Goal: Task Accomplishment & Management: Complete application form

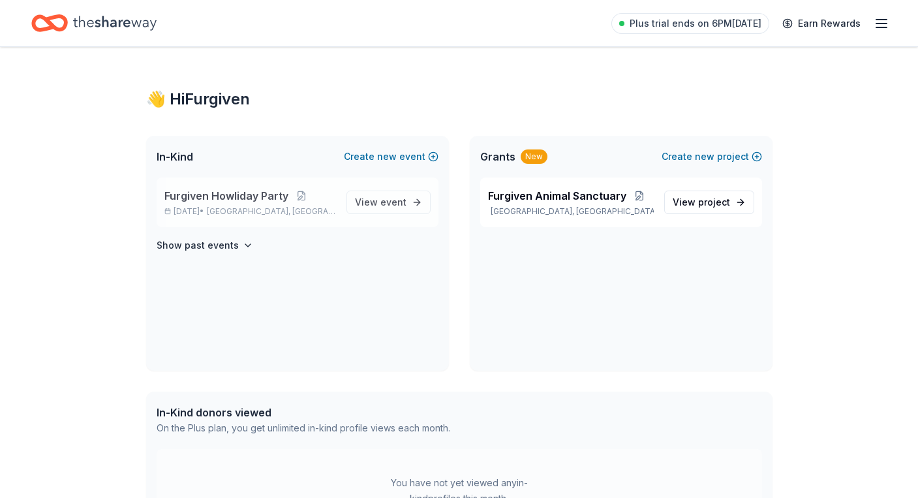
click at [269, 195] on span "Furgiven Howliday Party" at bounding box center [226, 196] width 124 height 16
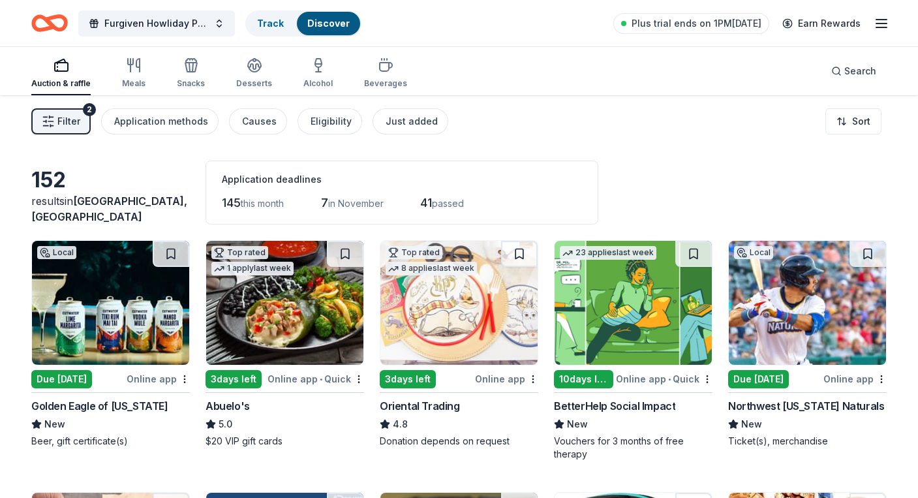
click at [133, 326] on img at bounding box center [110, 303] width 157 height 124
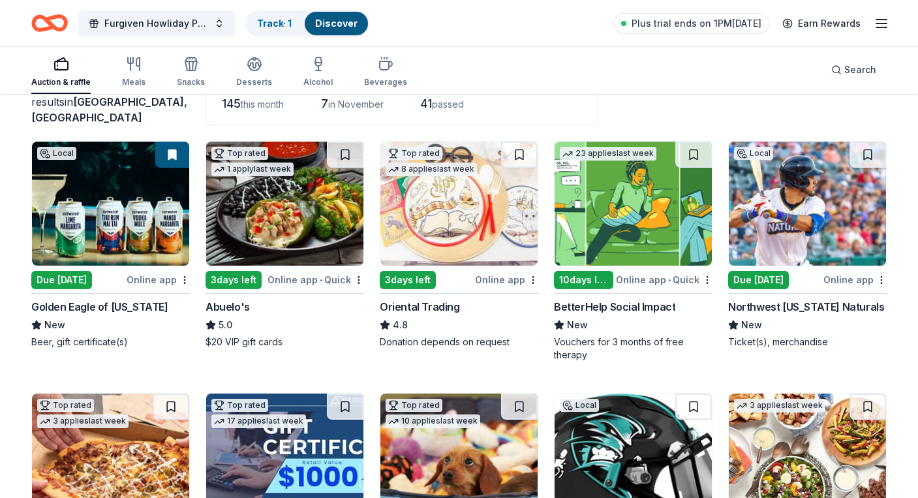
scroll to position [148, 0]
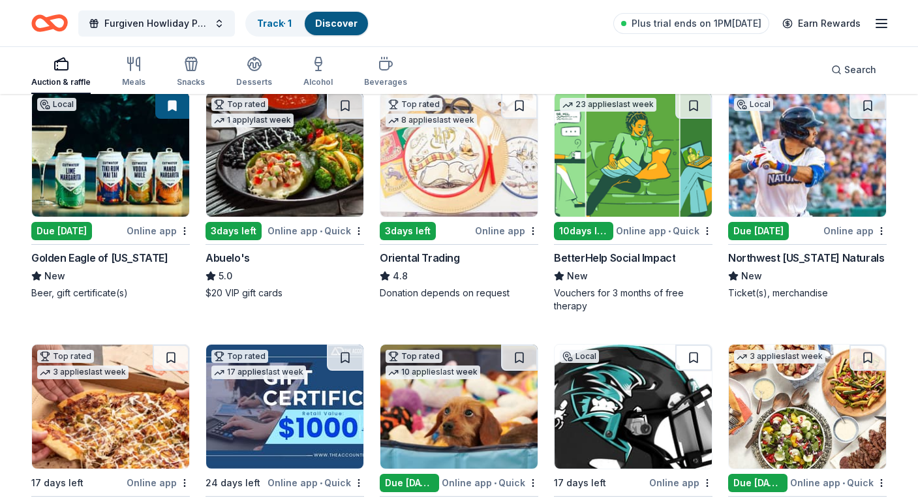
click at [633, 169] on img at bounding box center [633, 155] width 157 height 124
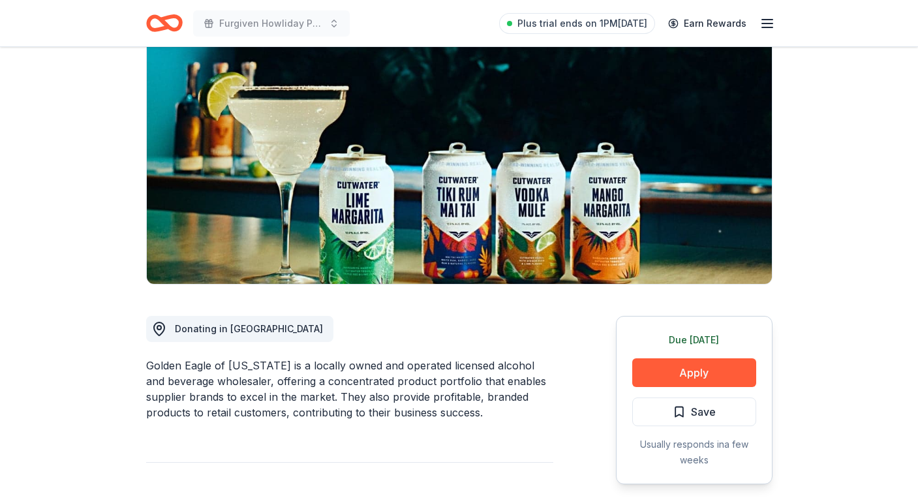
scroll to position [370, 0]
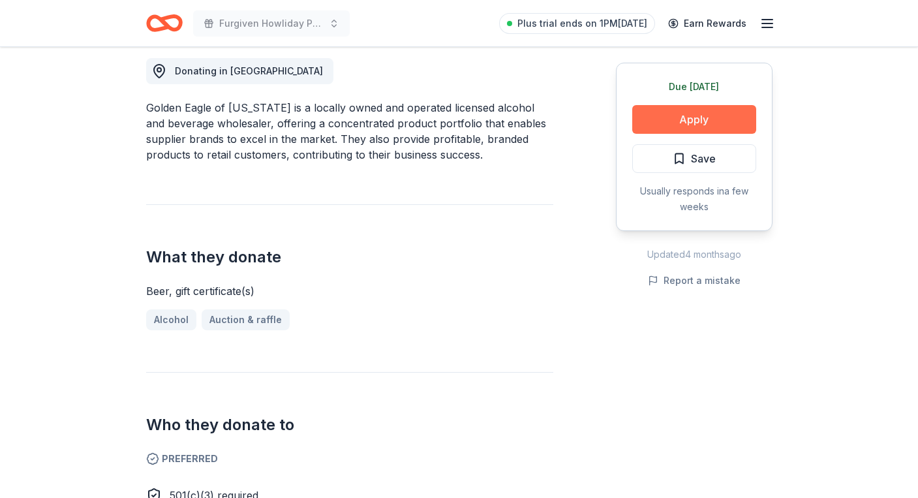
click at [679, 120] on button "Apply" at bounding box center [694, 119] width 124 height 29
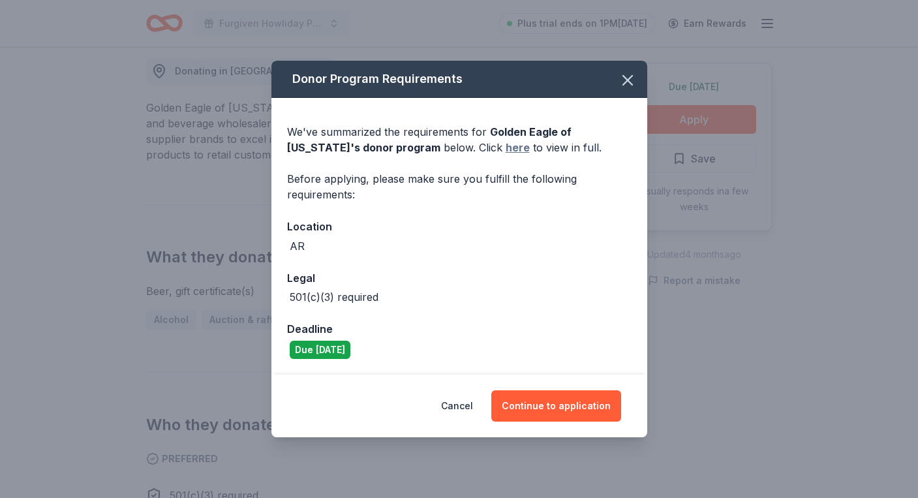
click at [506, 147] on link "here" at bounding box center [518, 148] width 24 height 16
click at [624, 82] on icon "button" at bounding box center [628, 80] width 18 height 18
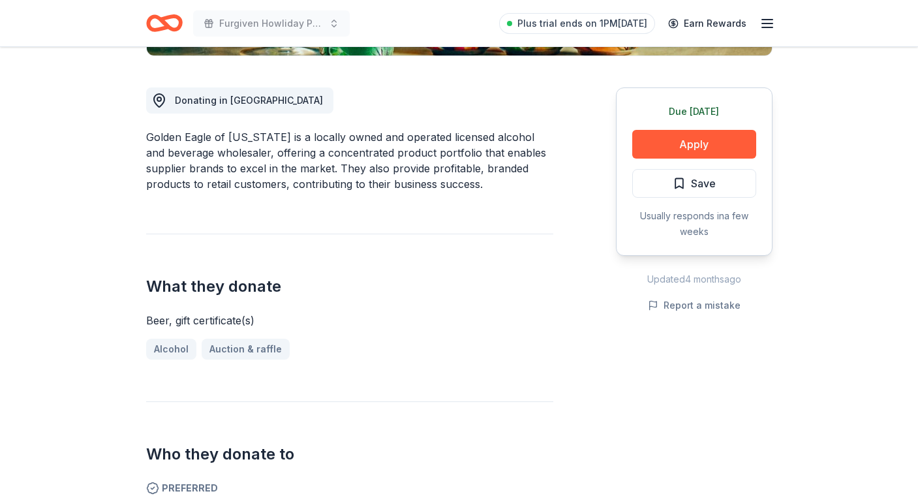
scroll to position [319, 0]
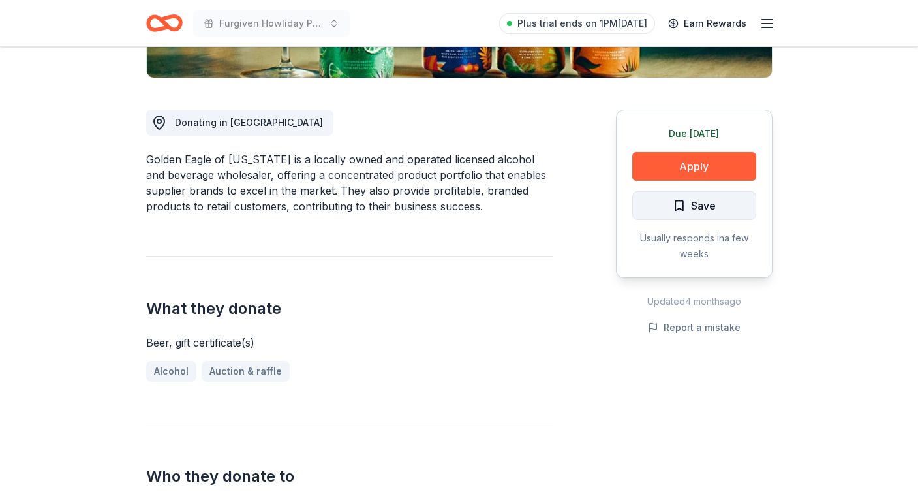
click at [677, 203] on span "Save" at bounding box center [694, 205] width 43 height 17
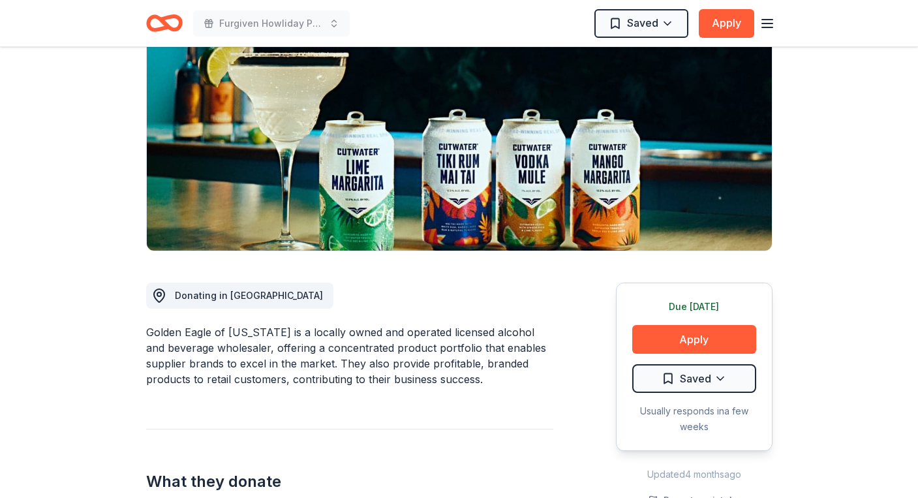
scroll to position [0, 0]
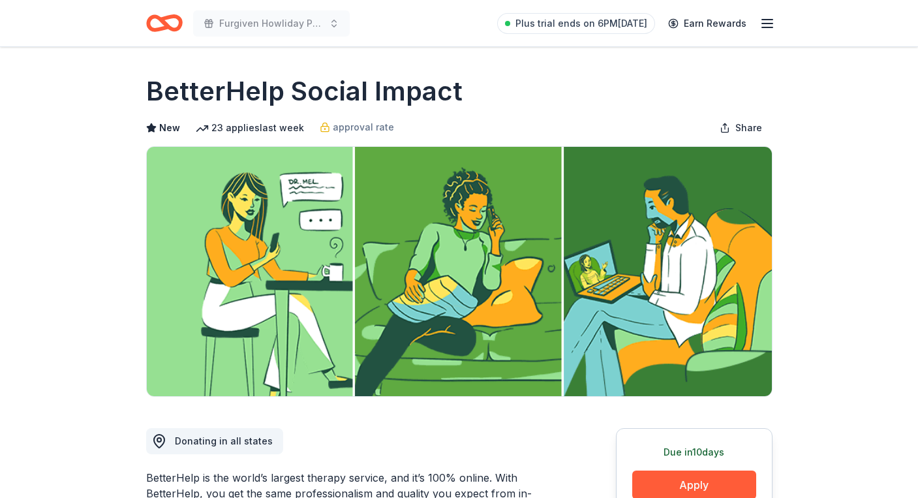
scroll to position [298, 0]
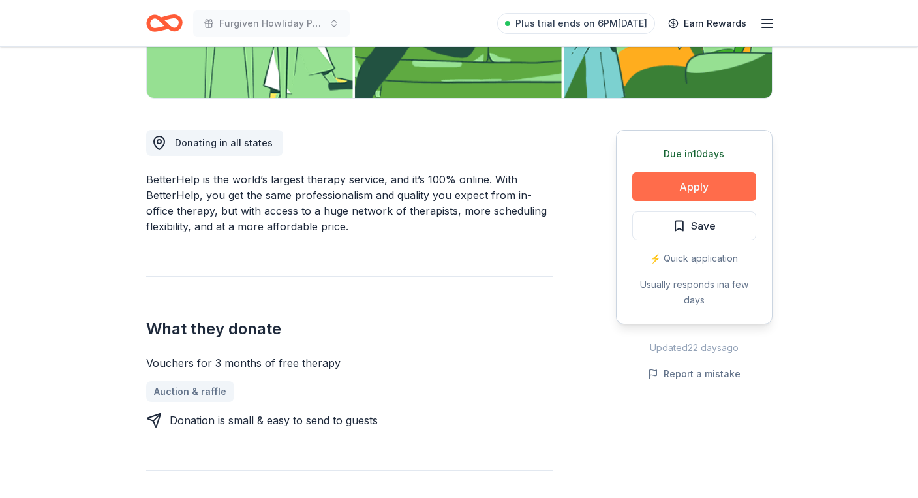
click at [689, 188] on button "Apply" at bounding box center [694, 186] width 124 height 29
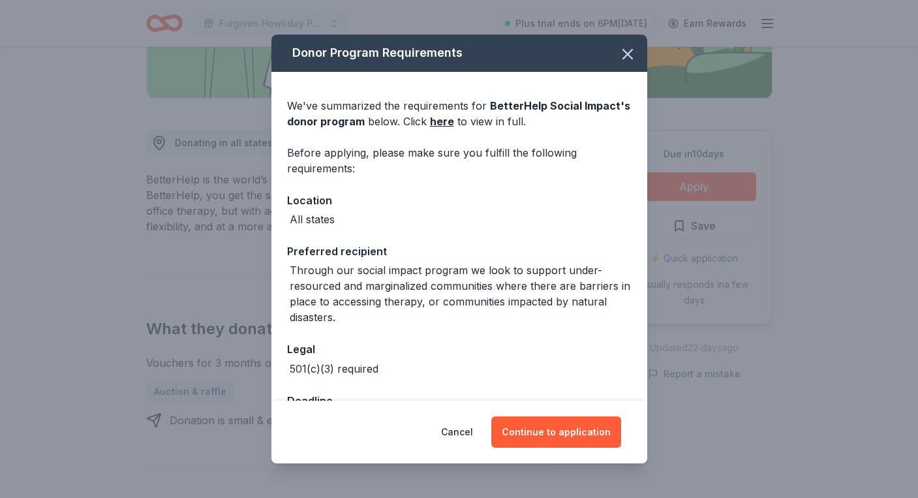
scroll to position [44, 0]
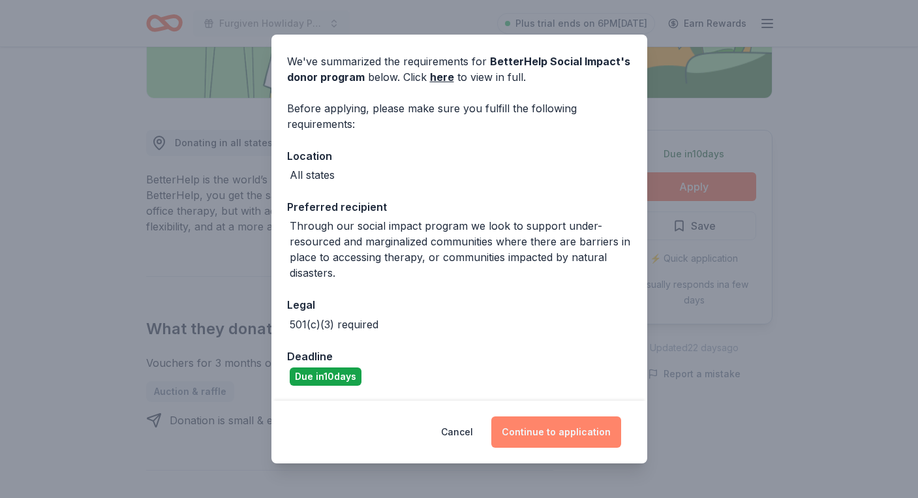
click at [563, 443] on button "Continue to application" at bounding box center [556, 431] width 130 height 31
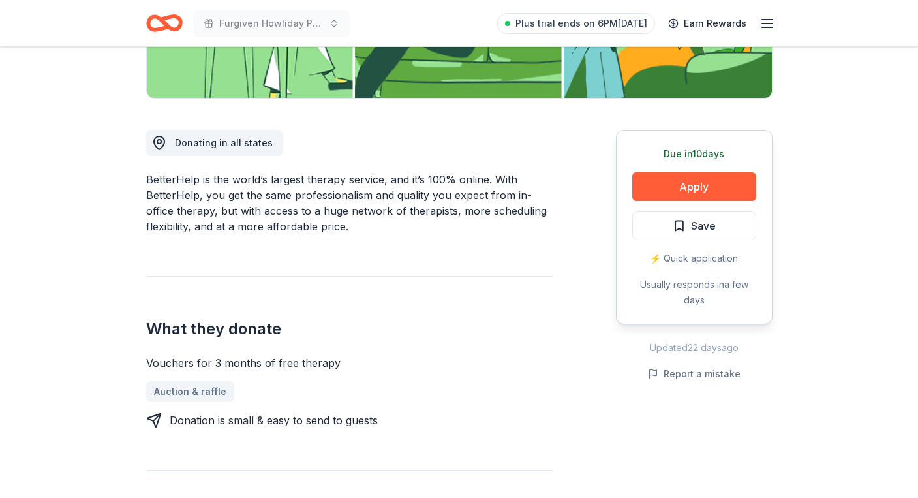
scroll to position [0, 0]
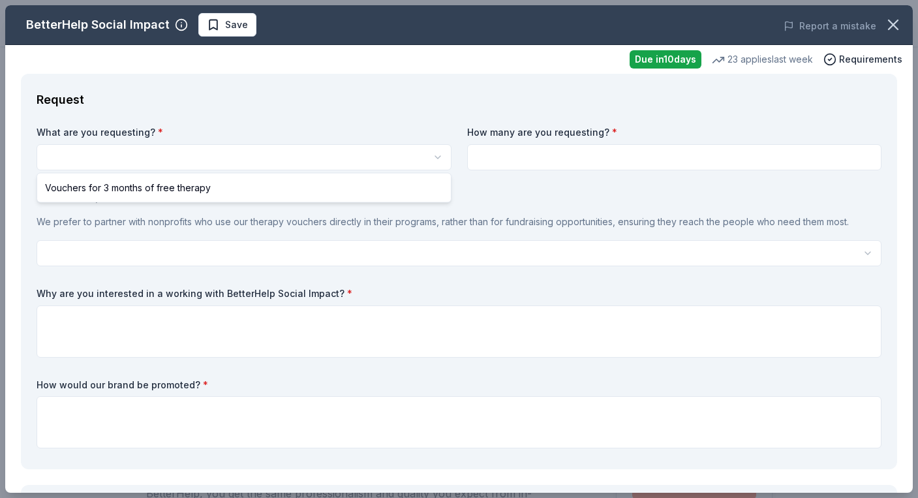
select select "Vouchers for 3 months of free therapy"
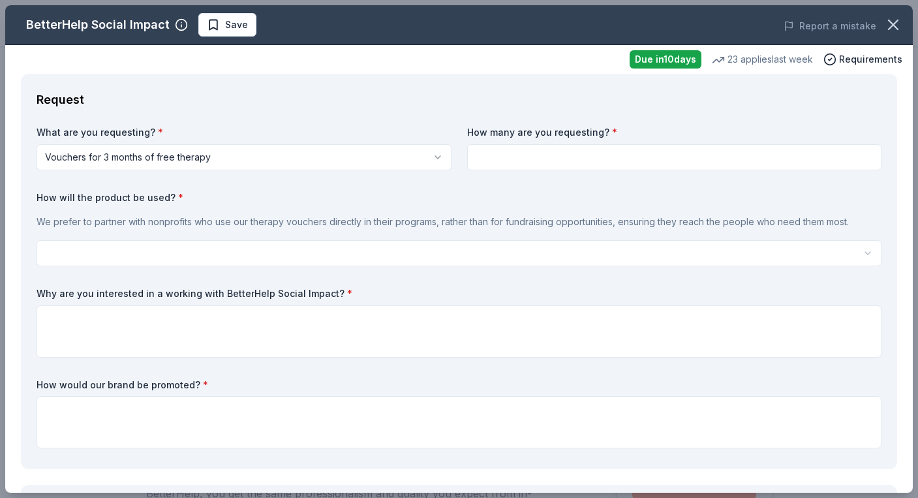
click at [550, 161] on input at bounding box center [674, 157] width 415 height 26
type input "1"
click at [155, 251] on html "Furgiven Howliday Party Save Apply Due in 10 days Share BetterHelp Social Impac…" at bounding box center [459, 249] width 918 height 498
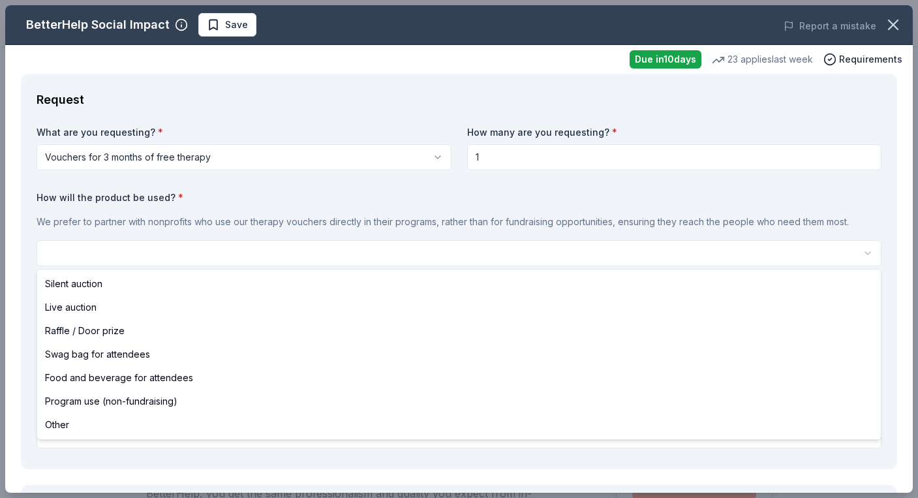
select select "silentAuction"
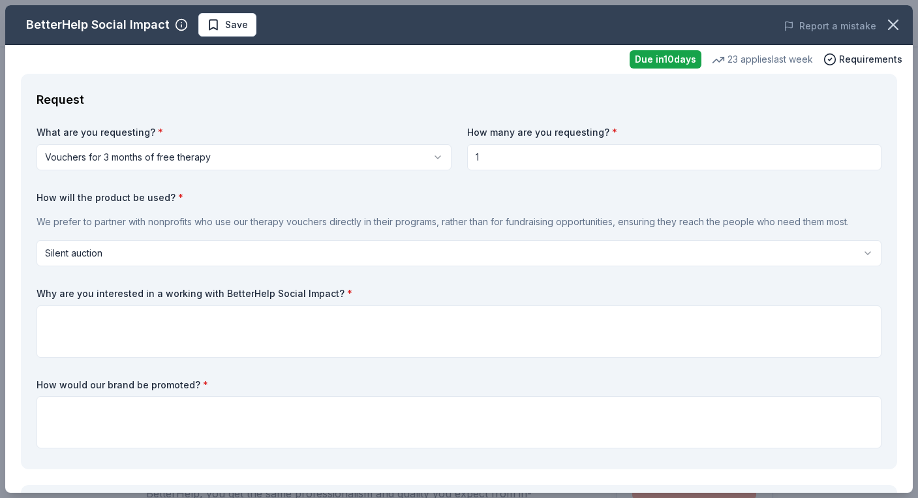
click at [361, 209] on div "We prefer to partner with nonprofits who use our therapy vouchers directly in t…" at bounding box center [459, 222] width 845 height 26
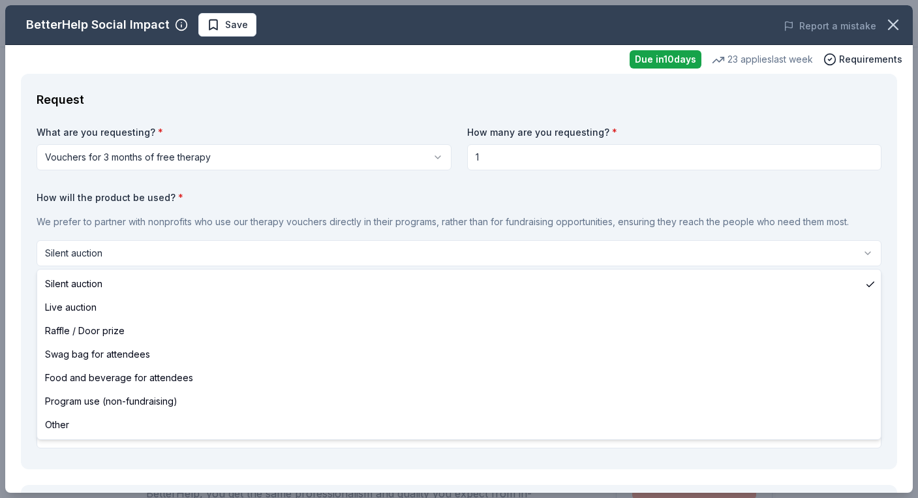
click at [273, 258] on html "Furgiven Howliday Party Save Apply Due in 10 days Share BetterHelp Social Impac…" at bounding box center [459, 249] width 918 height 498
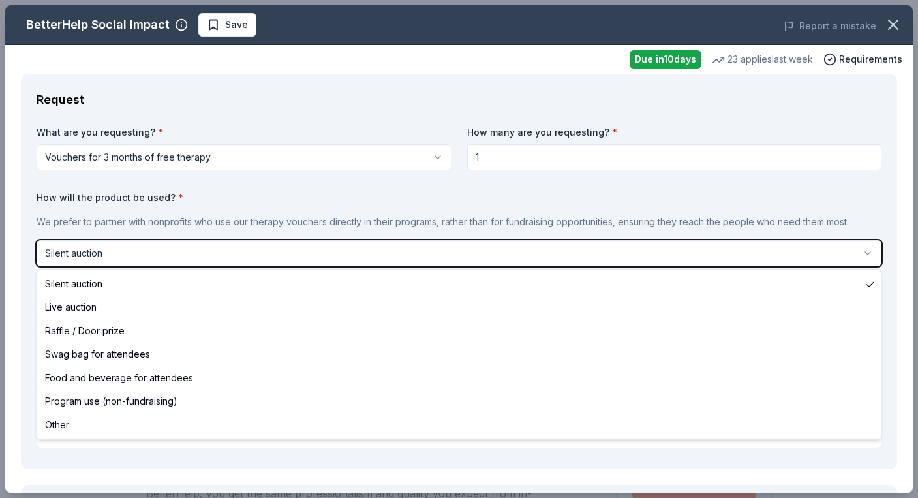
click at [264, 205] on html "Furgiven Howliday Party Save Apply Due in 10 days Share BetterHelp Social Impac…" at bounding box center [459, 249] width 918 height 498
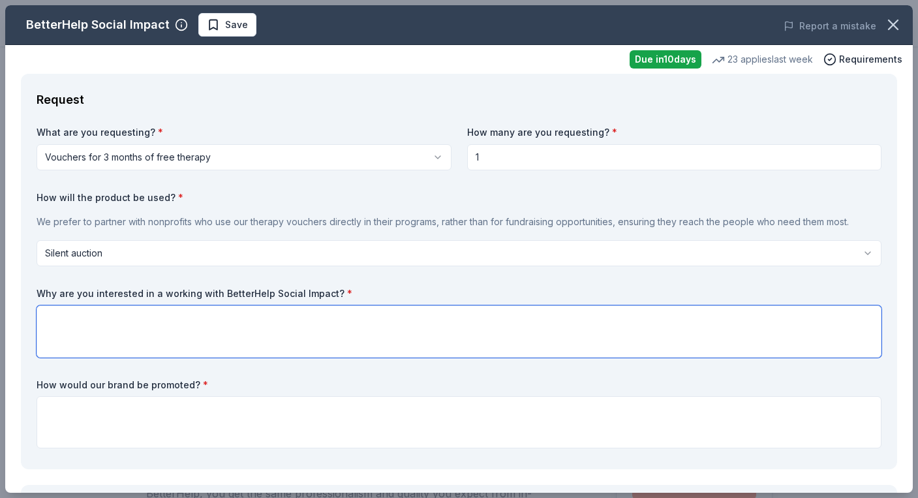
click at [219, 339] on textarea at bounding box center [459, 331] width 845 height 52
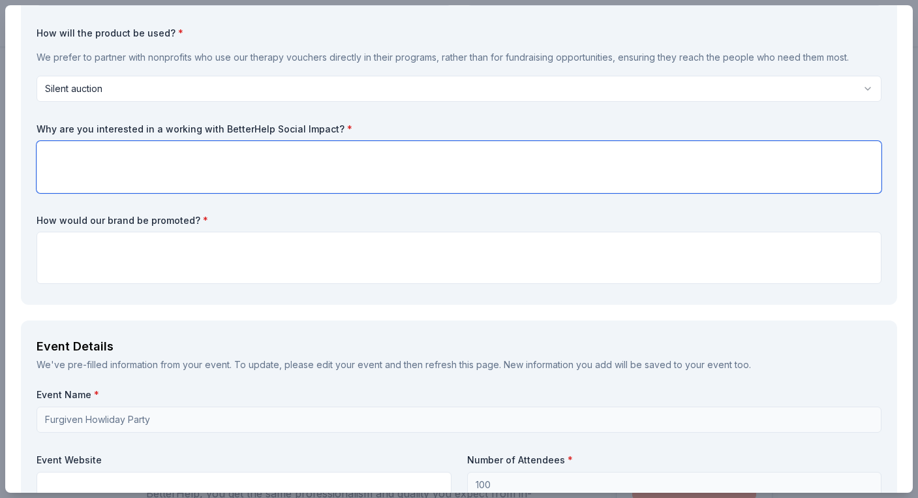
scroll to position [165, 0]
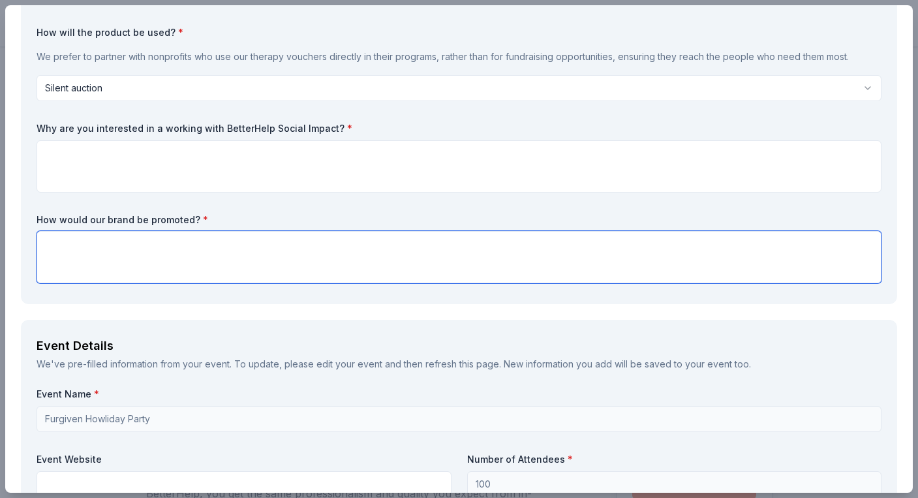
click at [174, 267] on textarea at bounding box center [459, 257] width 845 height 52
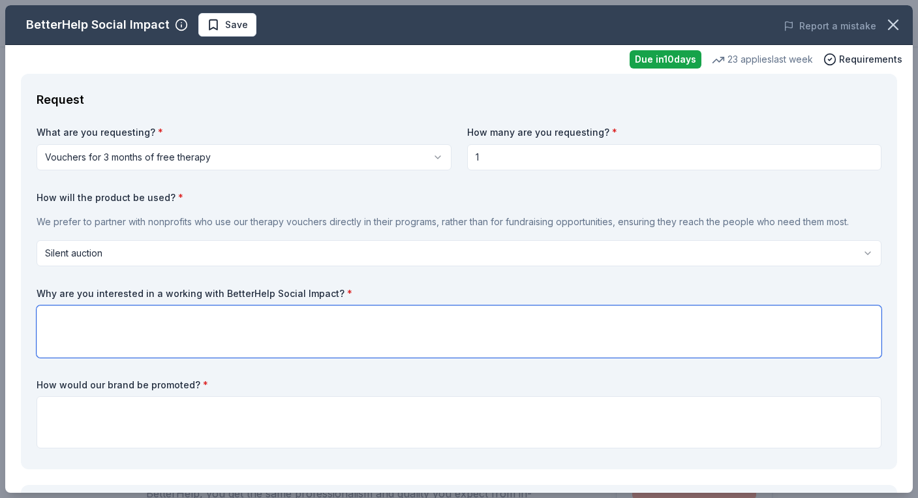
click at [151, 326] on textarea at bounding box center [459, 331] width 845 height 52
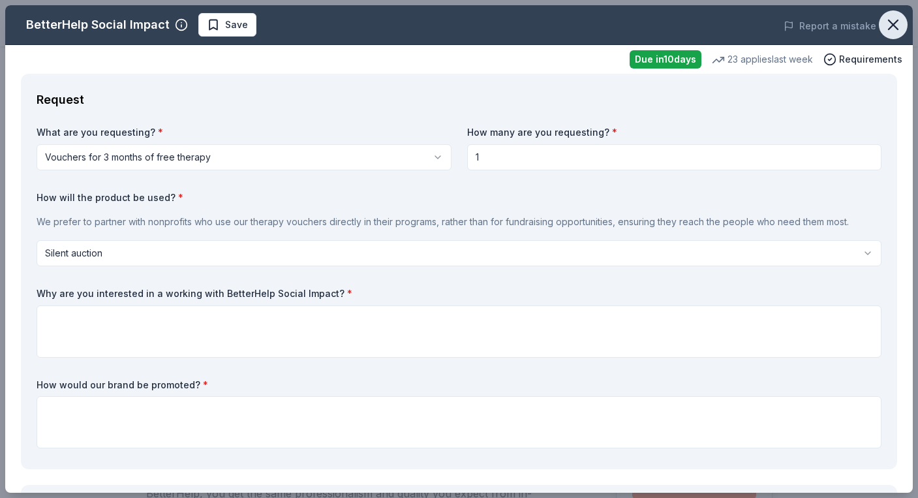
click at [892, 25] on icon "button" at bounding box center [893, 24] width 9 height 9
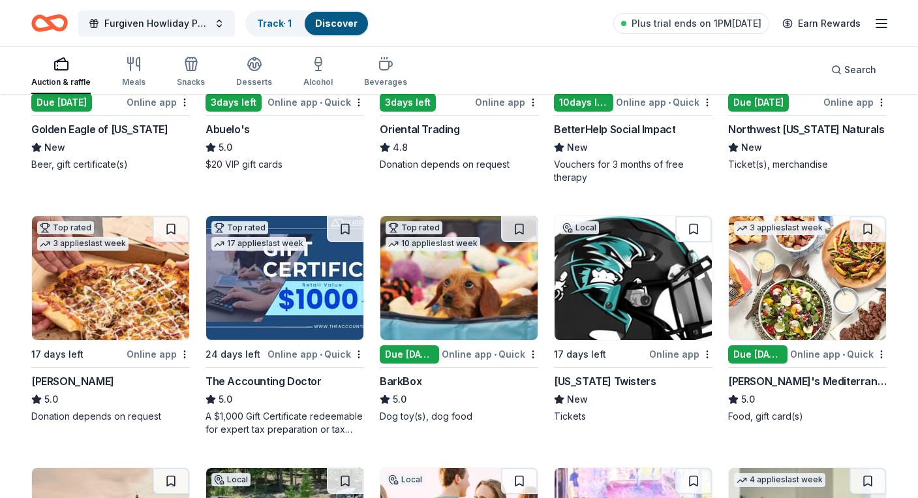
scroll to position [314, 0]
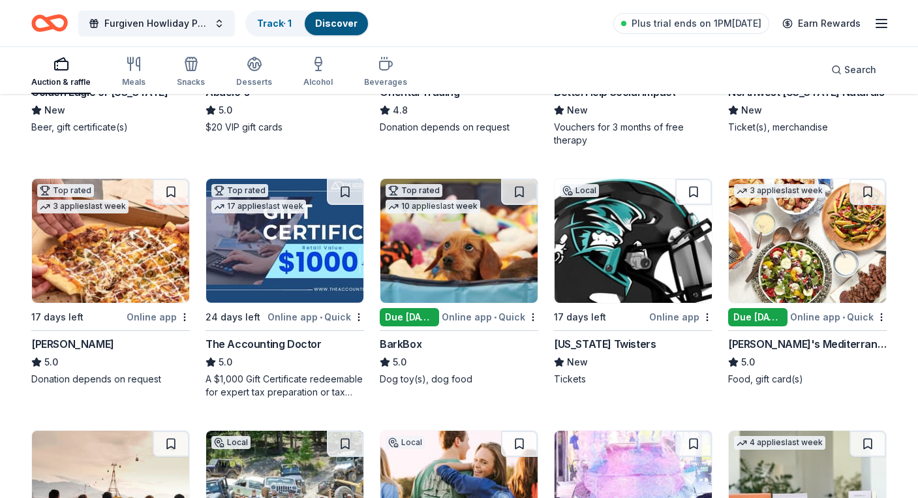
click at [473, 237] on img at bounding box center [459, 241] width 157 height 124
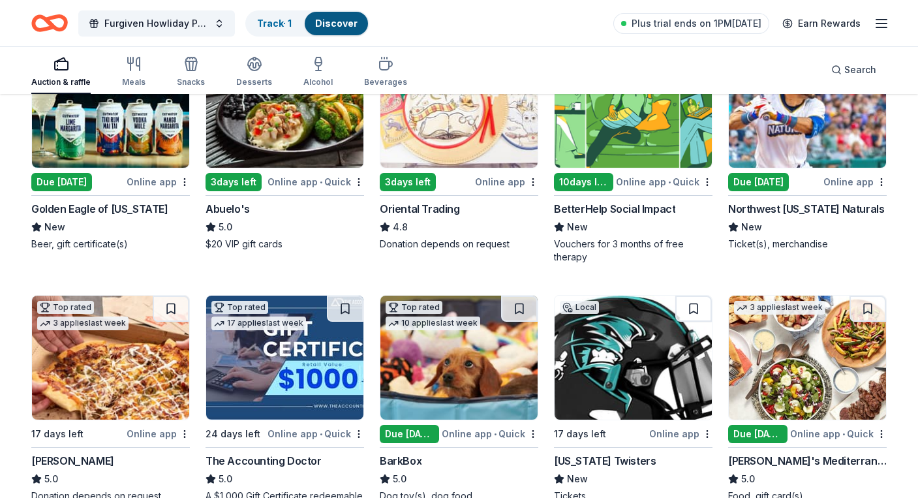
scroll to position [349, 0]
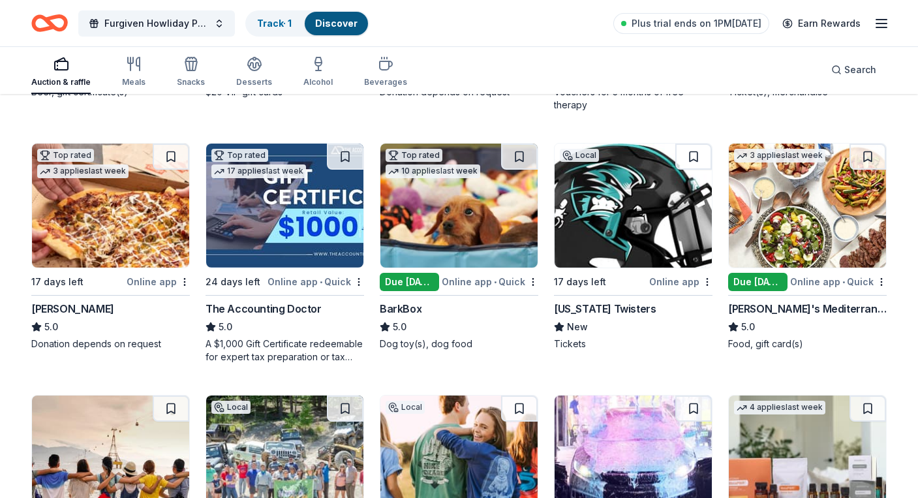
click at [289, 241] on img at bounding box center [284, 206] width 157 height 124
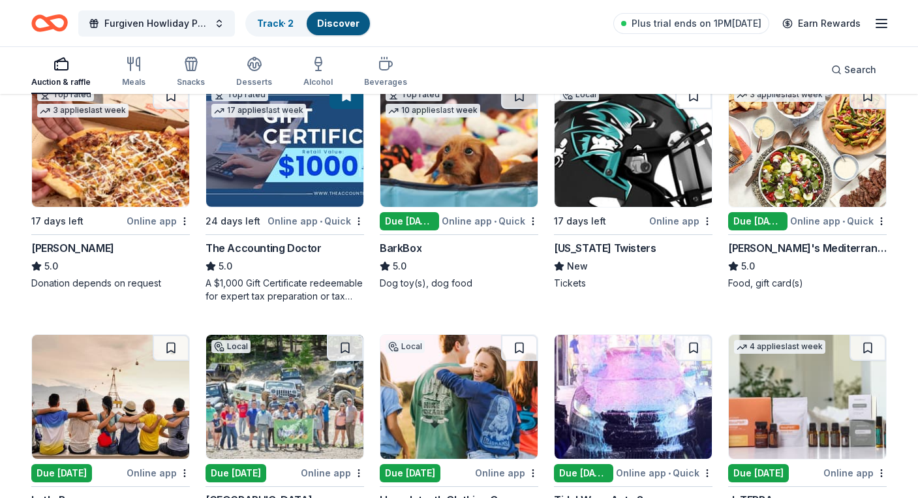
scroll to position [416, 0]
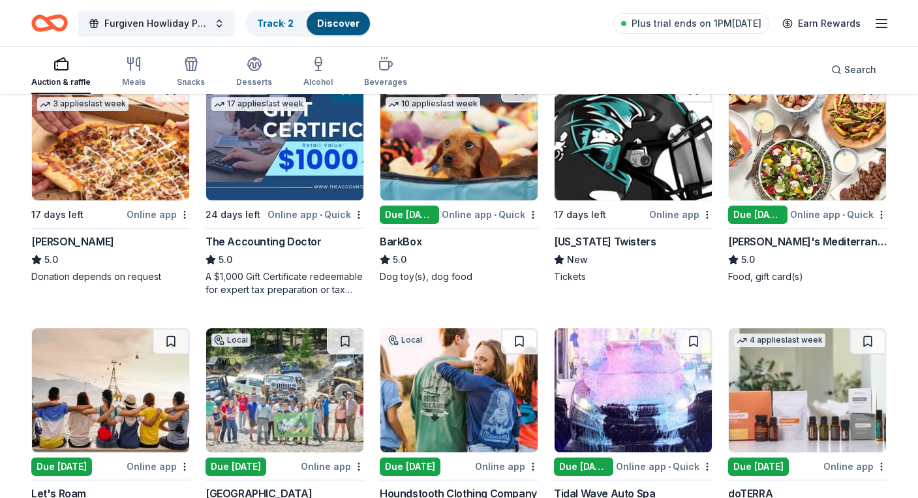
click at [815, 168] on img at bounding box center [807, 138] width 157 height 124
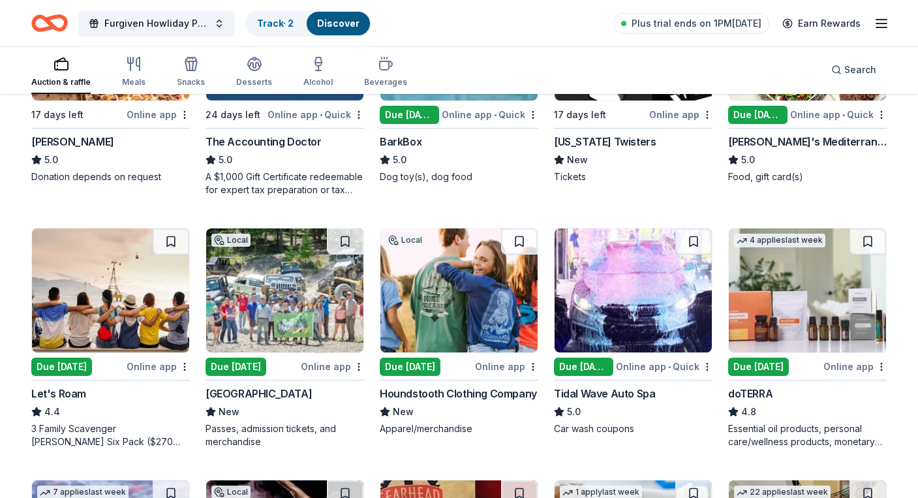
scroll to position [534, 0]
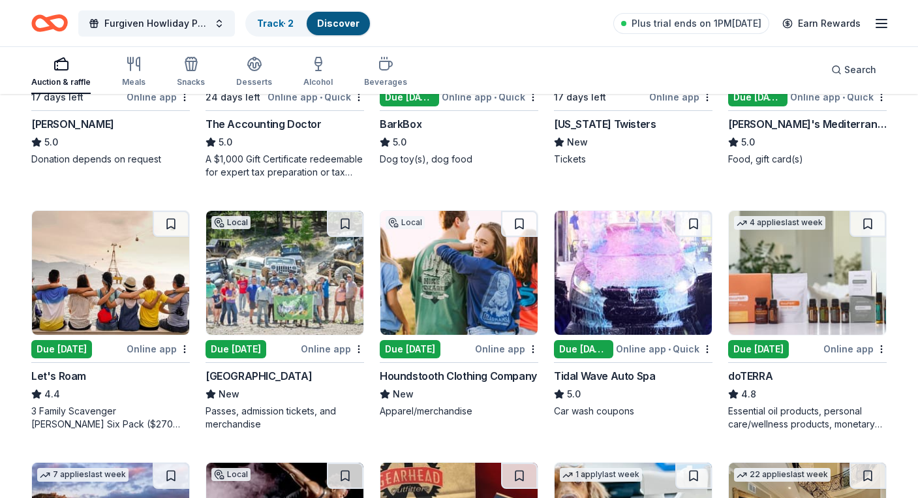
click at [131, 299] on img at bounding box center [110, 273] width 157 height 124
click at [278, 289] on img at bounding box center [284, 273] width 157 height 124
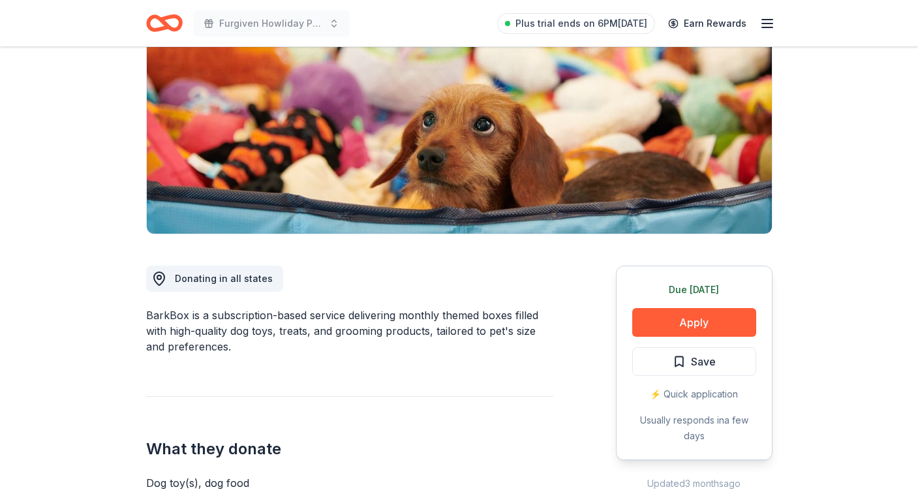
scroll to position [169, 0]
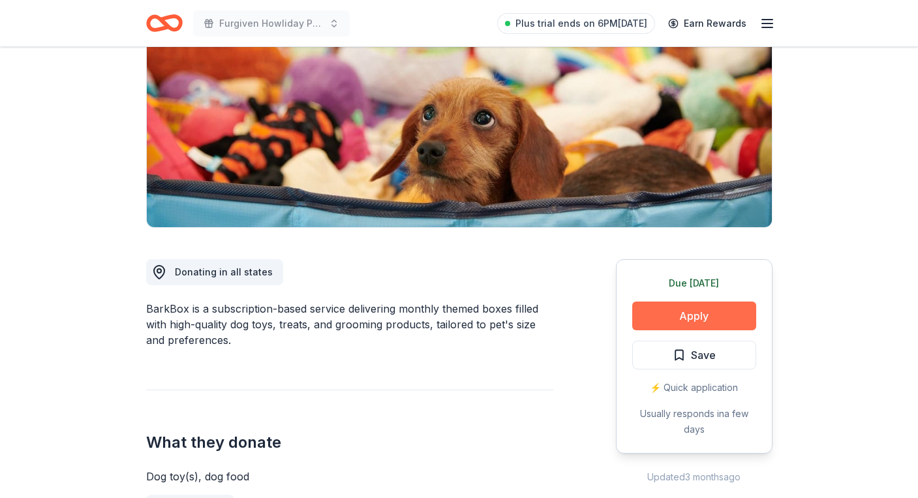
click at [691, 320] on button "Apply" at bounding box center [694, 316] width 124 height 29
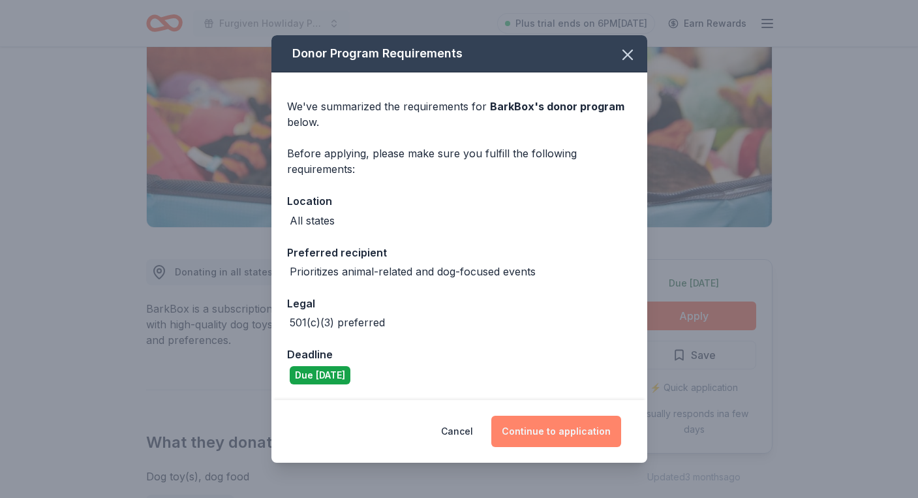
click at [545, 429] on button "Continue to application" at bounding box center [556, 431] width 130 height 31
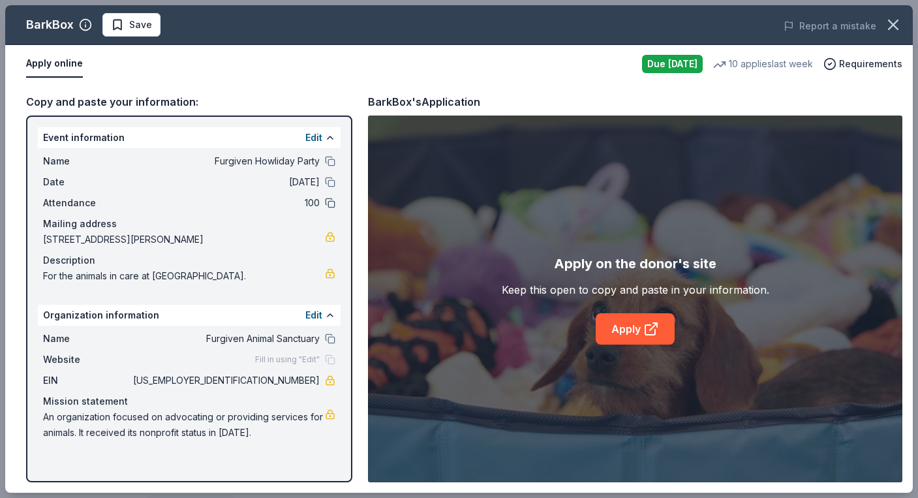
click at [330, 206] on button at bounding box center [330, 203] width 10 height 10
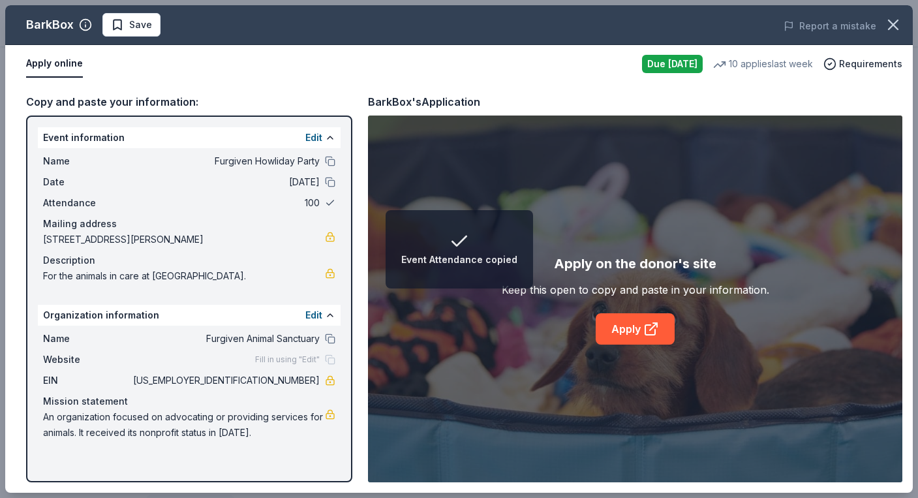
click at [330, 206] on button at bounding box center [330, 203] width 10 height 10
click at [316, 137] on button "Edit" at bounding box center [313, 138] width 17 height 16
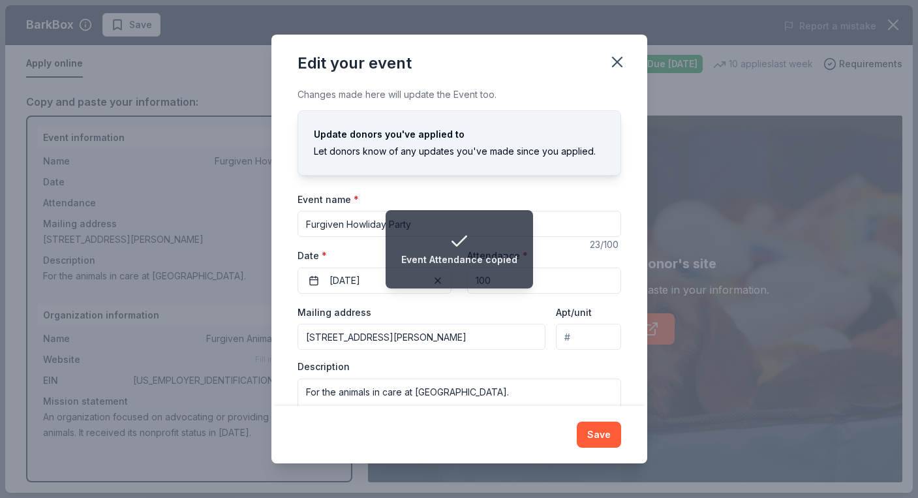
scroll to position [52, 0]
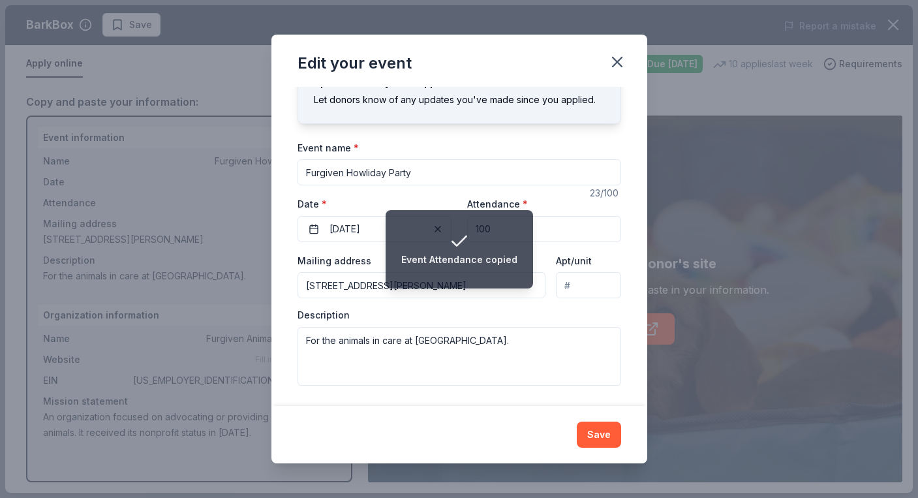
click at [521, 232] on li "Event Attendance copied" at bounding box center [460, 249] width 148 height 78
click at [479, 220] on li "Event Attendance copied" at bounding box center [460, 249] width 148 height 78
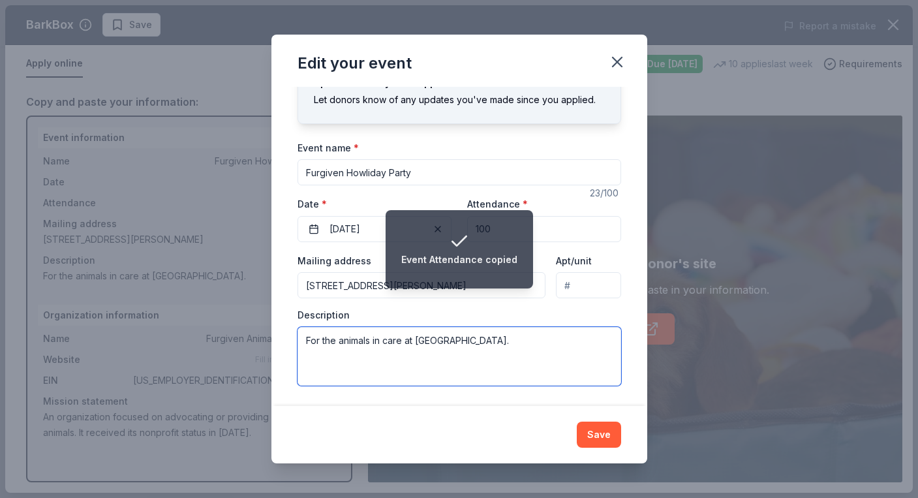
click at [495, 345] on textarea "For the animals in care at Furgiven Animal Sanctuary." at bounding box center [460, 356] width 324 height 59
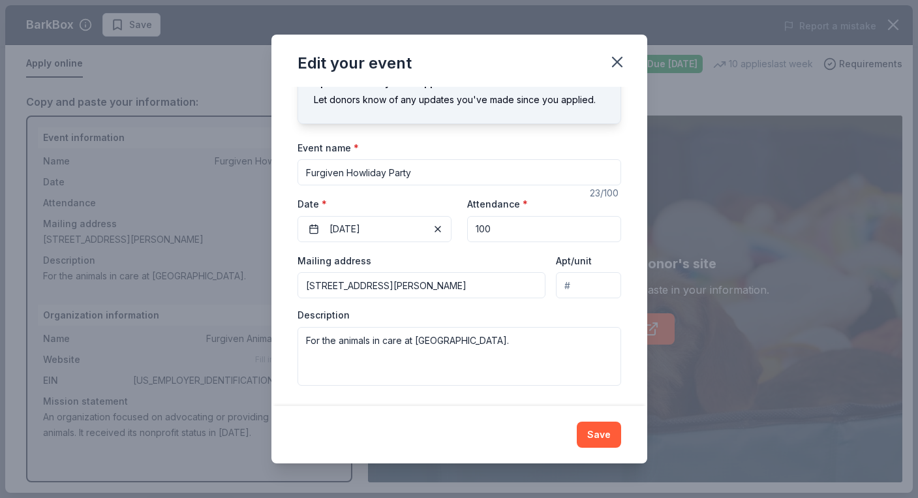
click at [503, 233] on input "100" at bounding box center [544, 229] width 154 height 26
type input "150"
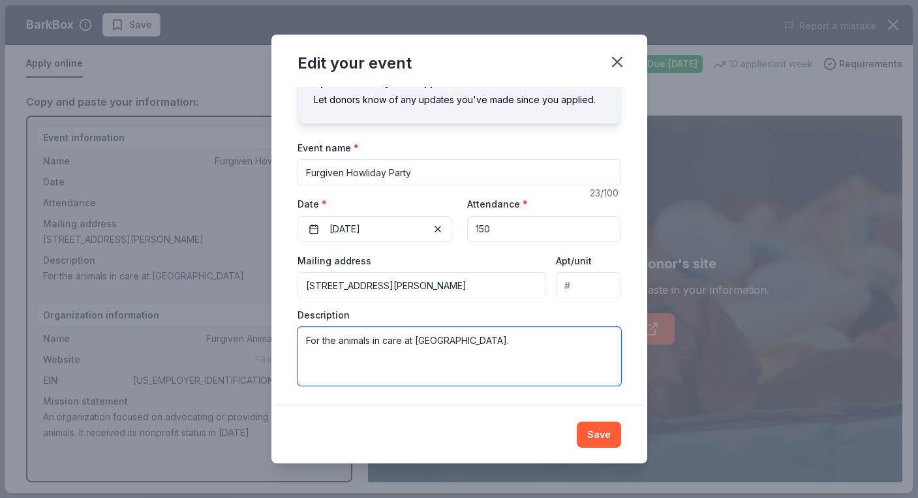
click at [544, 341] on textarea "For the animals in care at Furgiven Animal Sanctuary." at bounding box center [460, 356] width 324 height 59
drag, startPoint x: 582, startPoint y: 358, endPoint x: 361, endPoint y: 267, distance: 239.4
click at [361, 267] on div "Mailing address 310 South Woods Street, West Memphis, AR, 72301 Apt/unit Descri…" at bounding box center [460, 319] width 324 height 133
paste textarea "We are a 501c3 based out of West Memphis, AR, dedicated to creating “second, se…"
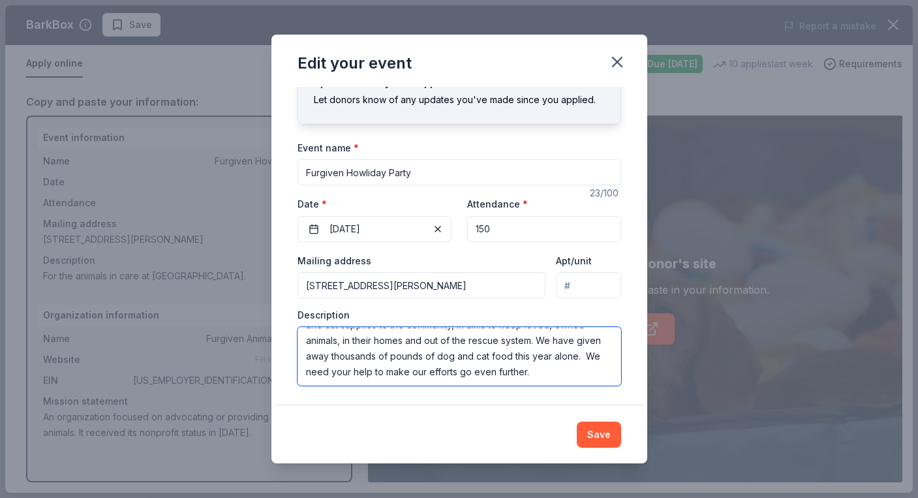
scroll to position [0, 0]
click at [305, 340] on textarea "We are a 501c3 based out of West Memphis, AR, dedicated to creating “second, se…" at bounding box center [460, 356] width 324 height 59
paste textarea "We are requesting your consideration as an event sponsor, or a donation of a si…"
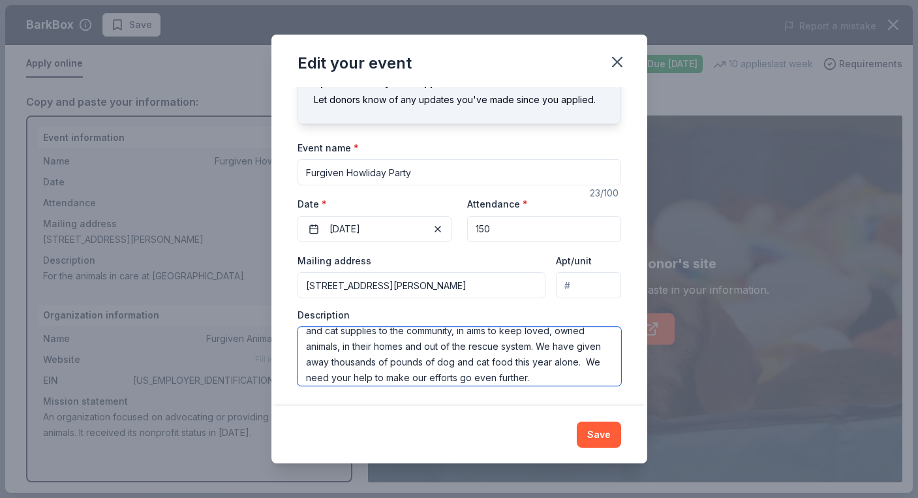
scroll to position [125, 0]
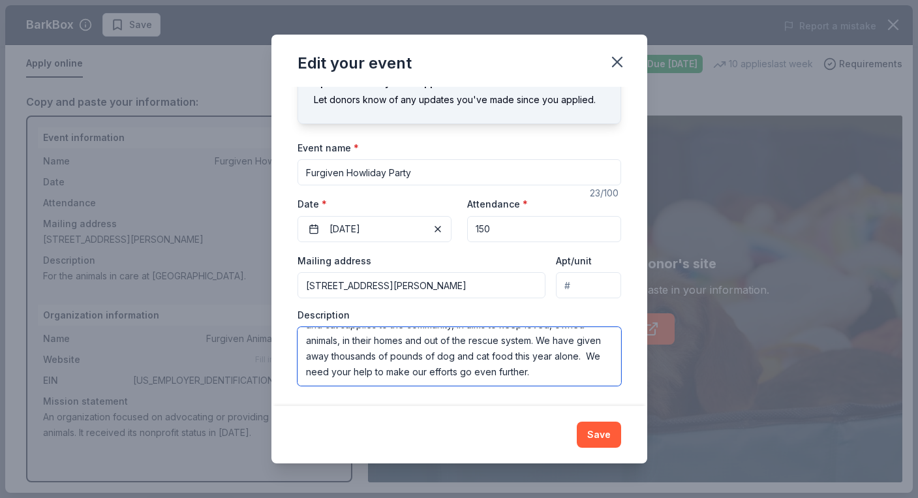
type textarea "We are requesting your consideration as an event sponsor, or a donation of a si…"
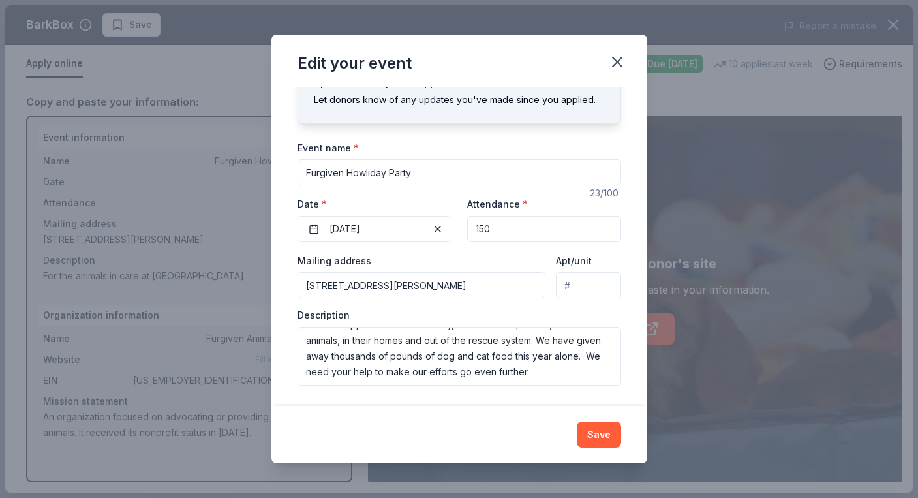
click at [468, 310] on div "Description We are requesting your consideration as an event sponsor, or a dona…" at bounding box center [460, 347] width 324 height 77
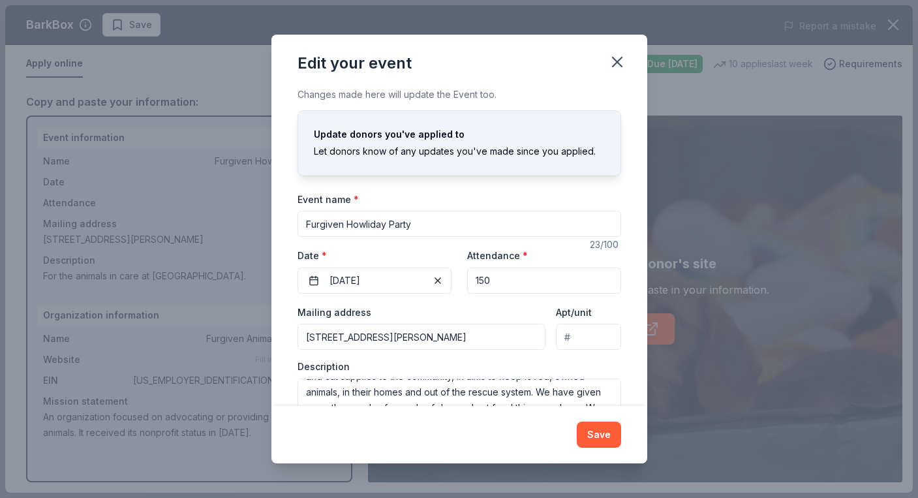
scroll to position [52, 0]
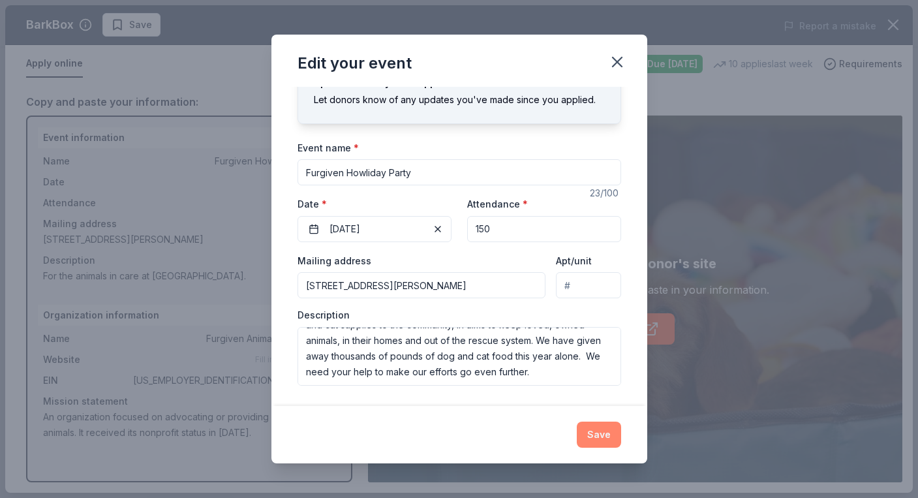
click at [602, 436] on button "Save" at bounding box center [599, 435] width 44 height 26
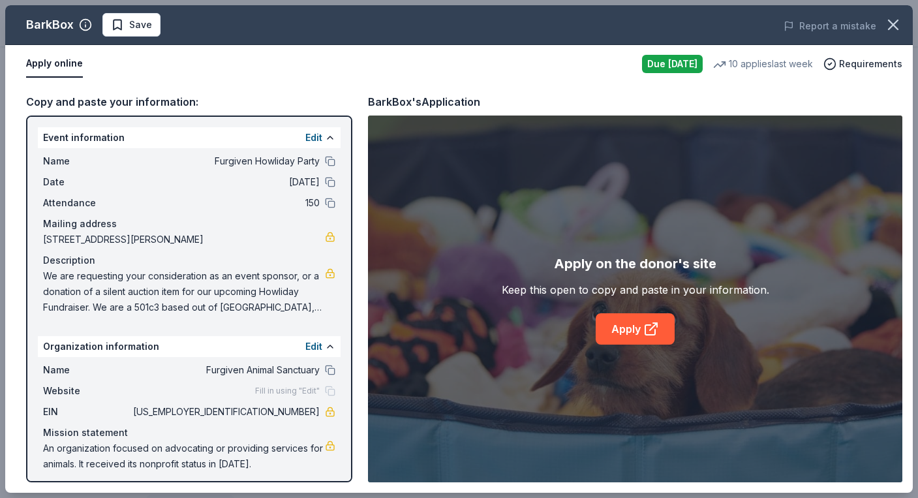
scroll to position [7, 0]
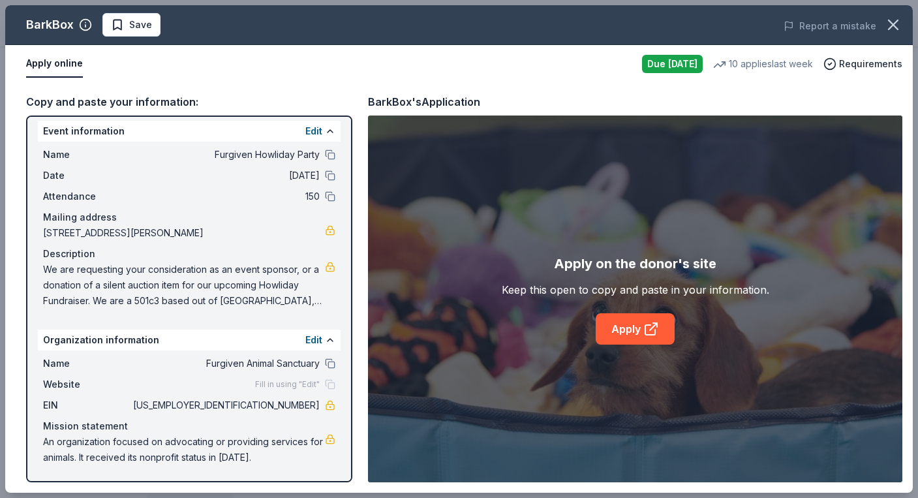
click at [157, 456] on span "An organization focused on advocating or providing services for animals. It rec…" at bounding box center [184, 449] width 282 height 31
click at [331, 384] on div "Fill in using "Edit"" at bounding box center [295, 384] width 80 height 10
click at [310, 341] on button "Edit" at bounding box center [313, 340] width 17 height 16
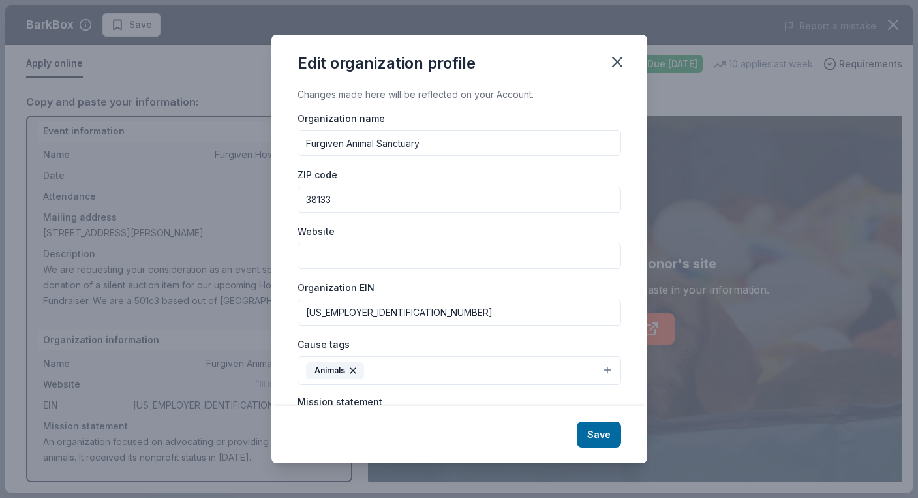
click at [356, 253] on input "Website" at bounding box center [460, 256] width 324 height 26
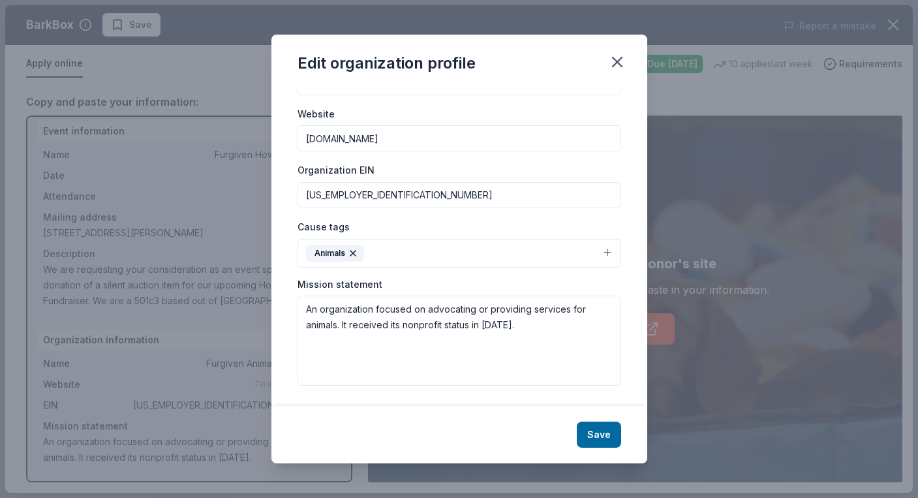
type input "www.furgiven.org"
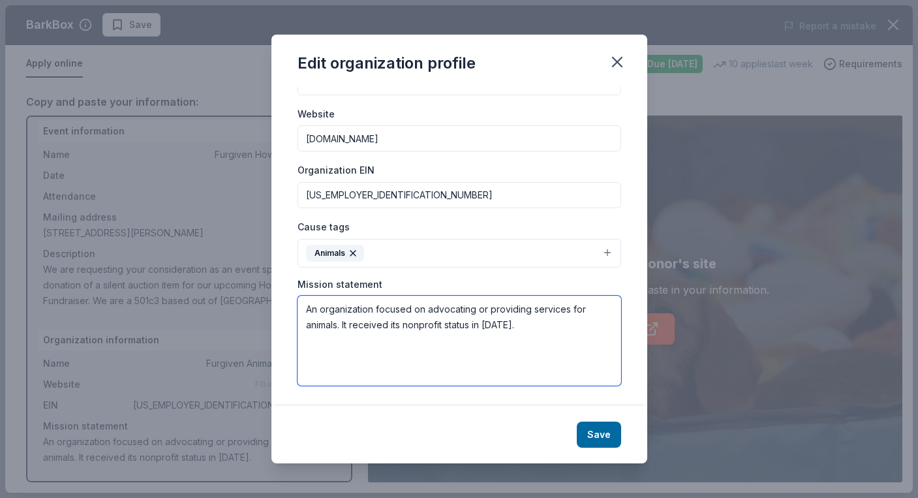
drag, startPoint x: 535, startPoint y: 347, endPoint x: 333, endPoint y: 266, distance: 217.1
click at [333, 266] on div "Organization name Furgiven Animal Sanctuary ZIP code 38133 Website www.furgiven…" at bounding box center [460, 190] width 324 height 394
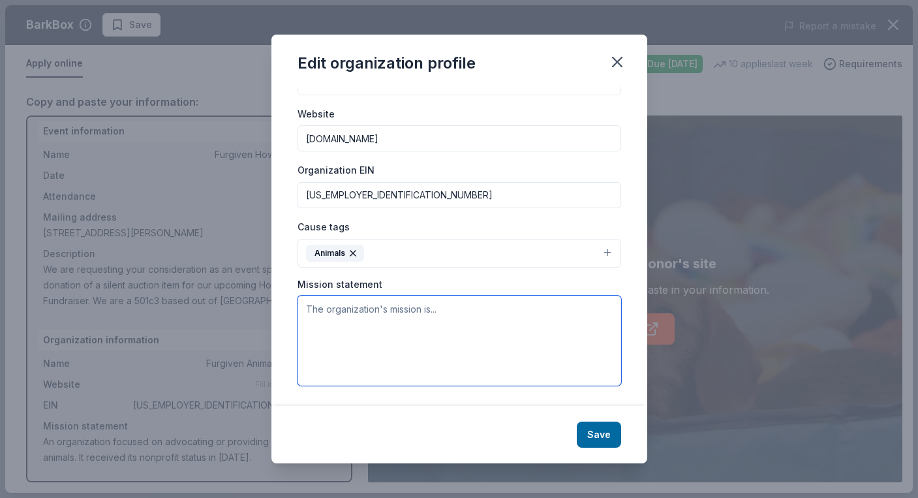
click at [405, 317] on textarea at bounding box center [460, 341] width 324 height 90
paste textarea "Furgiven Animal Sanctuary (FAS) is a nonprofit, no-kill organization that is de…"
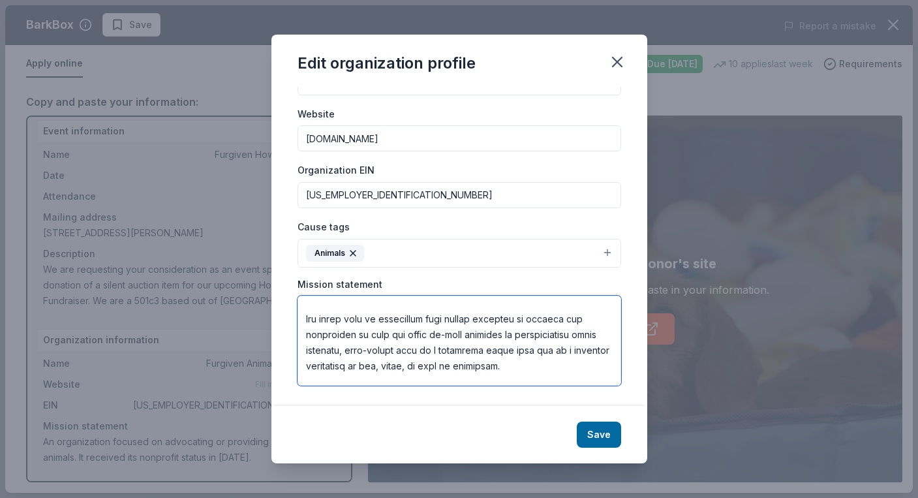
scroll to position [52, 0]
click at [531, 365] on textarea at bounding box center [460, 341] width 324 height 90
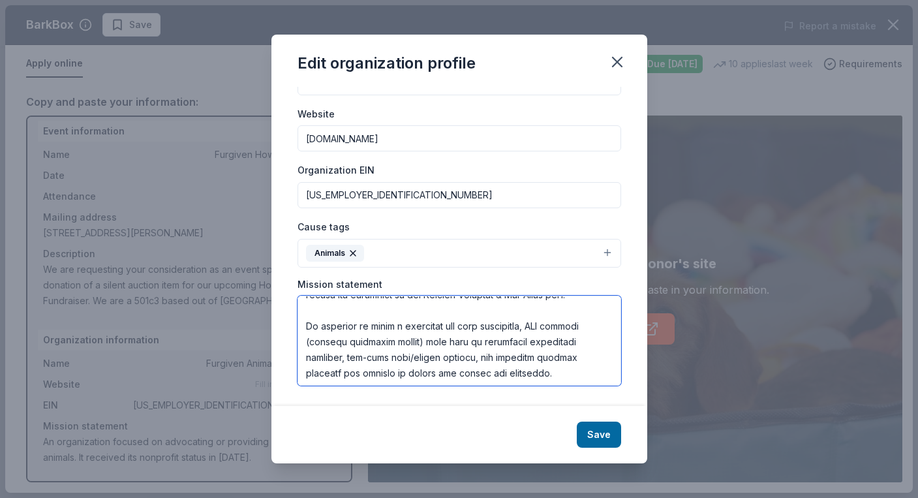
scroll to position [225, 0]
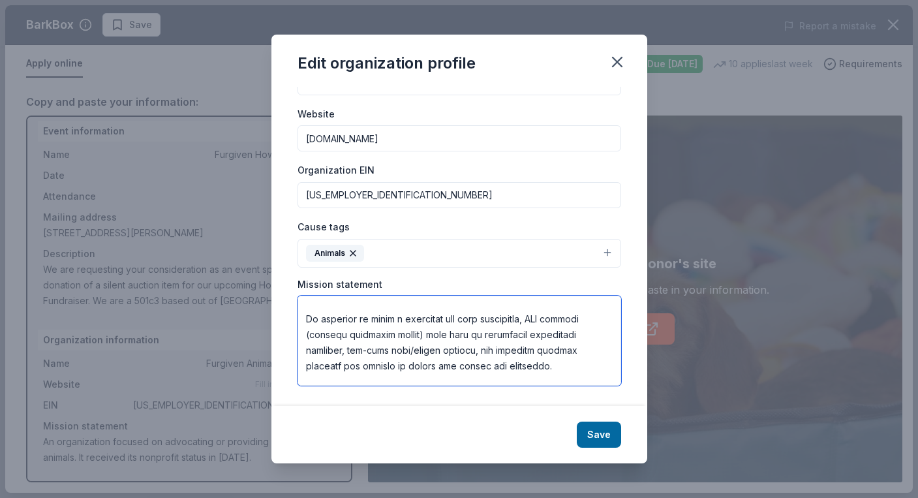
drag, startPoint x: 517, startPoint y: 367, endPoint x: 281, endPoint y: 321, distance: 240.1
click at [281, 321] on div "Changes made here will be reflected on your Account. Organization name Furgiven…" at bounding box center [460, 247] width 376 height 320
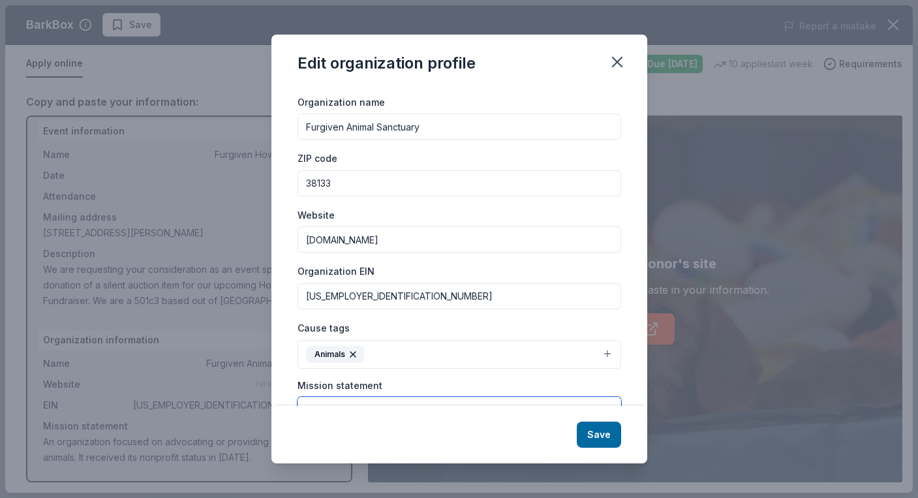
scroll to position [117, 0]
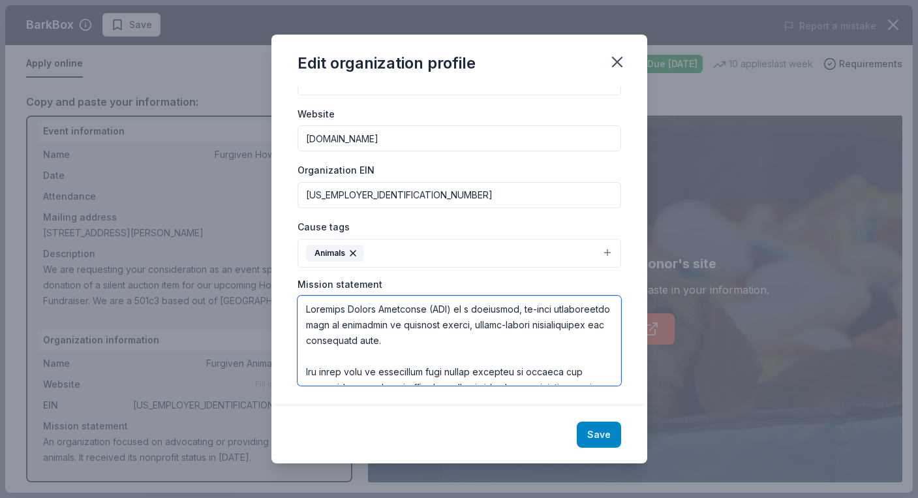
type textarea "Furgiven Animal Sanctuary (FAS) is a nonprofit, no-kill organization that is de…"
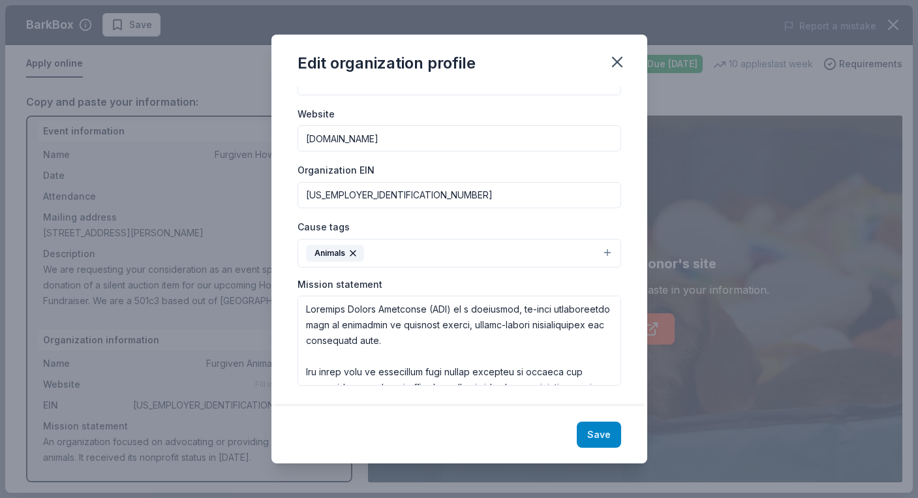
click at [594, 433] on button "Save" at bounding box center [599, 435] width 44 height 26
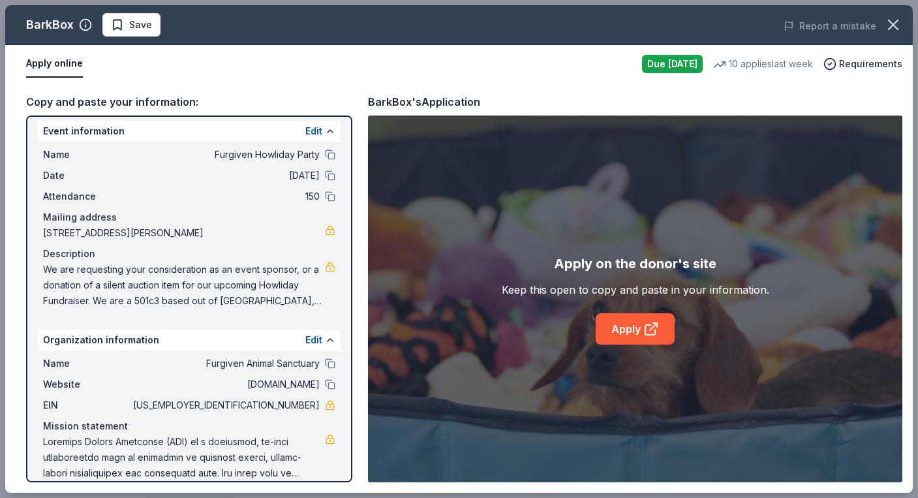
scroll to position [22, 0]
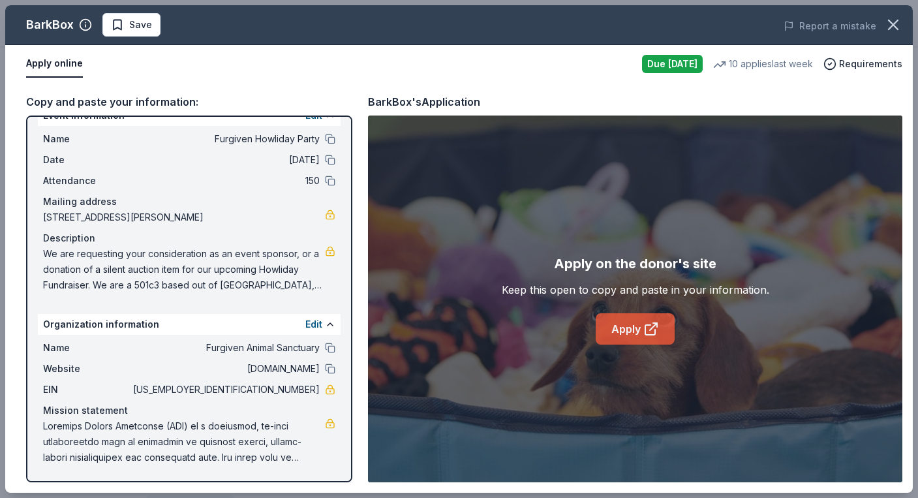
click at [636, 324] on link "Apply" at bounding box center [635, 328] width 79 height 31
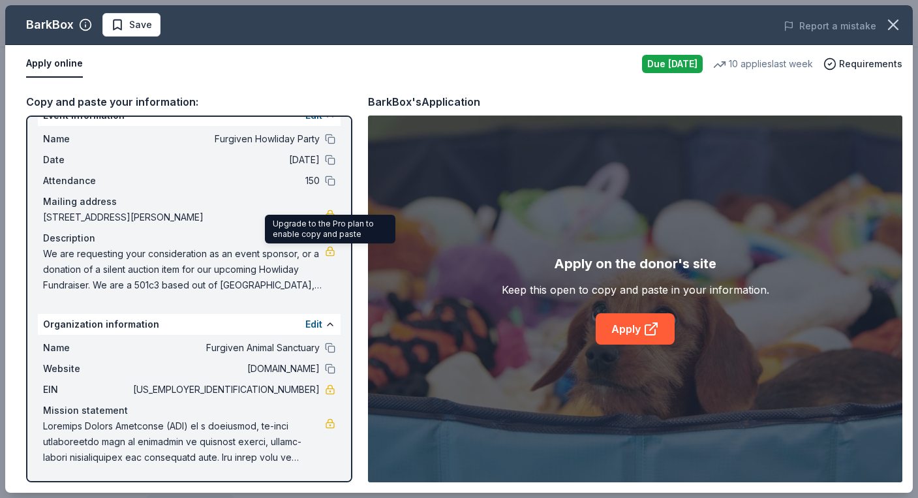
click at [326, 251] on link at bounding box center [330, 251] width 10 height 10
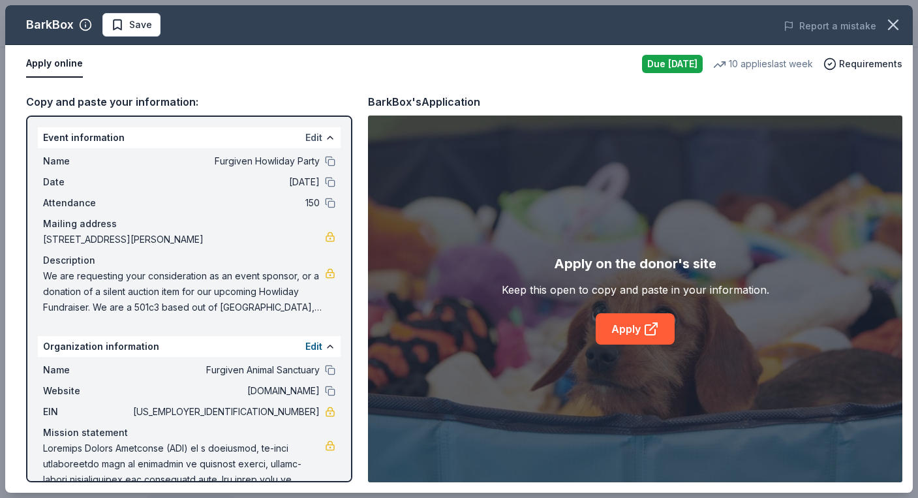
click at [319, 140] on button "Edit" at bounding box center [313, 138] width 17 height 16
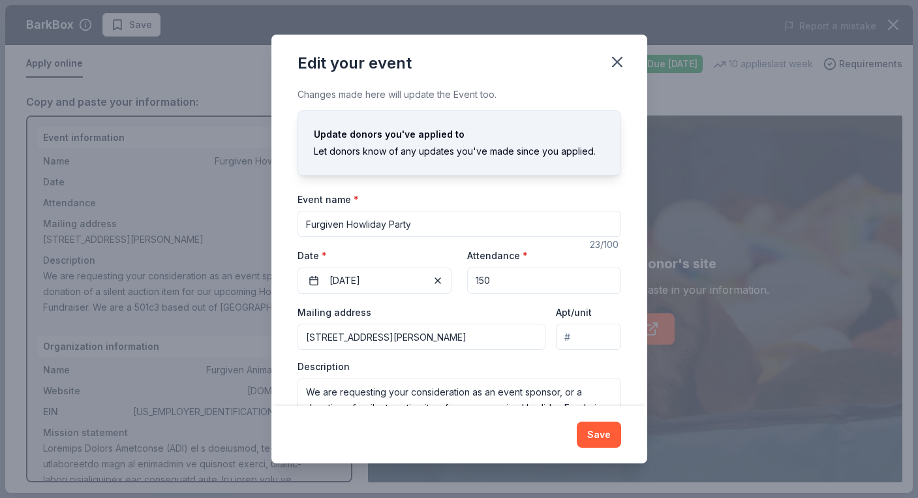
scroll to position [52, 0]
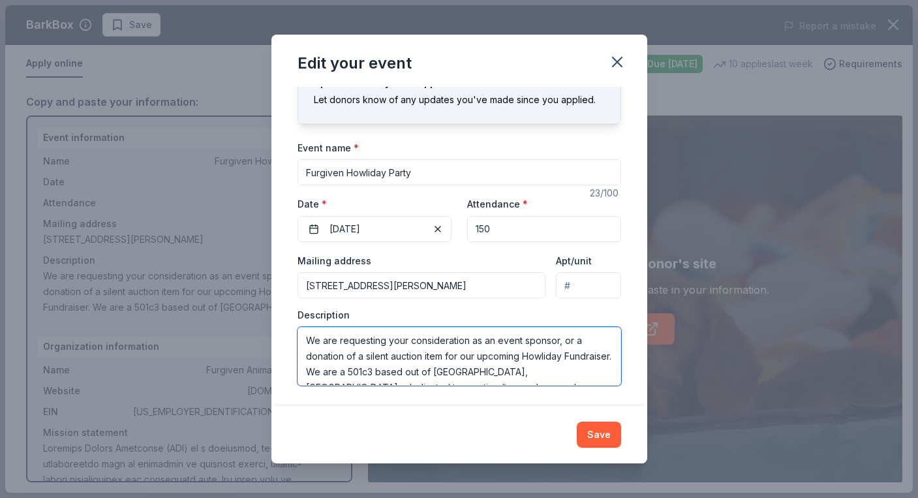
click at [441, 341] on textarea "We are requesting your consideration as an event sponsor, or a donation of a si…" at bounding box center [460, 356] width 324 height 59
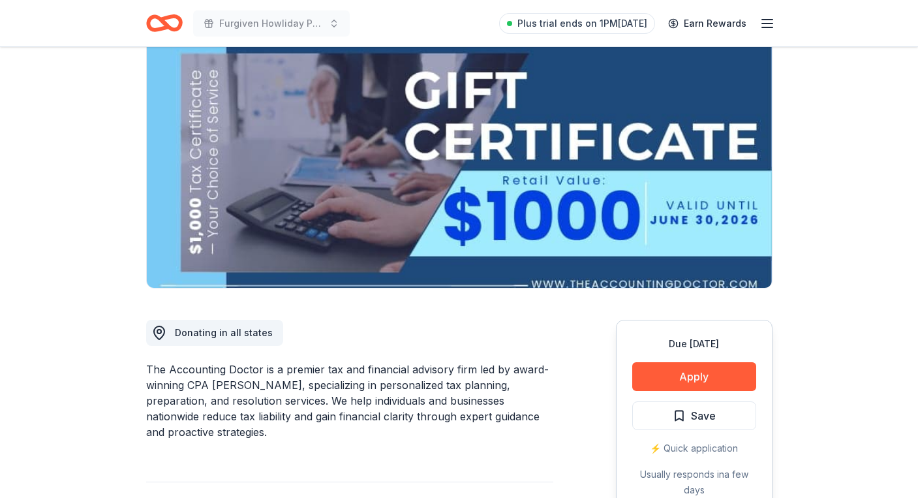
scroll to position [138, 0]
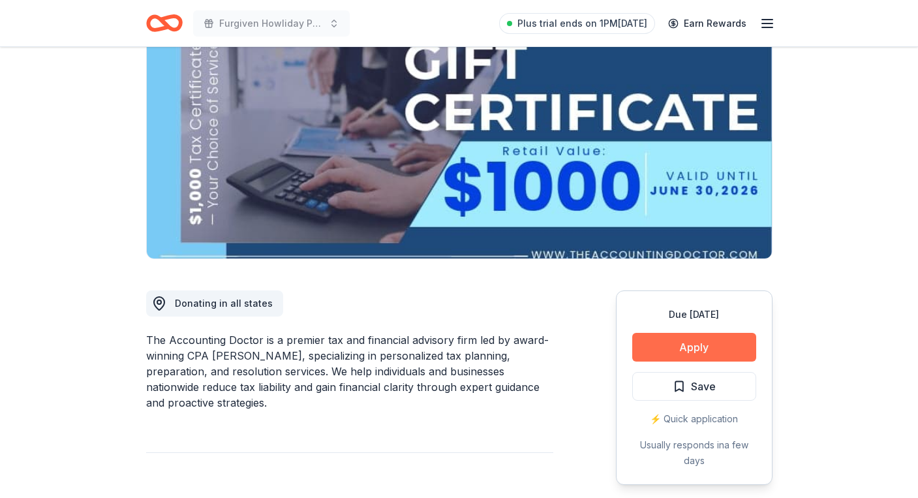
click at [687, 342] on button "Apply" at bounding box center [694, 347] width 124 height 29
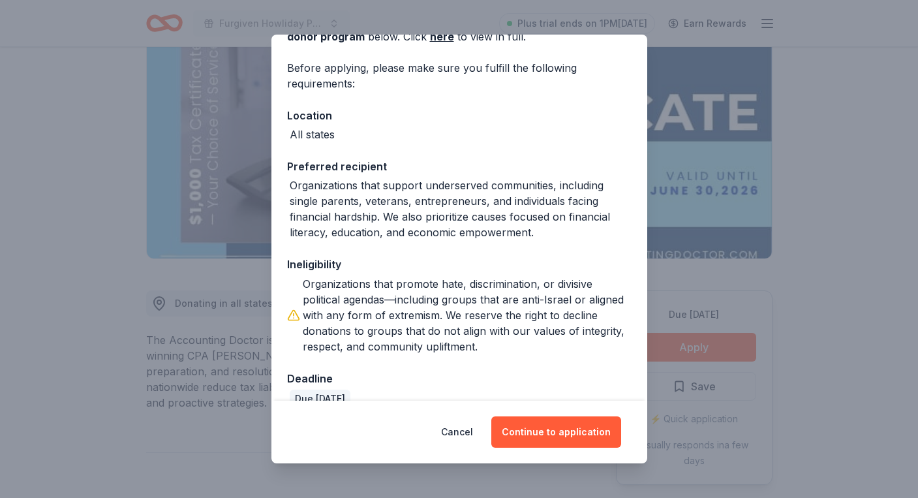
scroll to position [107, 0]
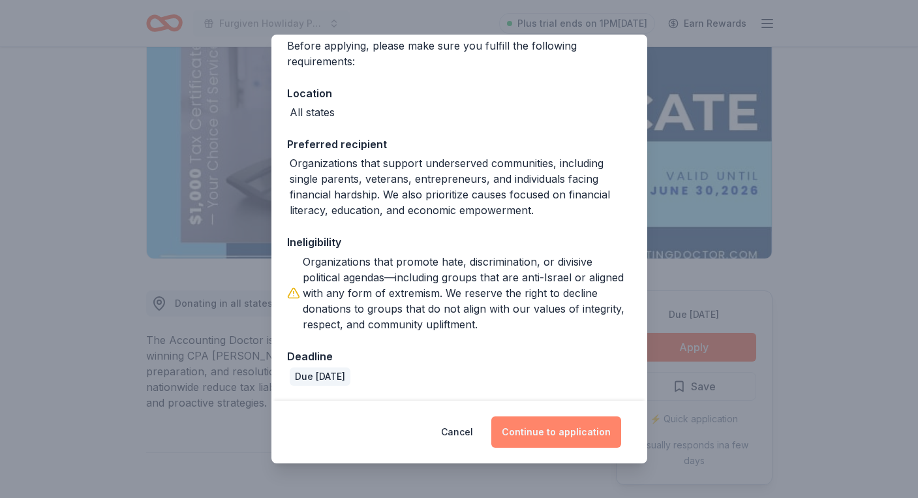
click at [555, 438] on button "Continue to application" at bounding box center [556, 431] width 130 height 31
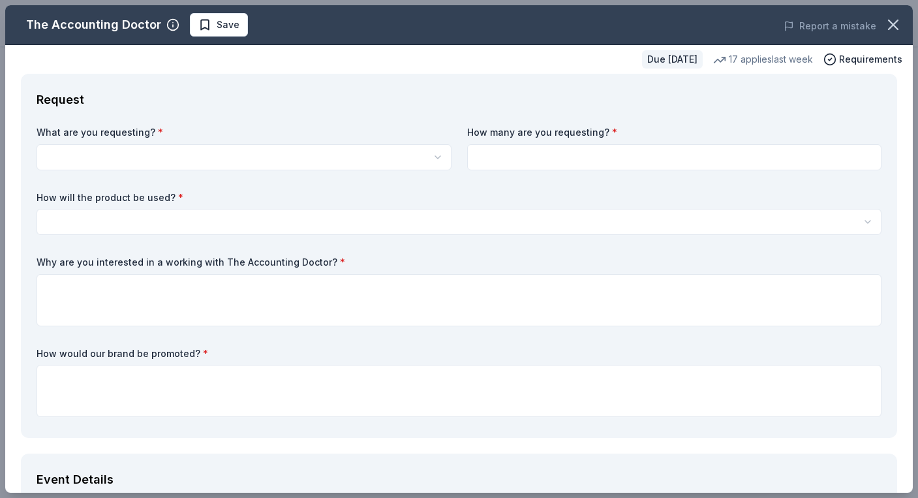
click at [235, 149] on html "Furgiven Howliday Party Plus trial ends on 1PM, 10/21 Earn Rewards Due in 24 da…" at bounding box center [459, 111] width 918 height 498
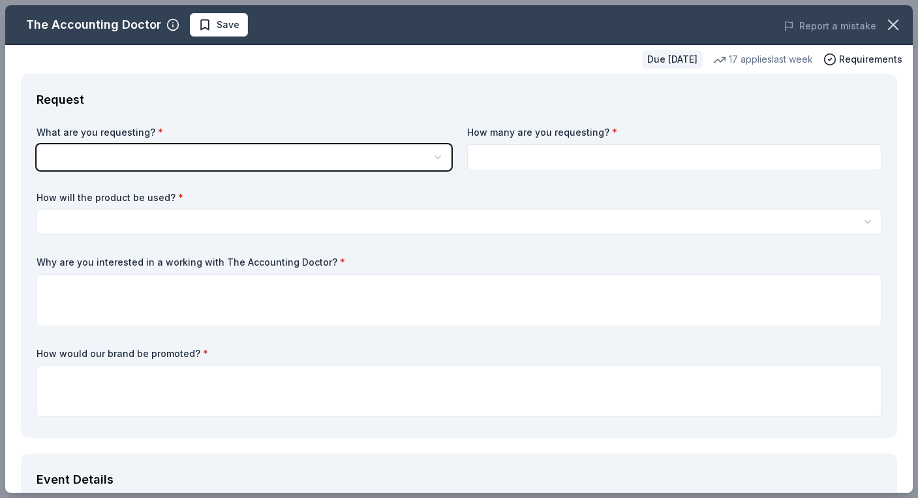
scroll to position [0, 0]
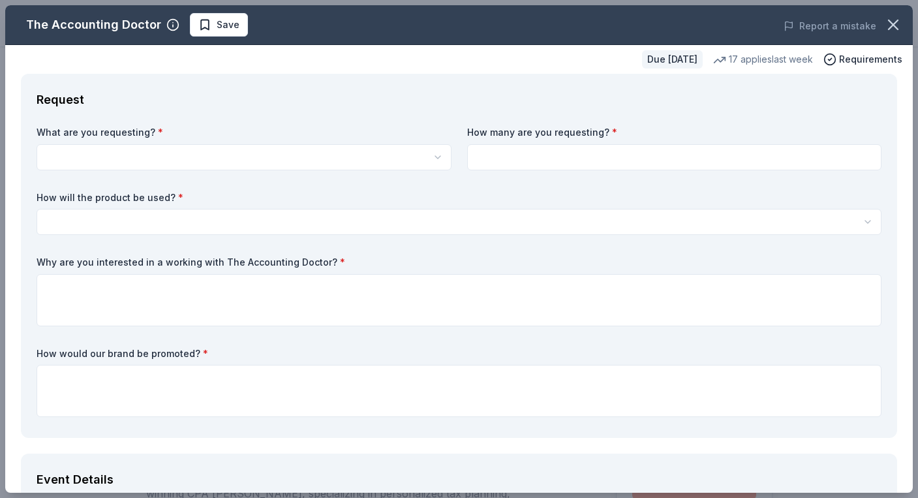
click at [429, 152] on html "Furgiven Howliday Party Save Apply Due in 24 days Share The Accounting Doctor 5…" at bounding box center [459, 249] width 918 height 498
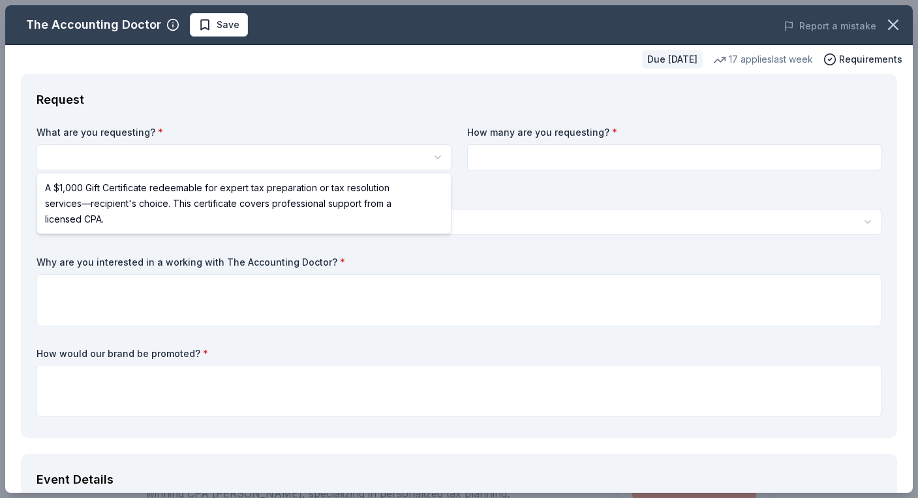
select select "A $1,000 Gift Certificate redeemable for expert tax preparation or tax resoluti…"
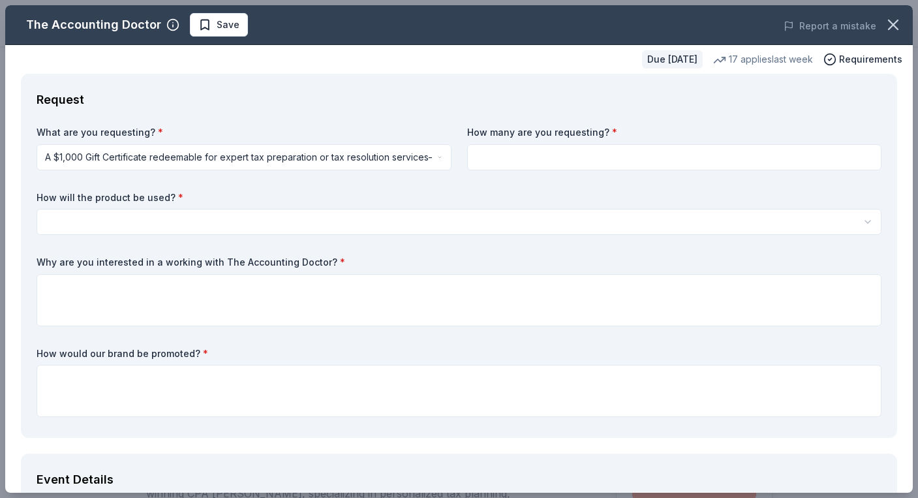
click at [621, 168] on input at bounding box center [674, 157] width 415 height 26
type input "1"
click at [236, 217] on html "Furgiven Howliday Party Save Apply Due in 24 days Share The Accounting Doctor 5…" at bounding box center [459, 249] width 918 height 498
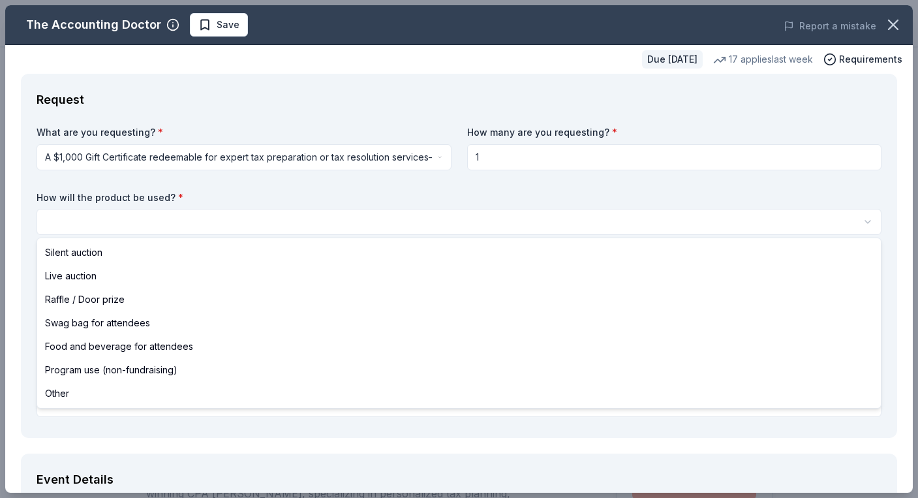
select select "silentAuction"
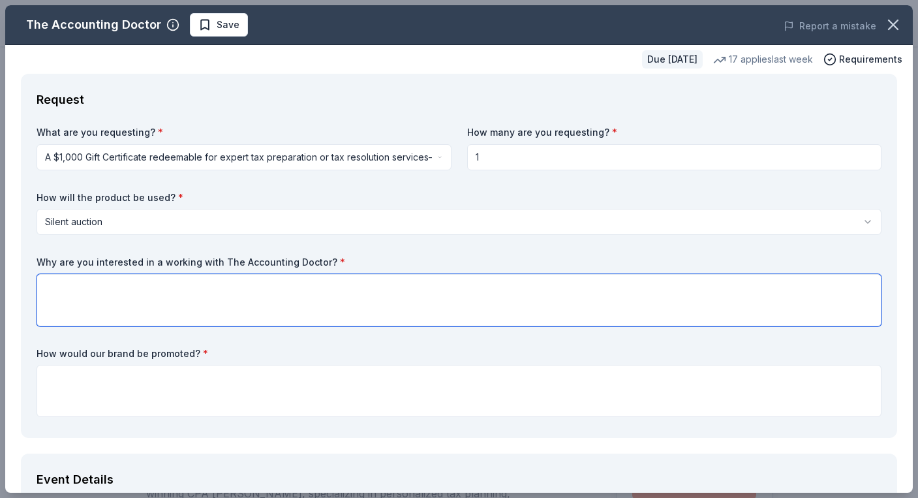
click at [134, 290] on textarea at bounding box center [459, 300] width 845 height 52
type textarea "W"
drag, startPoint x: 174, startPoint y: 290, endPoint x: 102, endPoint y: 290, distance: 72.5
click at [101, 290] on textarea "Many of our supporter" at bounding box center [459, 300] width 845 height 52
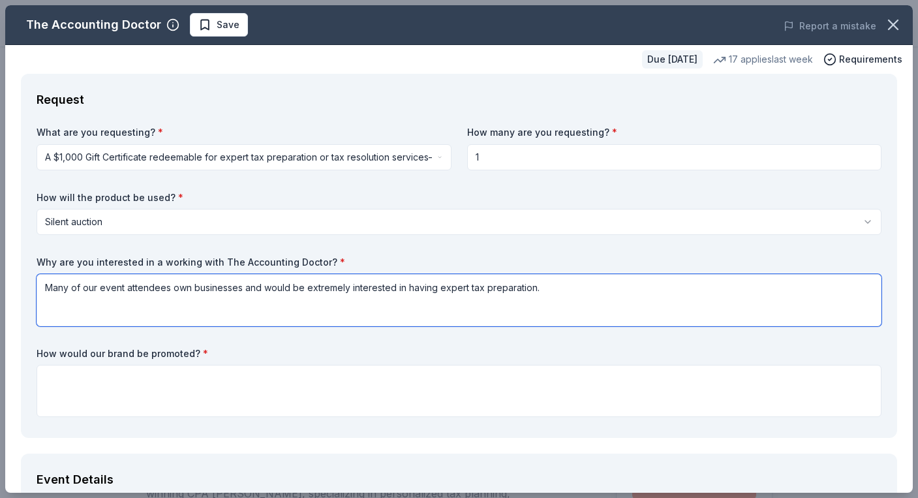
click at [531, 286] on textarea "Many of our event attendees own businesses and would be extremely interested in…" at bounding box center [459, 300] width 845 height 52
click at [548, 289] on textarea "Many of our event attendees own businesses and would be extremely interested in…" at bounding box center [459, 300] width 845 height 52
type textarea "Many of our event attendees own businesses and would be extremely interested in…"
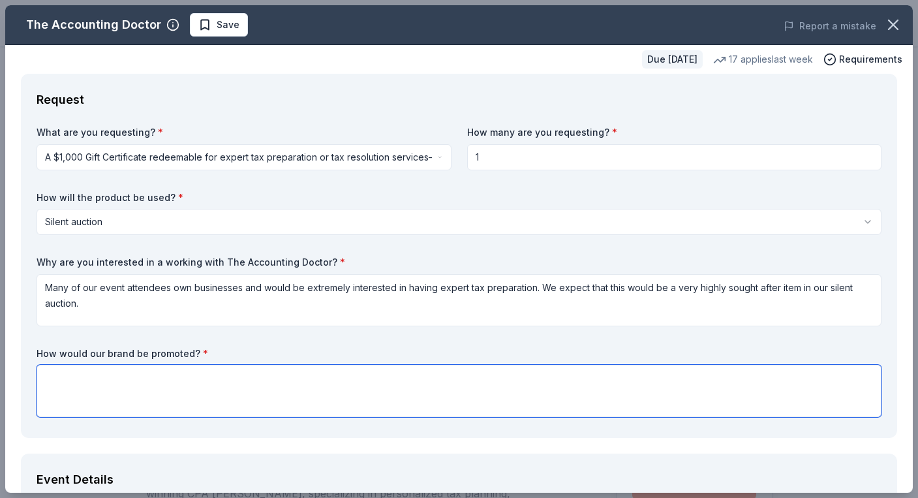
click at [102, 385] on textarea at bounding box center [459, 391] width 845 height 52
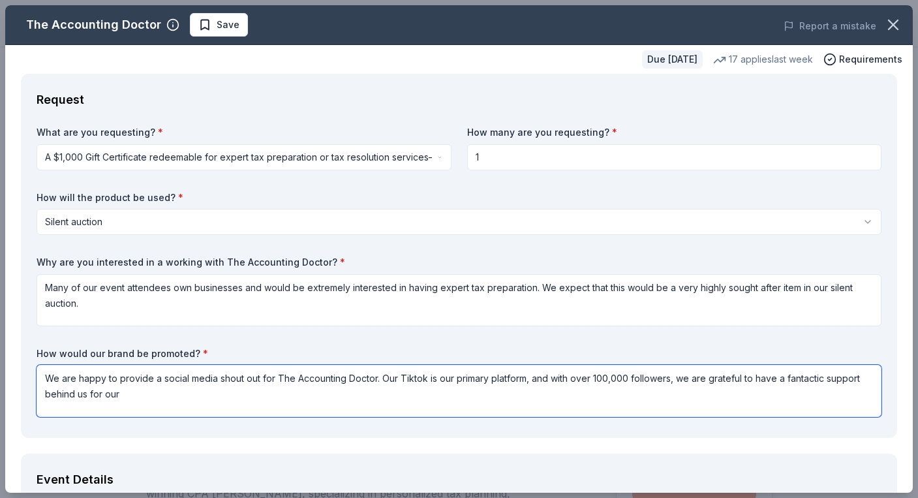
drag, startPoint x: 197, startPoint y: 399, endPoint x: 672, endPoint y: 377, distance: 475.0
click at [672, 377] on textarea "We are happy to provide a social media shout out for The Accounting Doctor. Our…" at bounding box center [459, 391] width 845 height 52
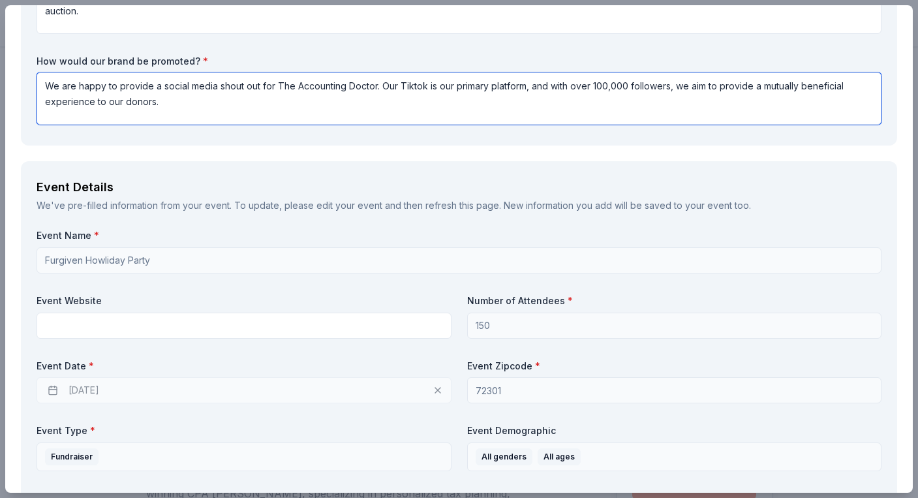
scroll to position [538, 0]
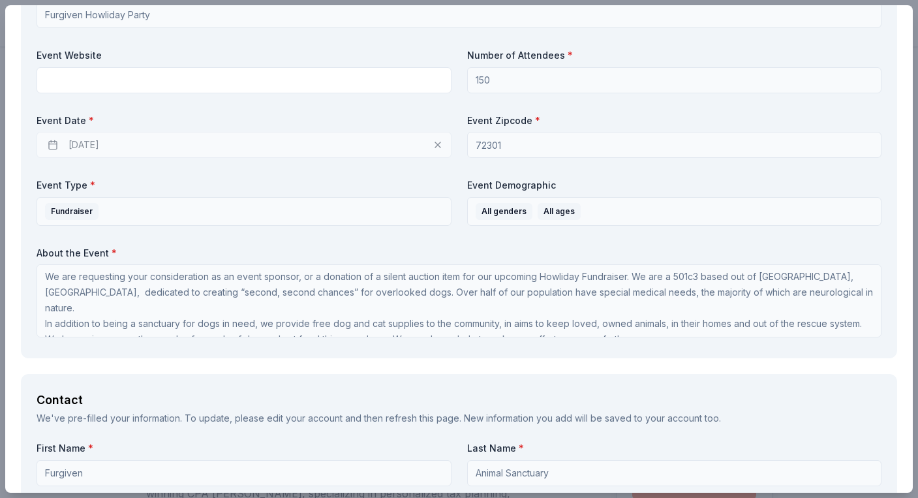
type textarea "We are happy to provide a social media shout out for The Accounting Doctor. Our…"
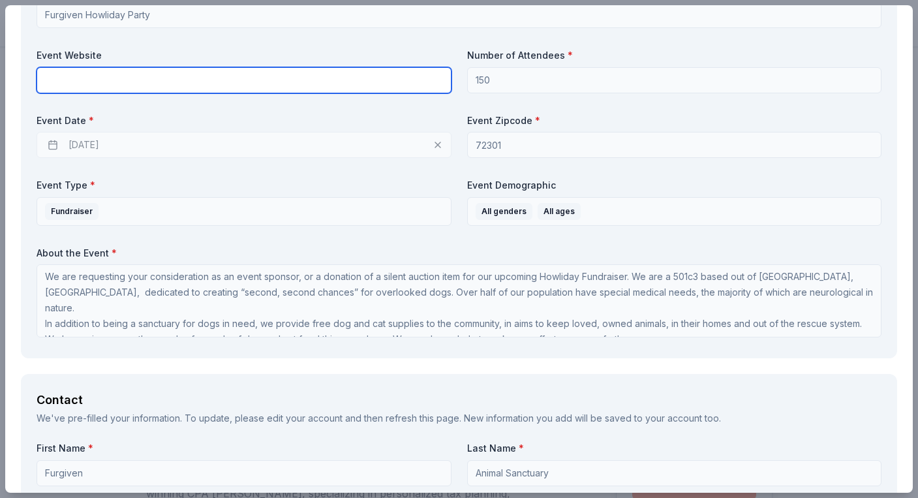
click at [101, 81] on input "text" at bounding box center [244, 80] width 415 height 26
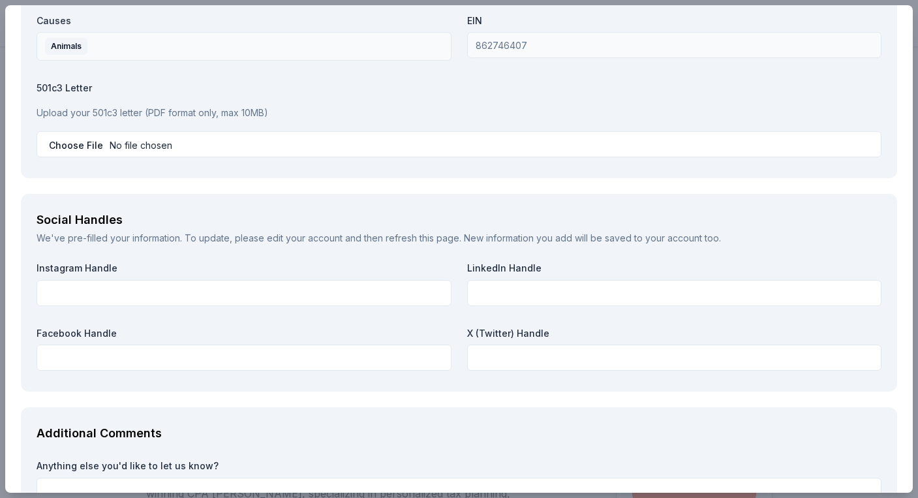
scroll to position [1410, 0]
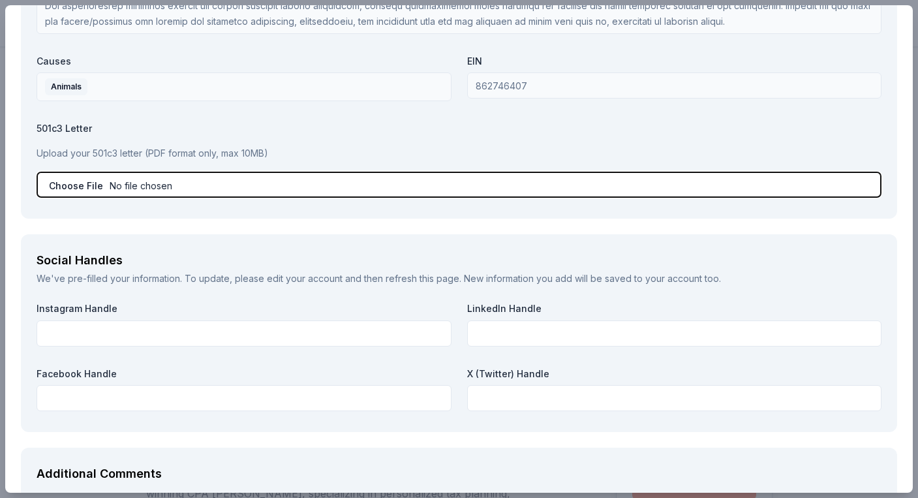
click at [67, 189] on input "file" at bounding box center [459, 185] width 845 height 26
type input "C:\fakepath\FAS - IRS NOTICE - NONPROFIT STATUS (1).pdf"
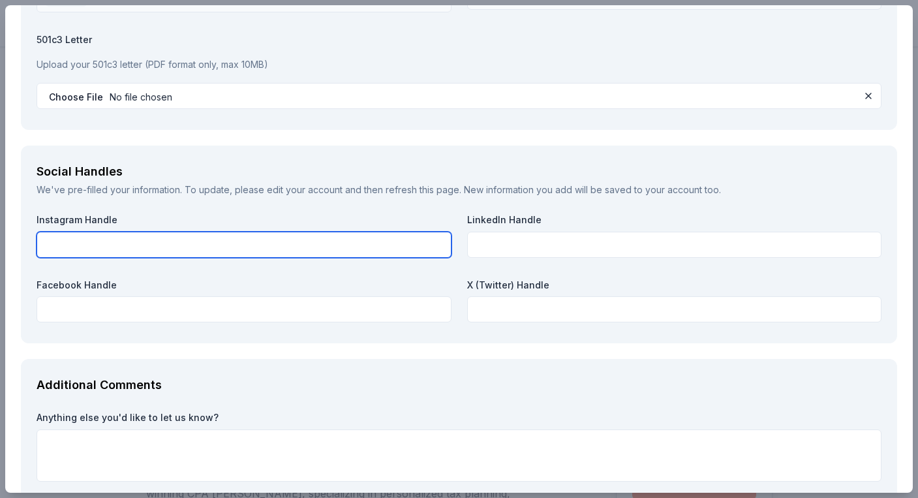
click at [157, 234] on input "text" at bounding box center [244, 245] width 415 height 26
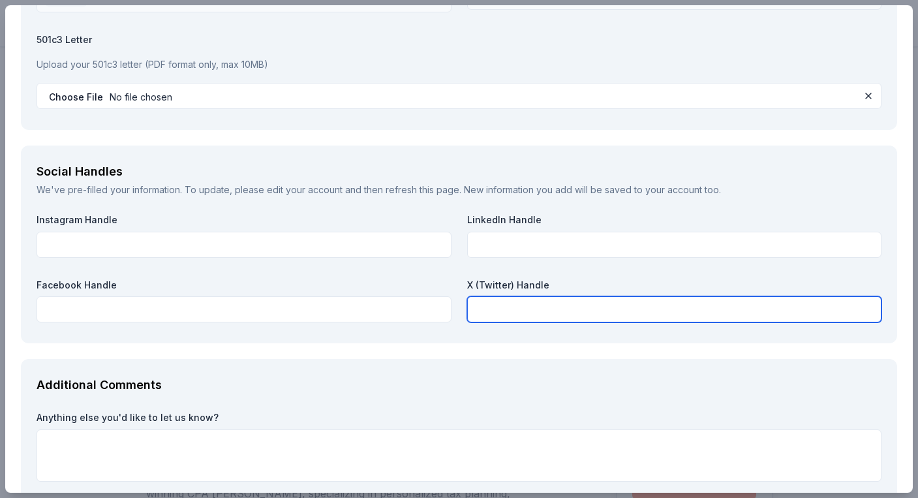
click at [491, 317] on input "text" at bounding box center [674, 309] width 415 height 26
type input "Tiktok: furgivensanctuary"
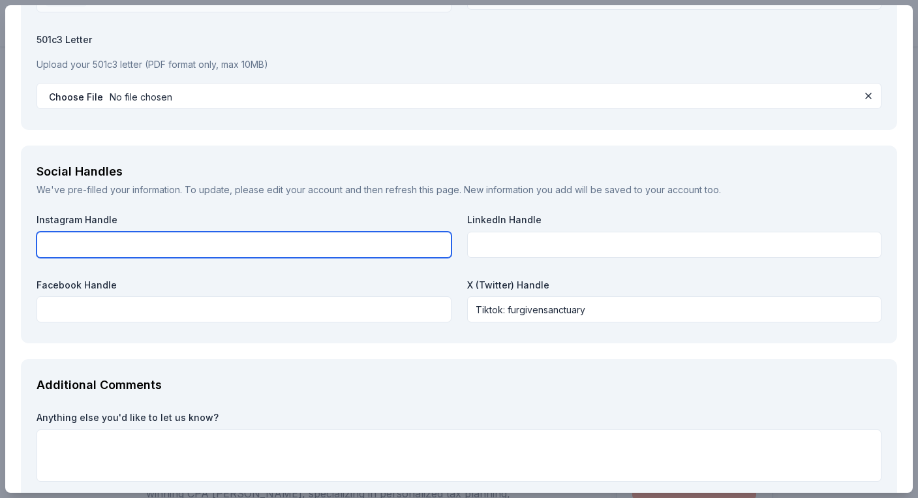
click at [117, 243] on input "text" at bounding box center [244, 245] width 415 height 26
type input "furgiven_animal_sanctuary"
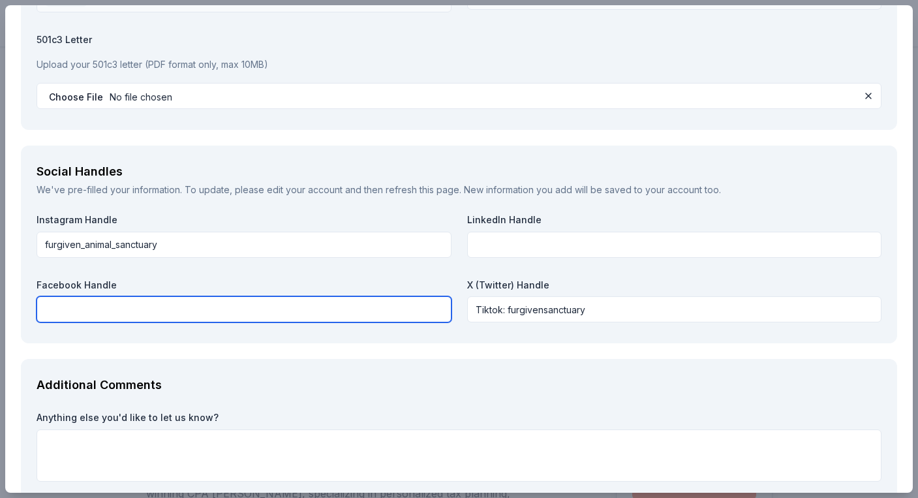
click at [76, 320] on input "text" at bounding box center [244, 309] width 415 height 26
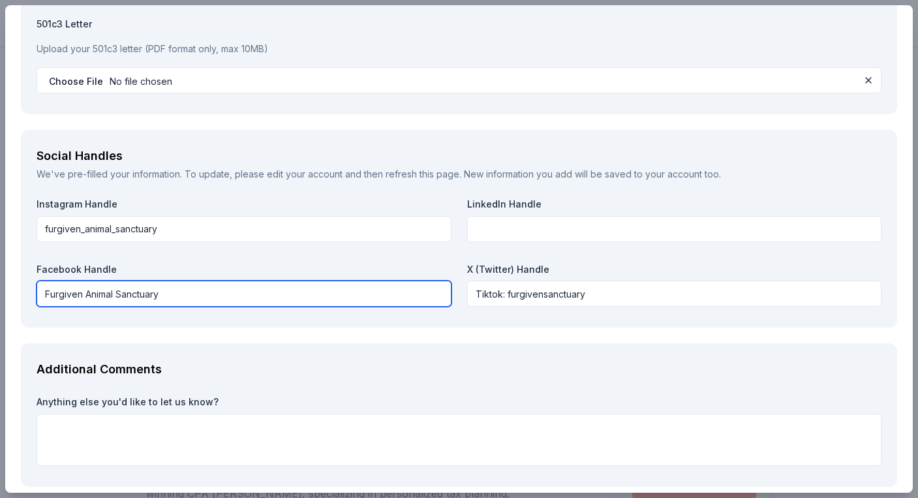
scroll to position [1574, 0]
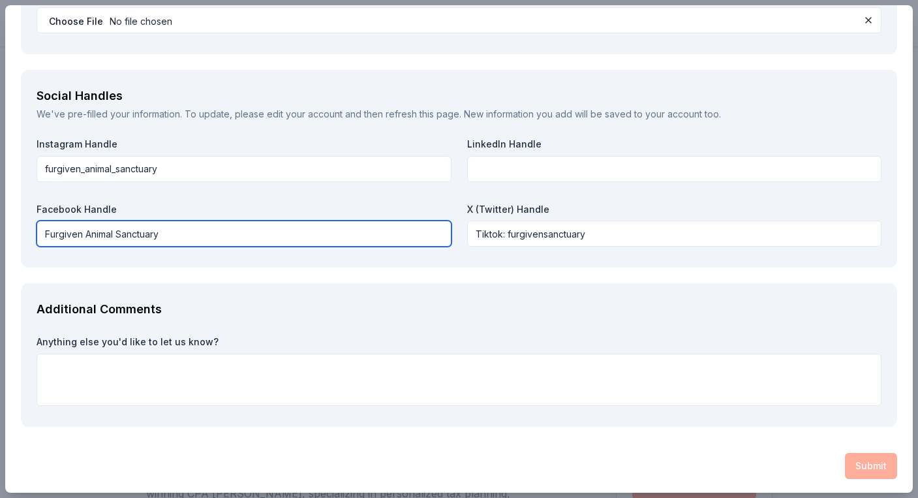
type input "Furgiven Animal Sanctuary"
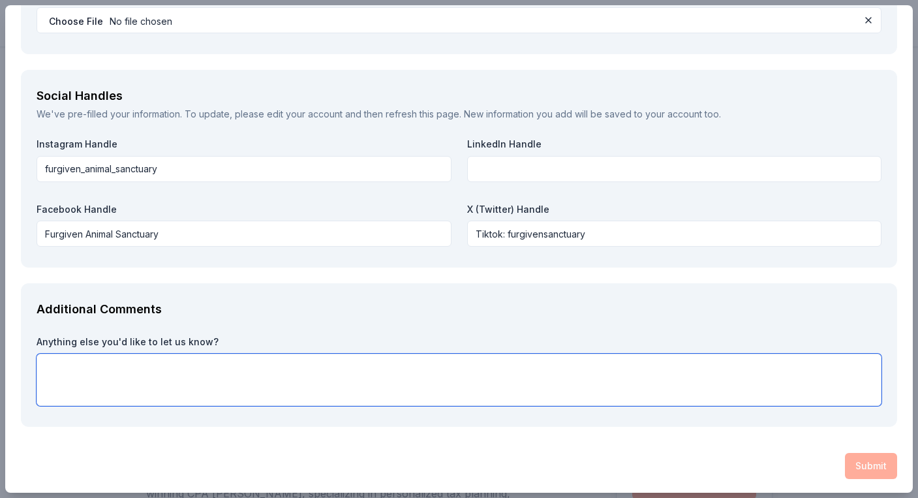
click at [171, 388] on textarea at bounding box center [459, 380] width 845 height 52
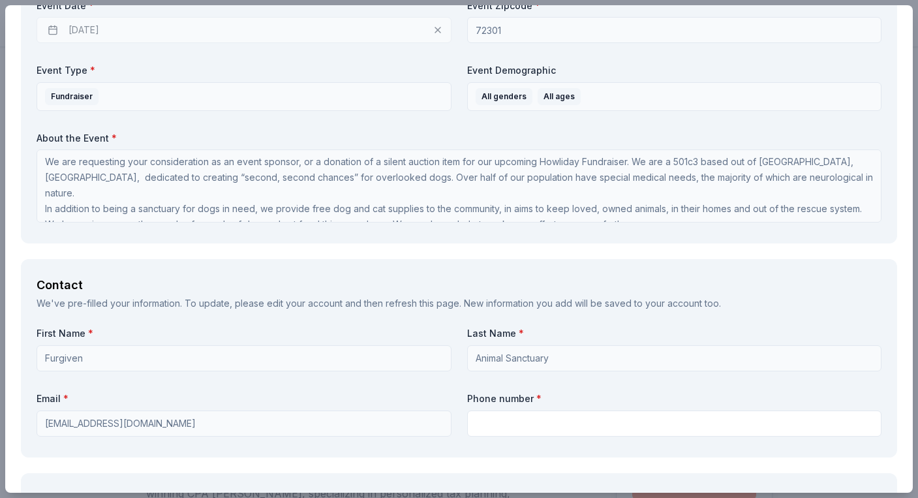
scroll to position [679, 0]
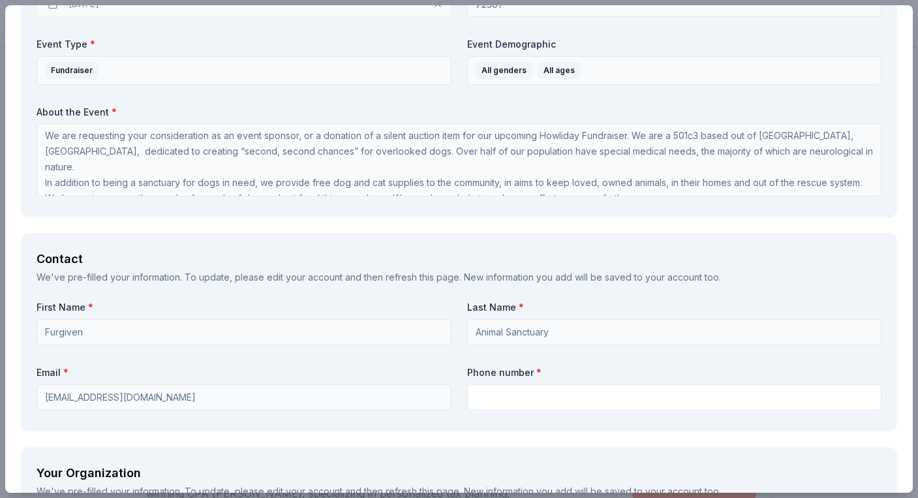
type textarea "Thank you kindly for your consideration! - Furgiven Team"
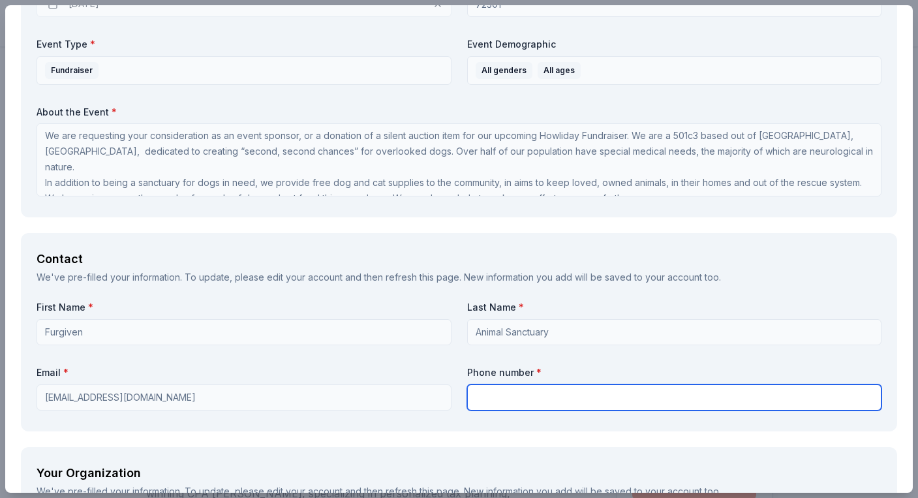
click at [493, 397] on input "text" at bounding box center [674, 397] width 415 height 26
type input "8706295042"
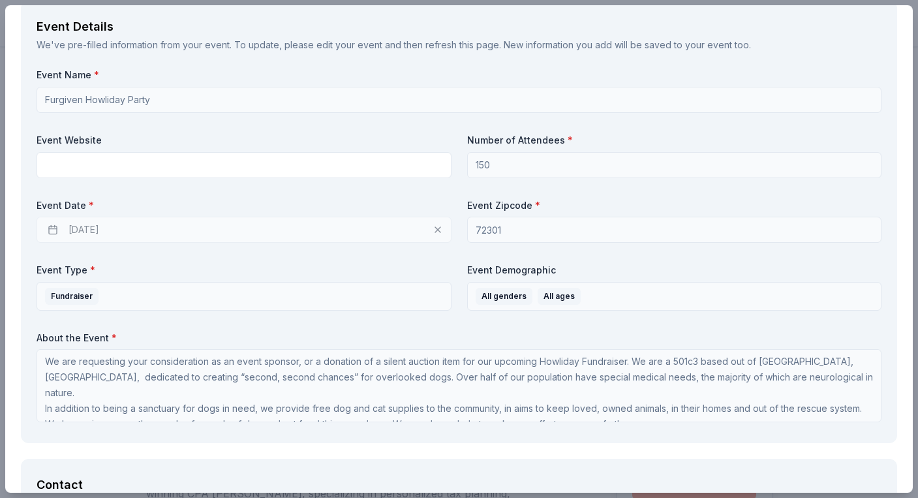
scroll to position [0, 0]
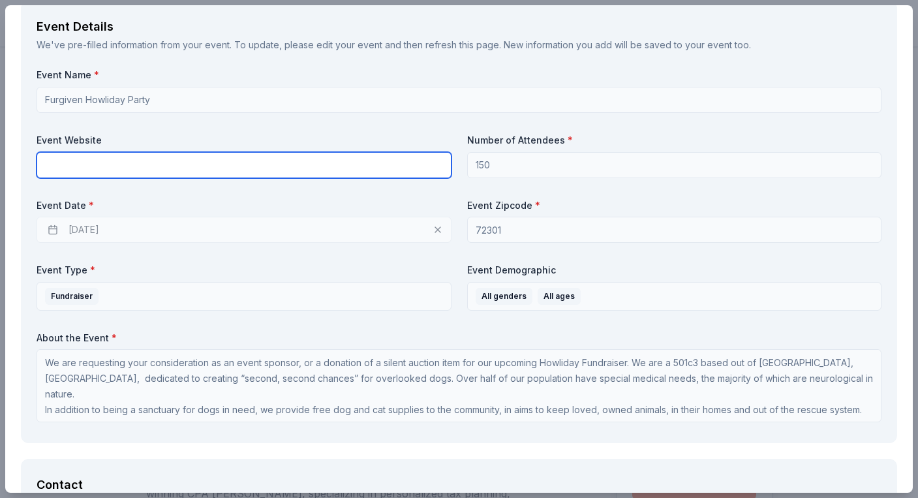
click at [223, 160] on input "text" at bounding box center [244, 165] width 415 height 26
type input "[DOMAIN_NAME]"
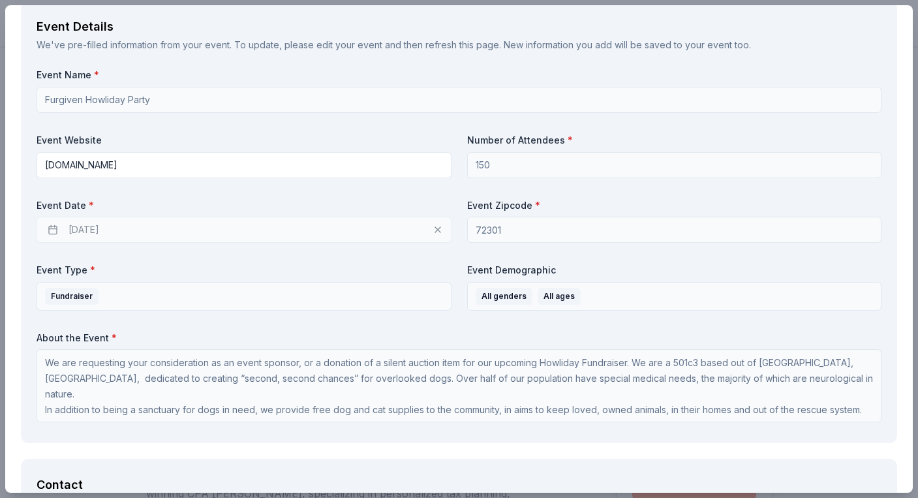
click at [283, 199] on label "Event Date *" at bounding box center [244, 205] width 415 height 13
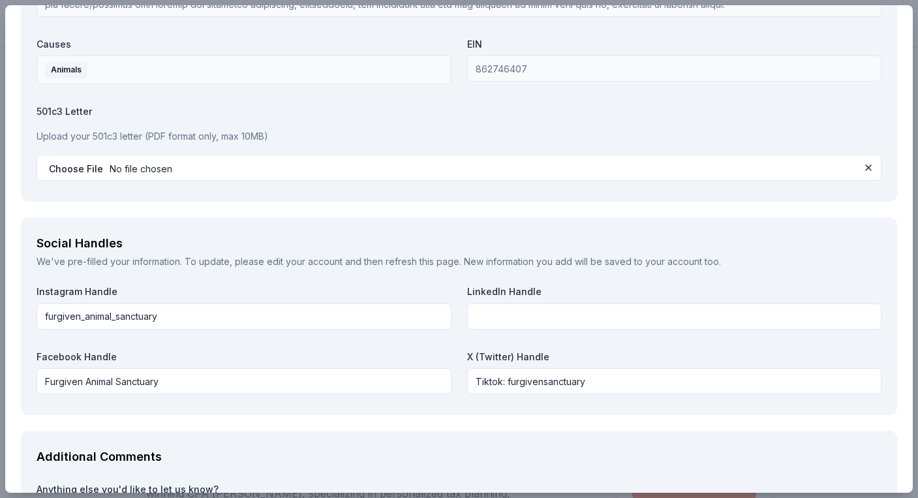
scroll to position [1576, 0]
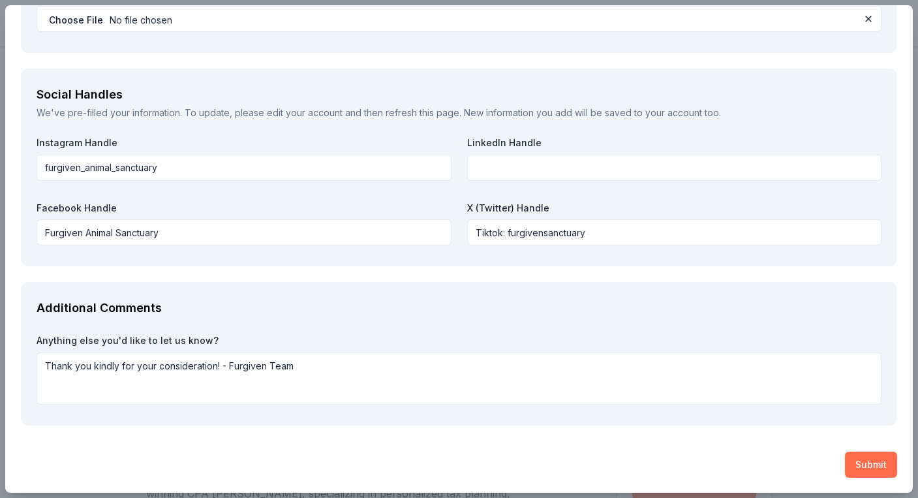
click at [867, 461] on button "Submit" at bounding box center [871, 465] width 52 height 26
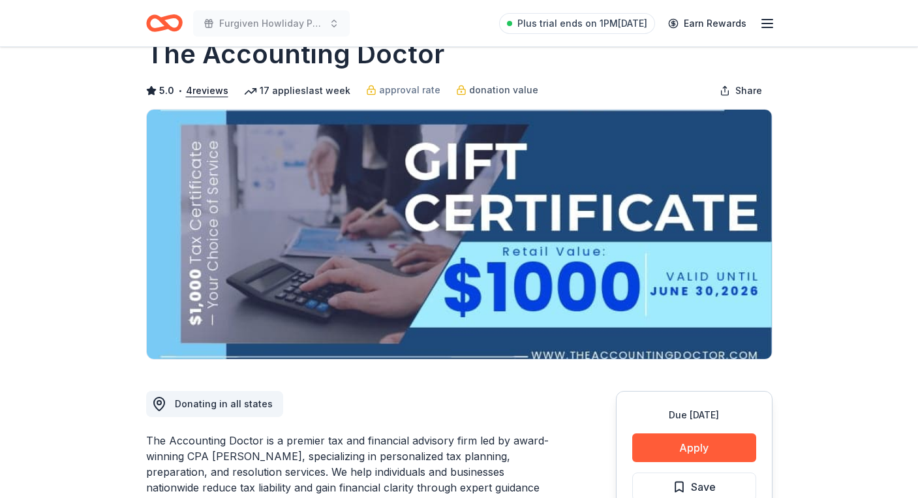
scroll to position [35, 0]
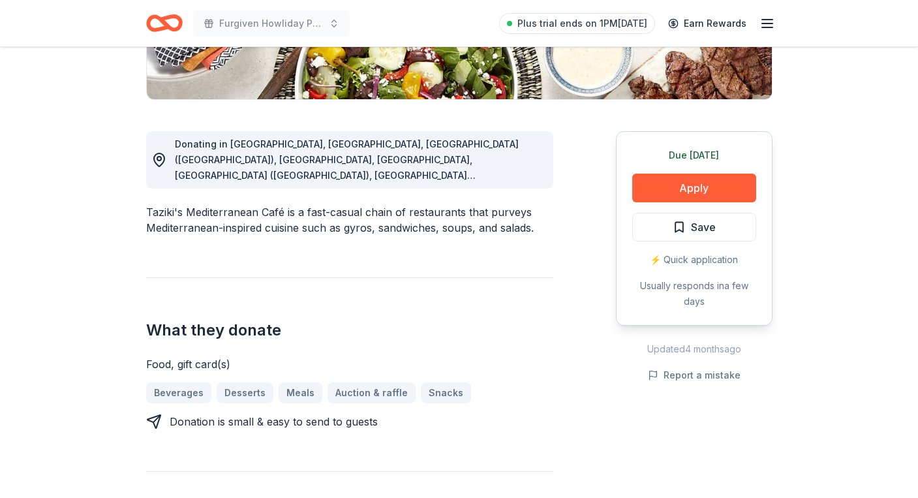
scroll to position [349, 0]
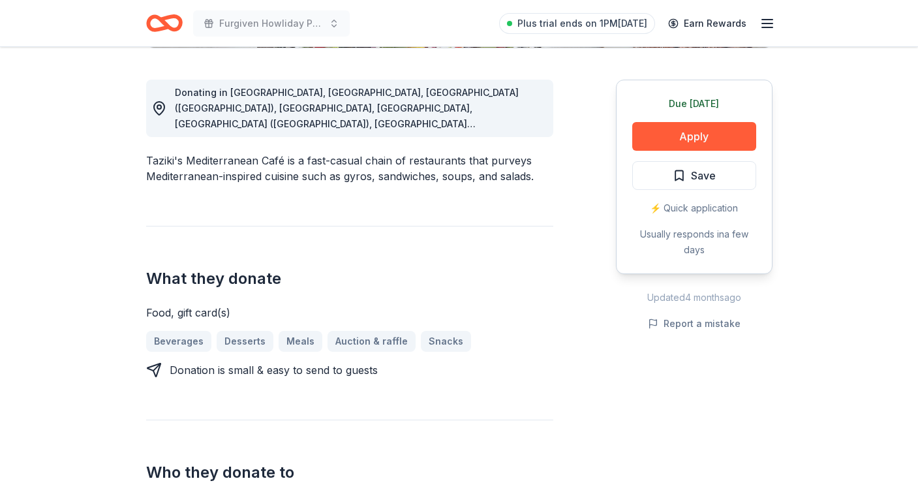
click at [512, 109] on span "Donating in [GEOGRAPHIC_DATA], [GEOGRAPHIC_DATA], [GEOGRAPHIC_DATA] ([GEOGRAPHI…" at bounding box center [347, 178] width 344 height 183
click at [510, 131] on div "Donating in [GEOGRAPHIC_DATA], [GEOGRAPHIC_DATA], [GEOGRAPHIC_DATA] ([GEOGRAPHI…" at bounding box center [359, 108] width 368 height 47
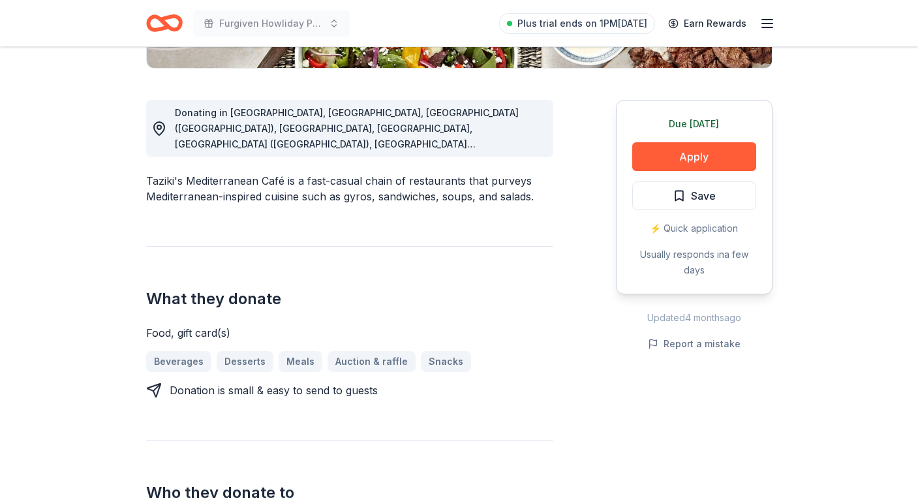
scroll to position [0, 0]
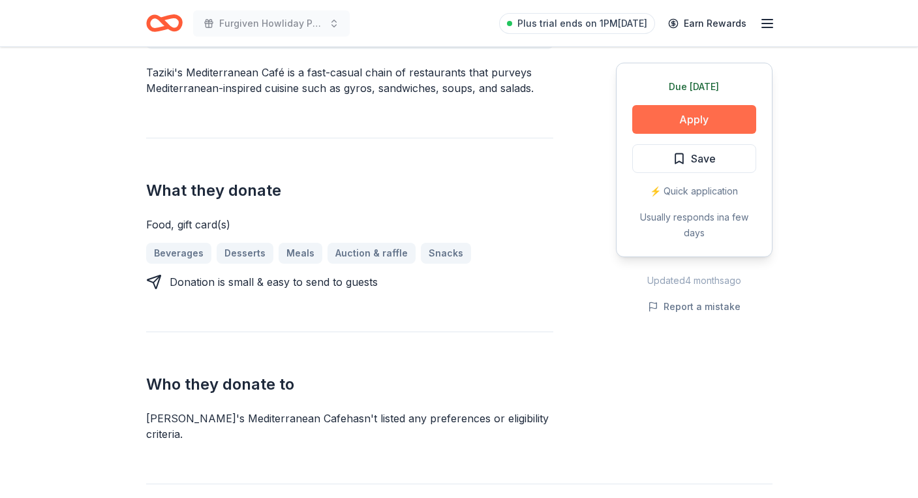
click at [699, 106] on button "Apply" at bounding box center [694, 119] width 124 height 29
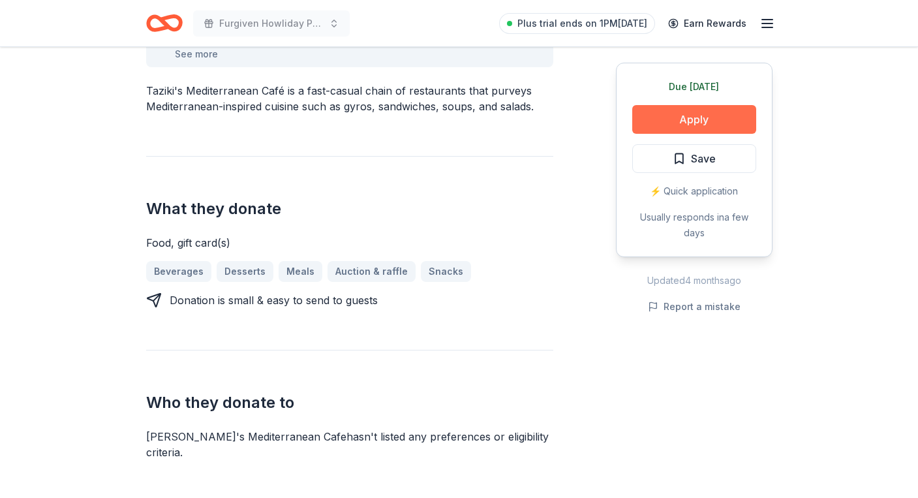
scroll to position [446, 0]
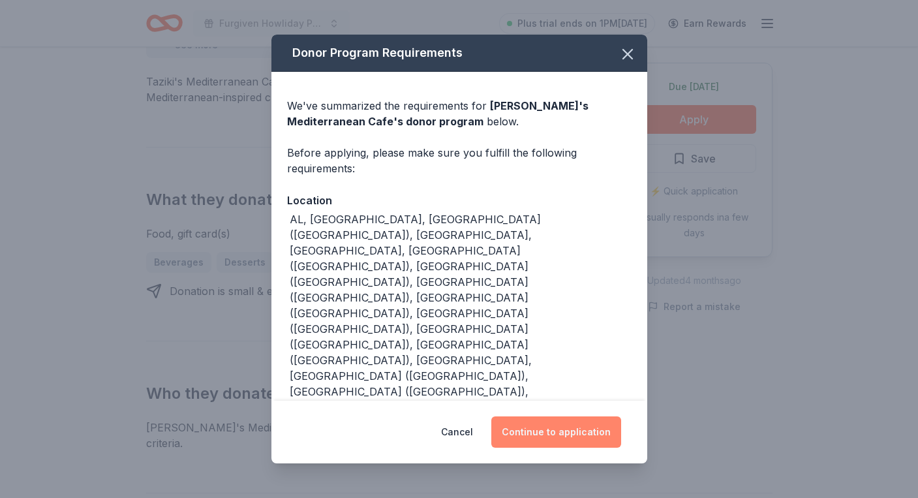
click at [531, 416] on button "Continue to application" at bounding box center [556, 431] width 130 height 31
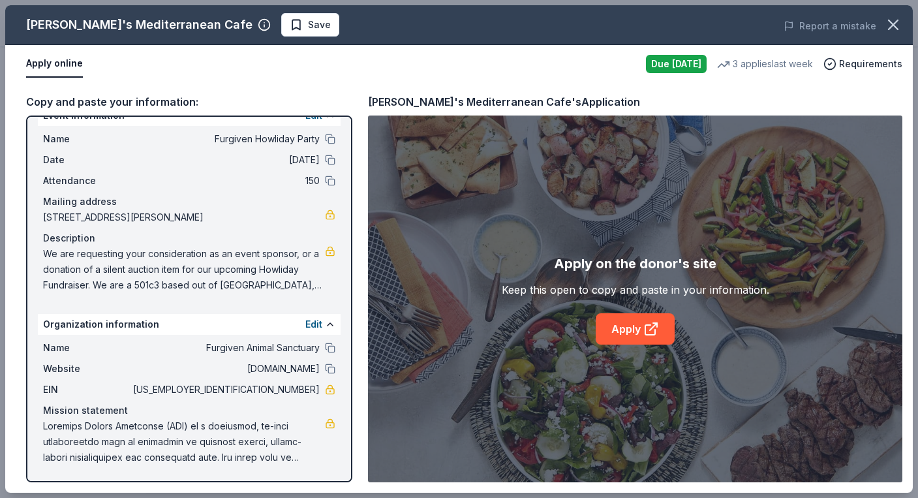
scroll to position [0, 0]
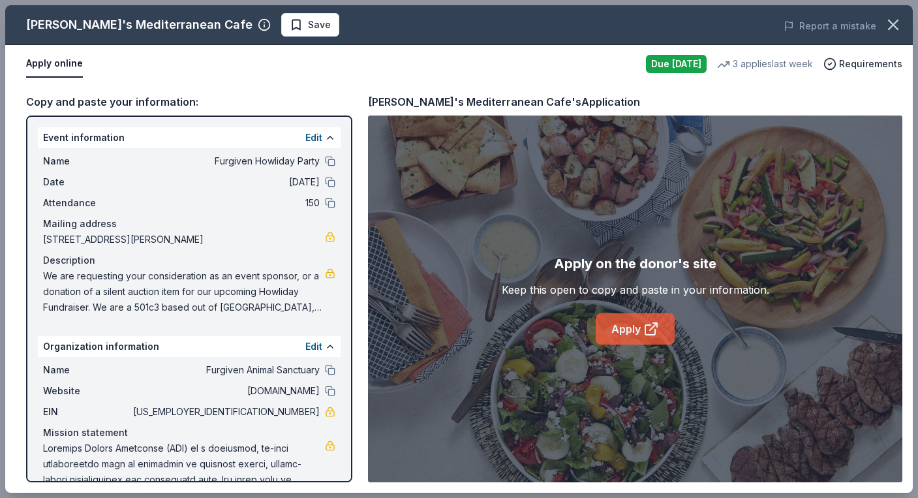
click at [646, 320] on link "Apply" at bounding box center [635, 328] width 79 height 31
click at [223, 279] on span "We are requesting your consideration as an event sponsor, or a donation of a si…" at bounding box center [184, 291] width 282 height 47
click at [894, 28] on icon "button" at bounding box center [893, 25] width 18 height 18
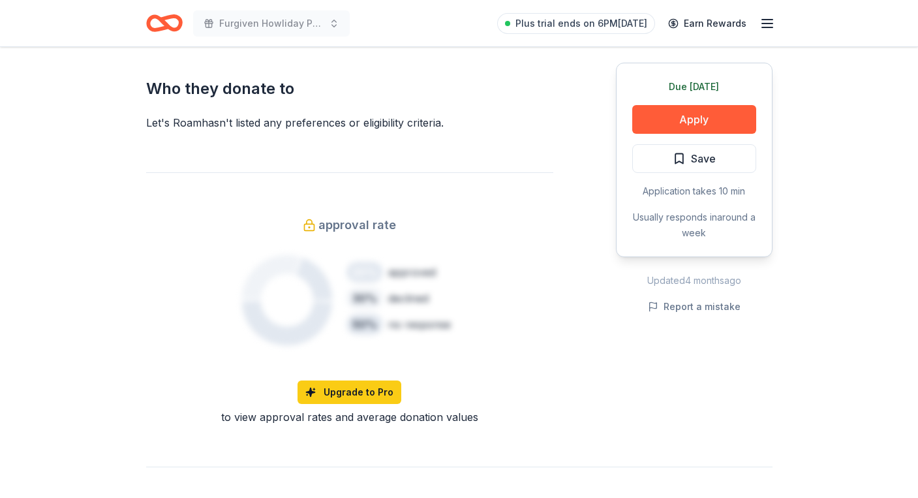
scroll to position [747, 0]
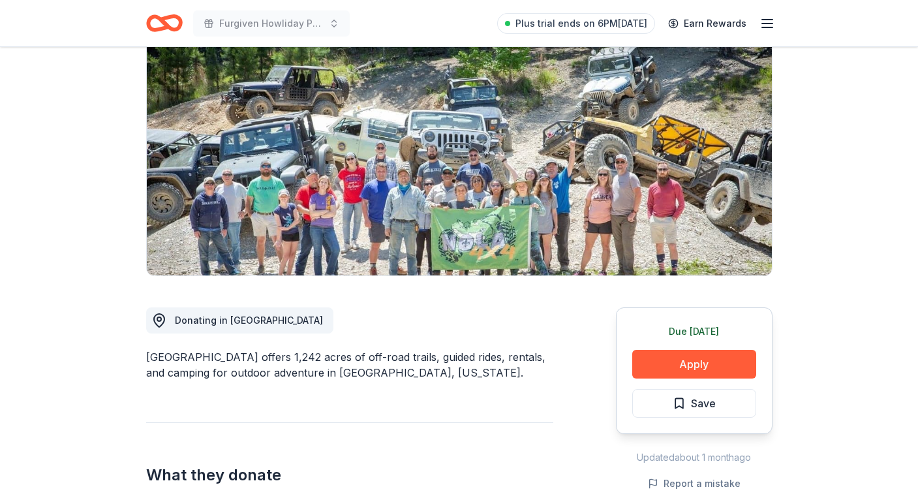
scroll to position [120, 0]
click at [484, 181] on img at bounding box center [459, 151] width 625 height 249
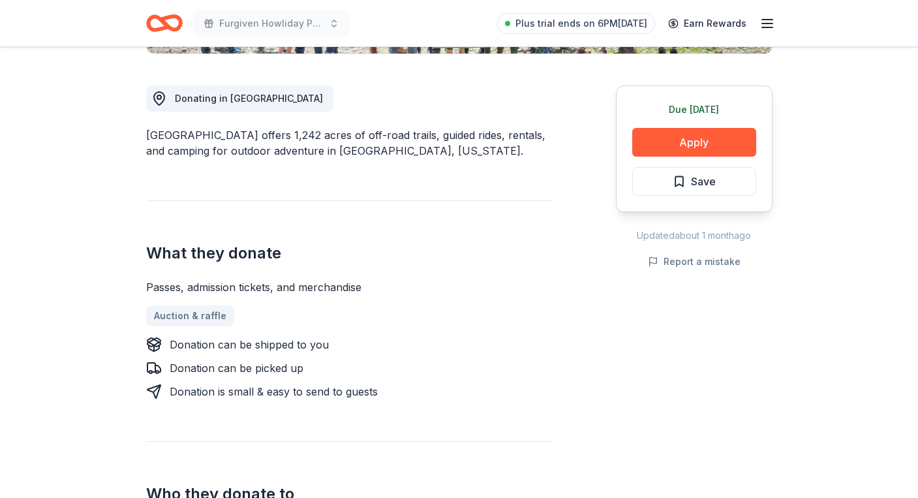
scroll to position [333, 0]
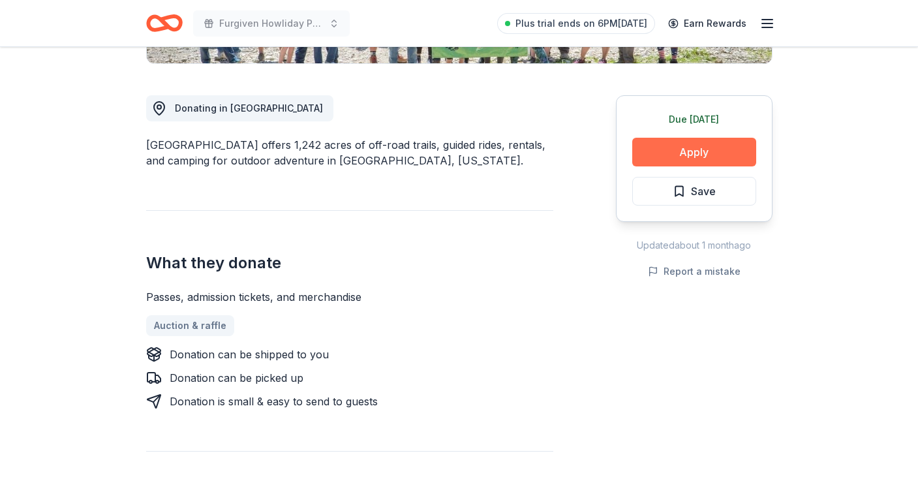
click at [683, 149] on button "Apply" at bounding box center [694, 152] width 124 height 29
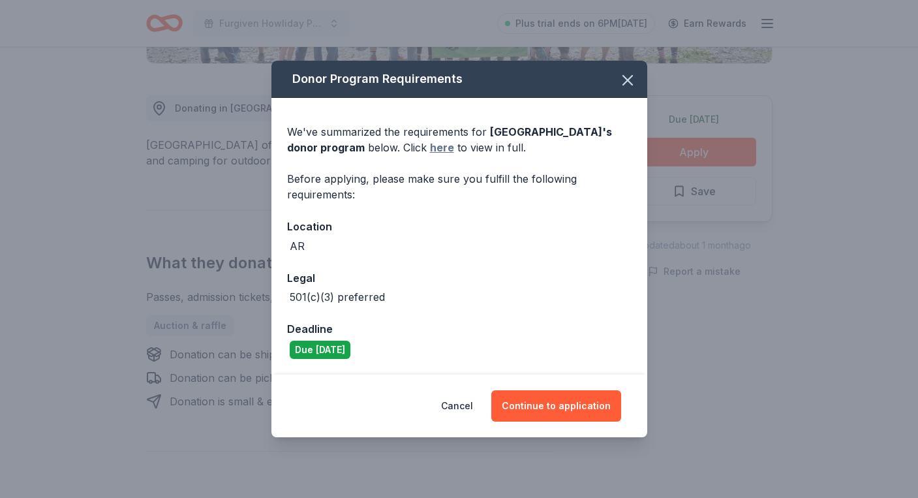
click at [433, 145] on link "here" at bounding box center [442, 148] width 24 height 16
click at [627, 79] on icon "button" at bounding box center [627, 80] width 9 height 9
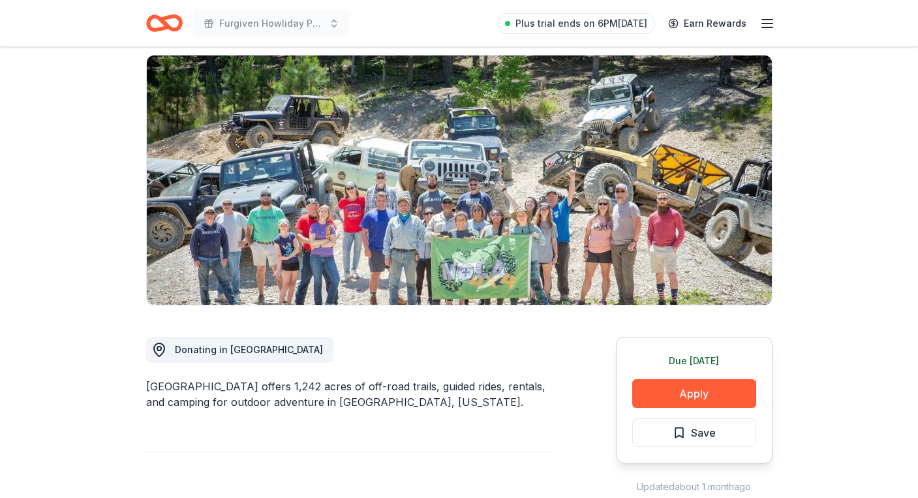
scroll to position [71, 0]
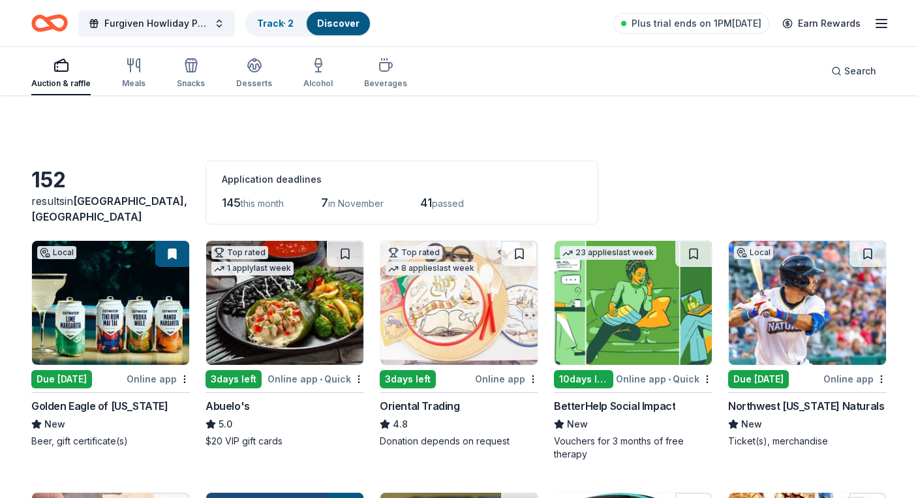
scroll to position [534, 0]
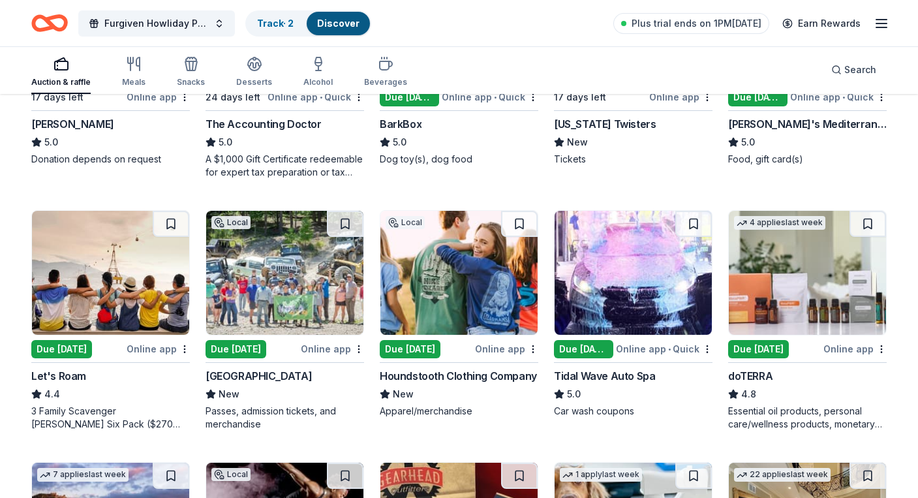
click at [458, 285] on img at bounding box center [459, 273] width 157 height 124
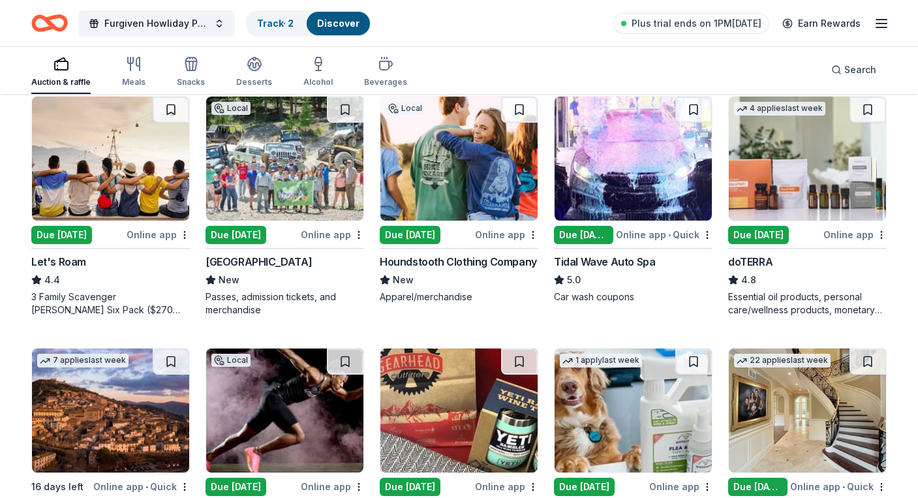
click at [635, 172] on img at bounding box center [633, 159] width 157 height 124
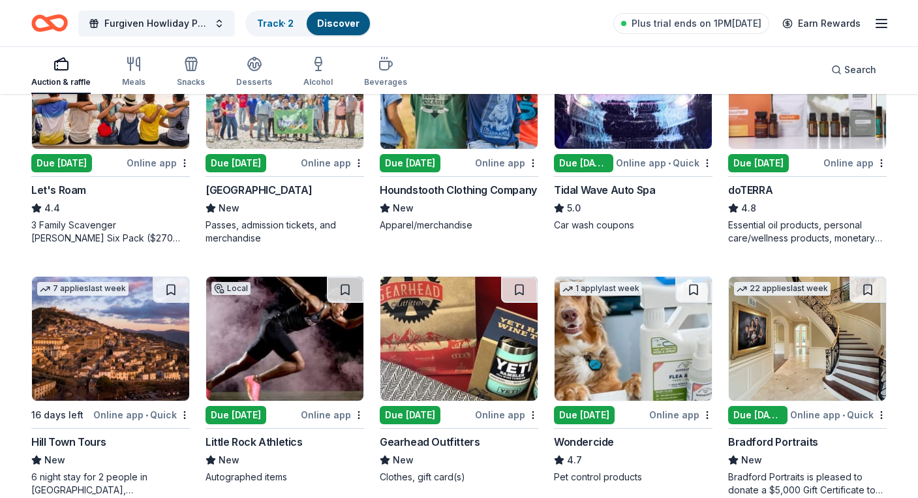
scroll to position [651, 0]
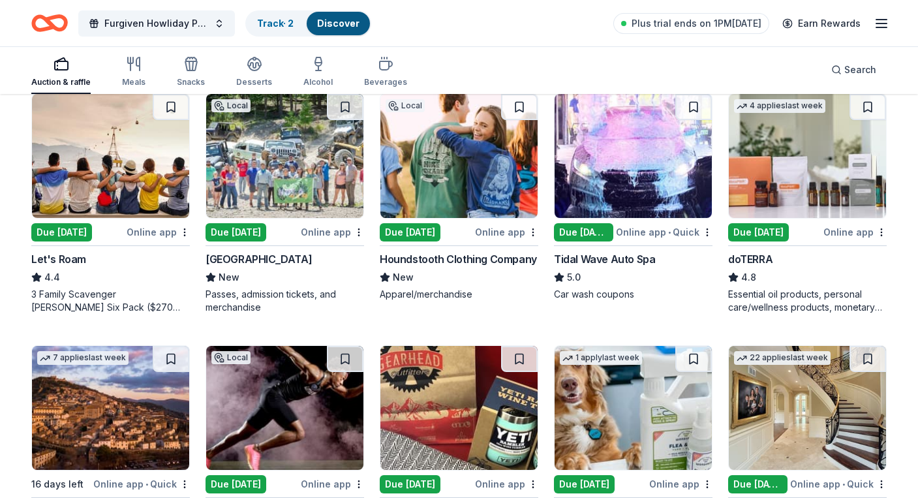
click at [805, 172] on img at bounding box center [807, 156] width 157 height 124
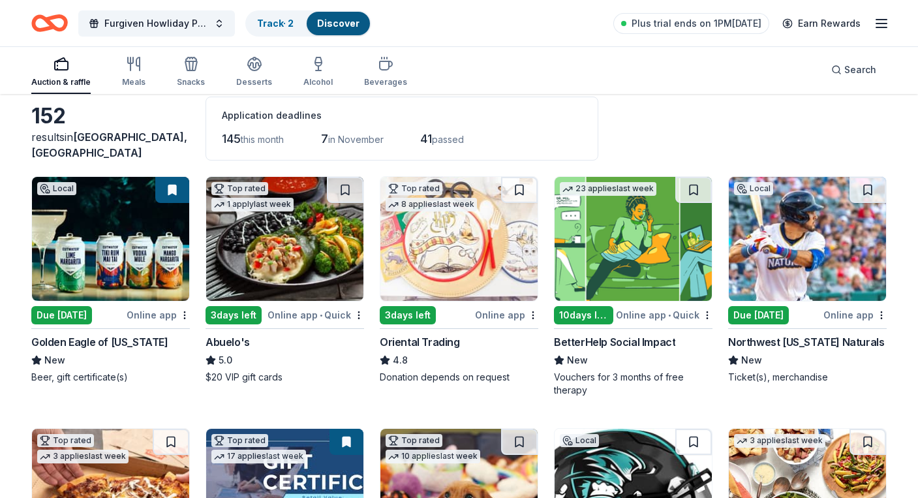
scroll to position [62, 0]
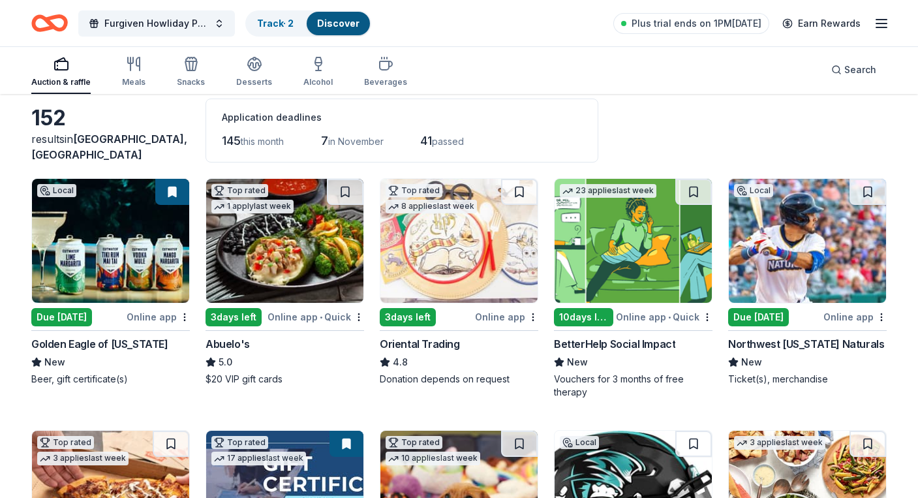
click at [802, 253] on img at bounding box center [807, 241] width 157 height 124
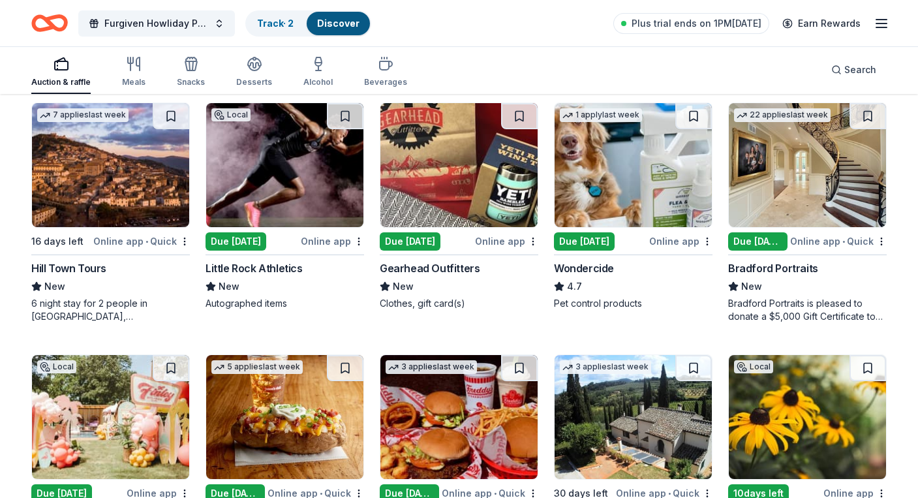
scroll to position [909, 0]
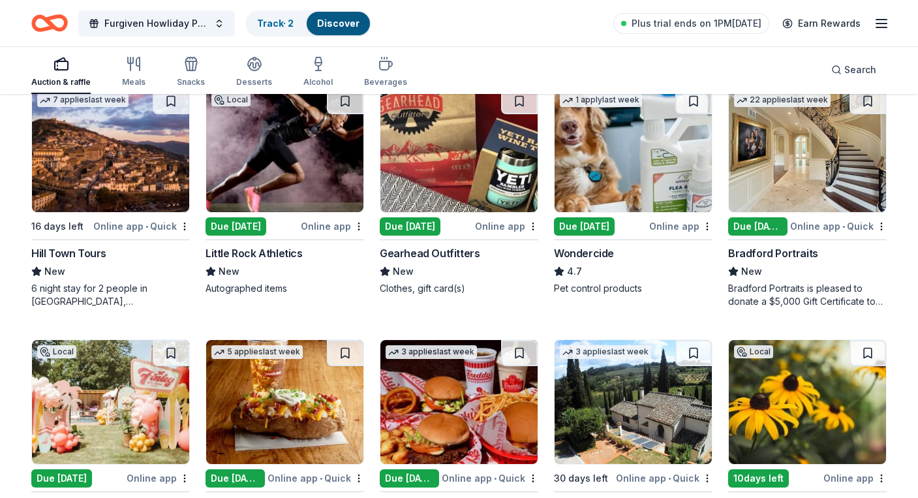
click at [467, 156] on img at bounding box center [459, 150] width 157 height 124
click at [671, 152] on img at bounding box center [633, 150] width 157 height 124
click at [781, 180] on img at bounding box center [807, 150] width 157 height 124
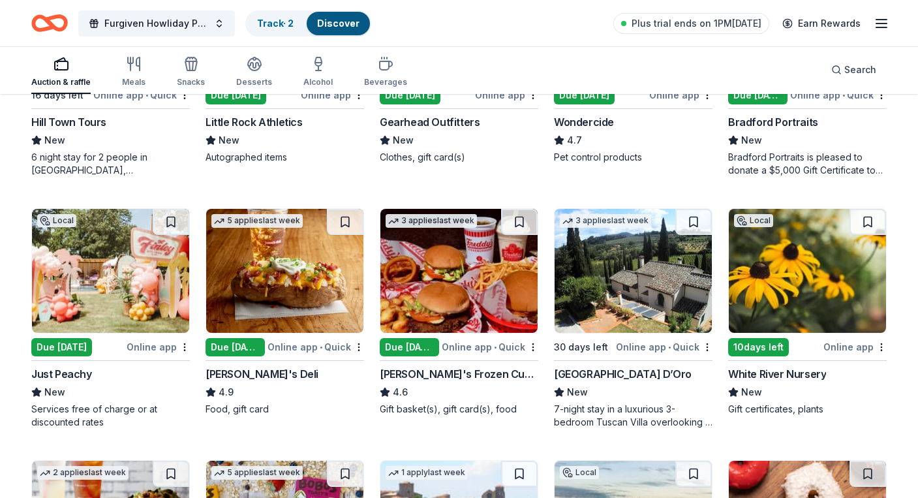
scroll to position [1041, 0]
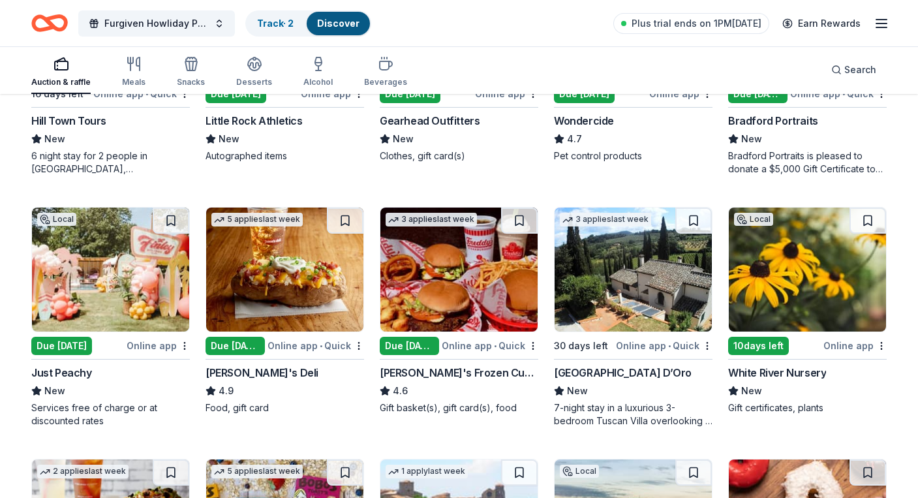
click at [110, 290] on img at bounding box center [110, 270] width 157 height 124
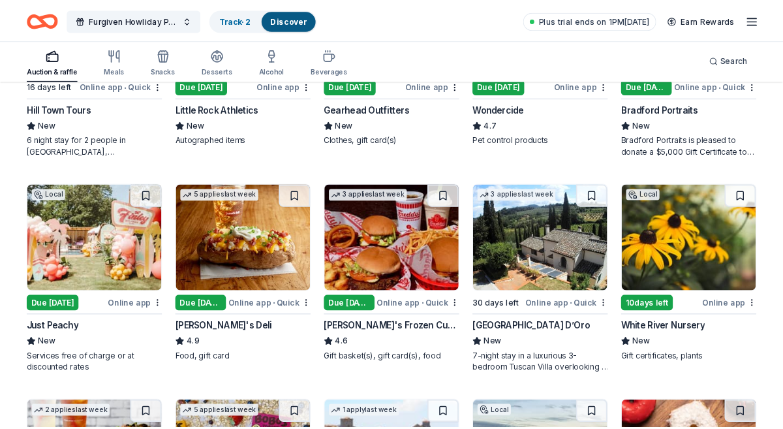
scroll to position [1070, 0]
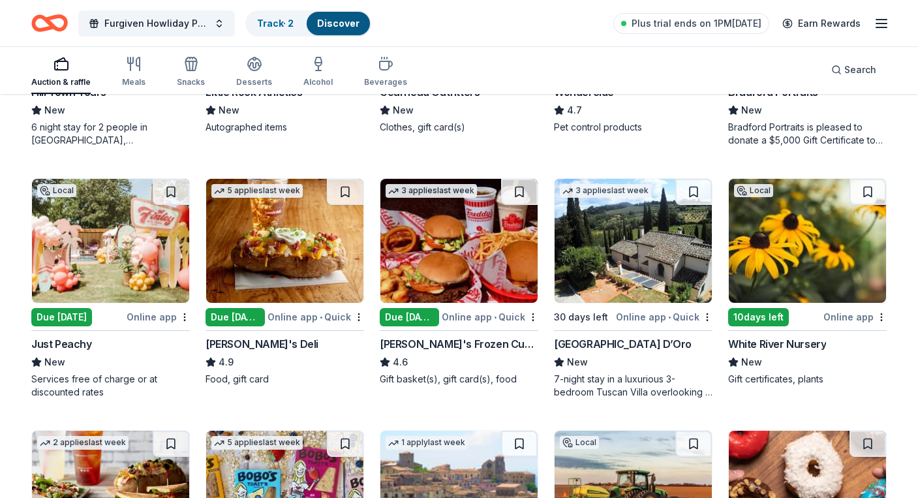
click at [457, 241] on img at bounding box center [459, 241] width 157 height 124
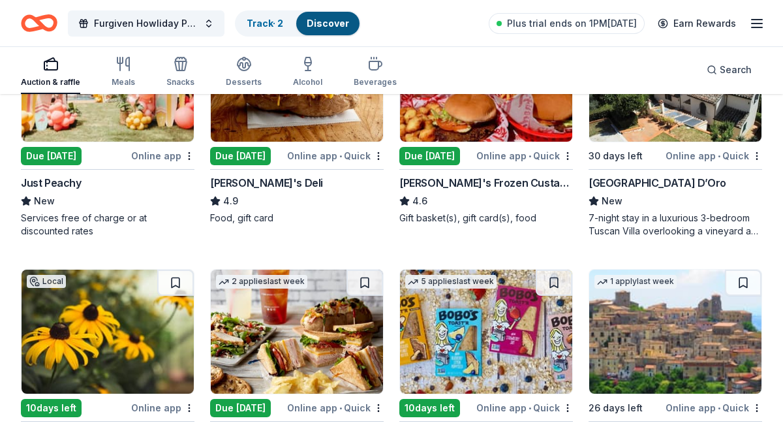
scroll to position [1469, 0]
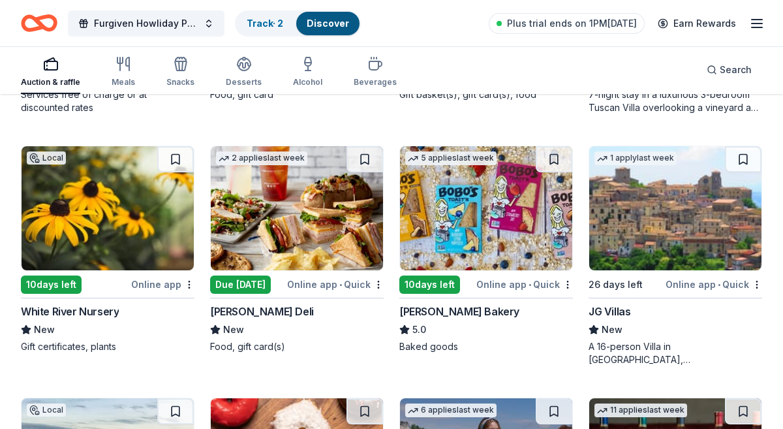
scroll to position [1629, 0]
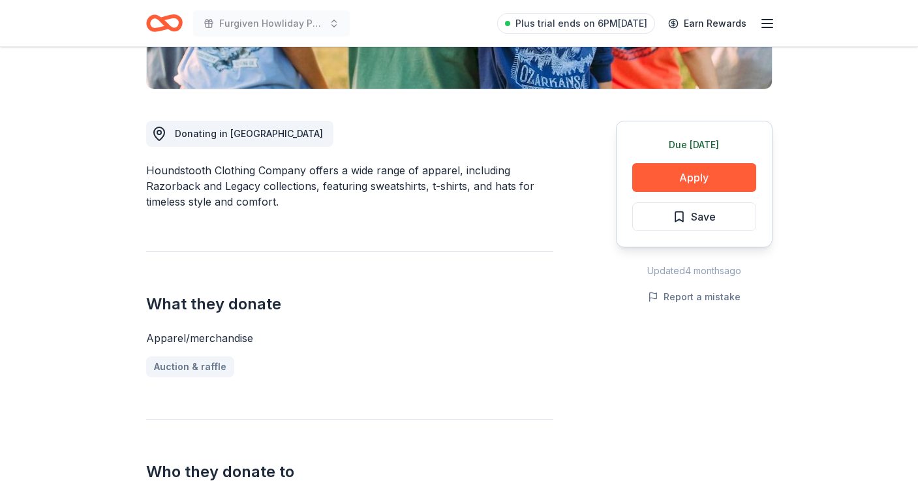
scroll to position [328, 0]
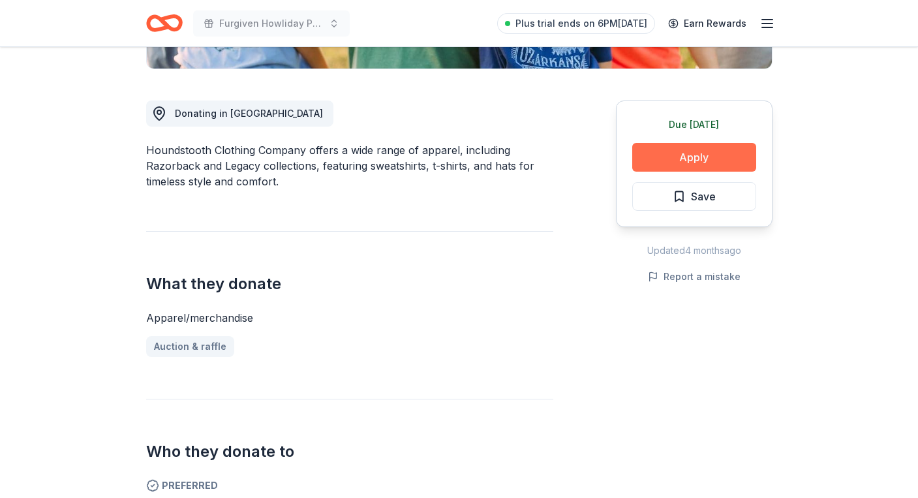
click at [705, 152] on button "Apply" at bounding box center [694, 157] width 124 height 29
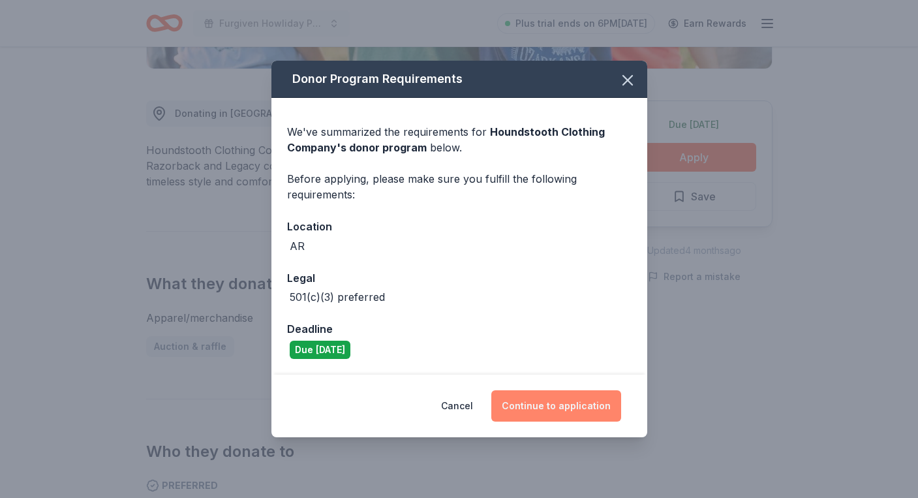
click at [538, 412] on button "Continue to application" at bounding box center [556, 405] width 130 height 31
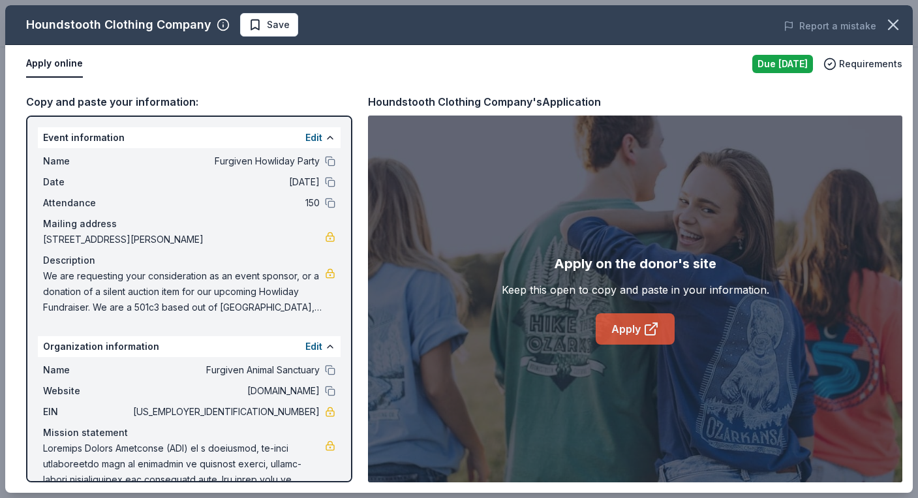
click at [623, 328] on link "Apply" at bounding box center [635, 328] width 79 height 31
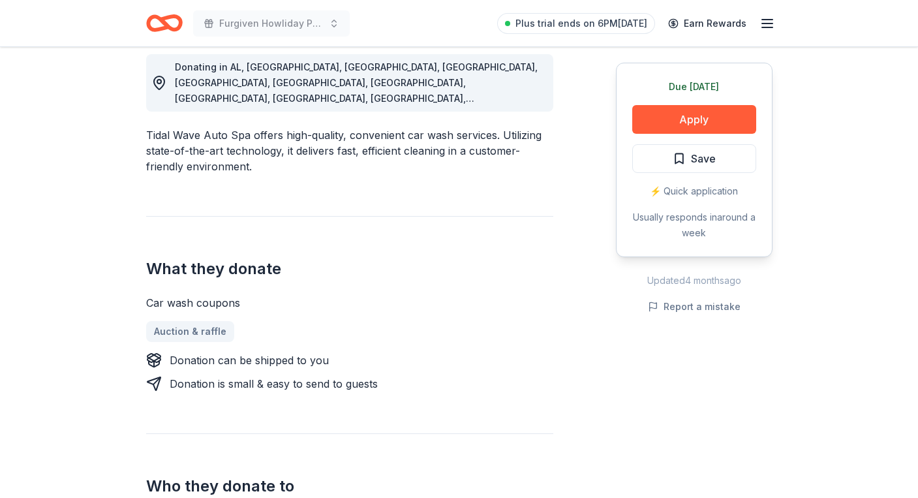
scroll to position [375, 0]
click at [724, 121] on button "Apply" at bounding box center [694, 119] width 124 height 29
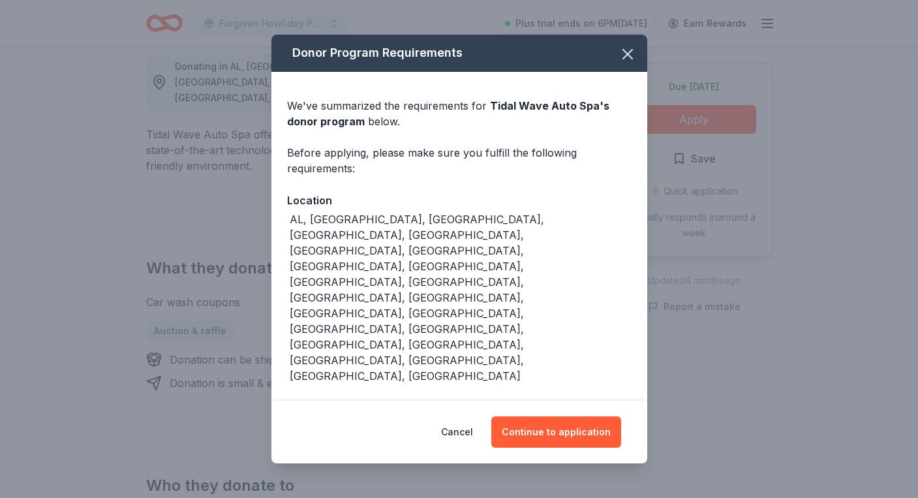
scroll to position [29, 0]
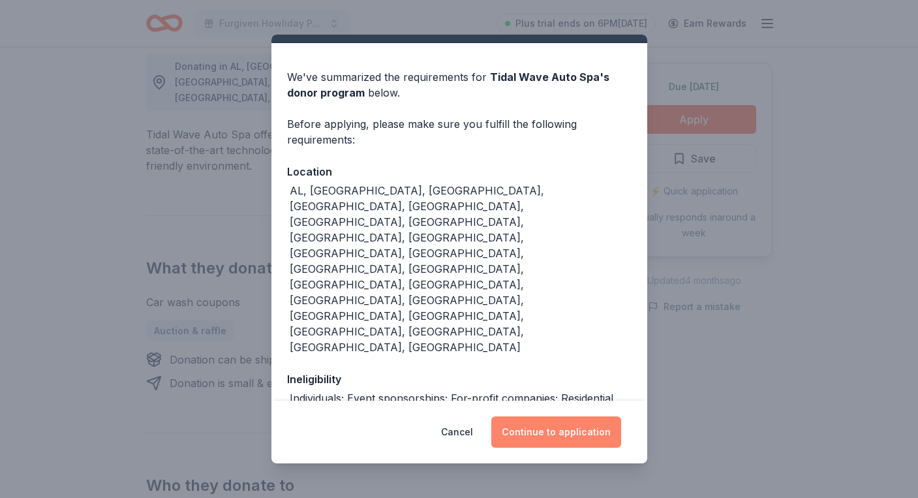
click at [542, 433] on button "Continue to application" at bounding box center [556, 431] width 130 height 31
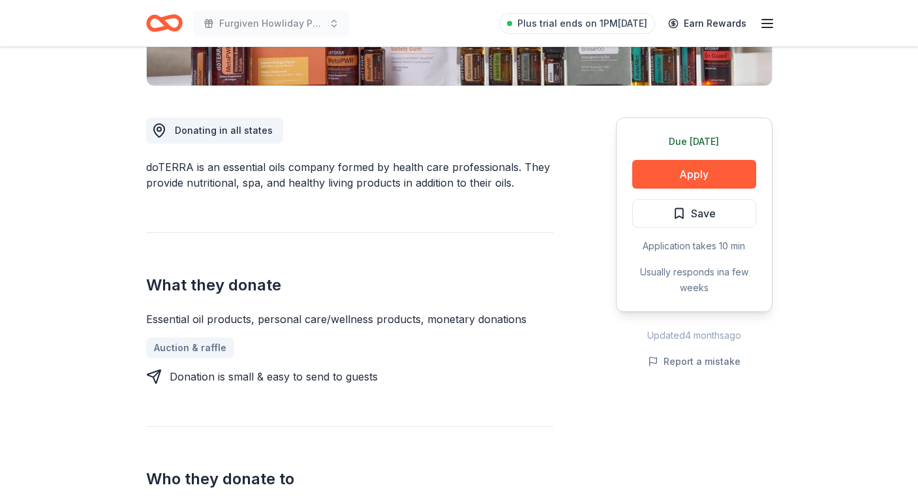
scroll to position [316, 0]
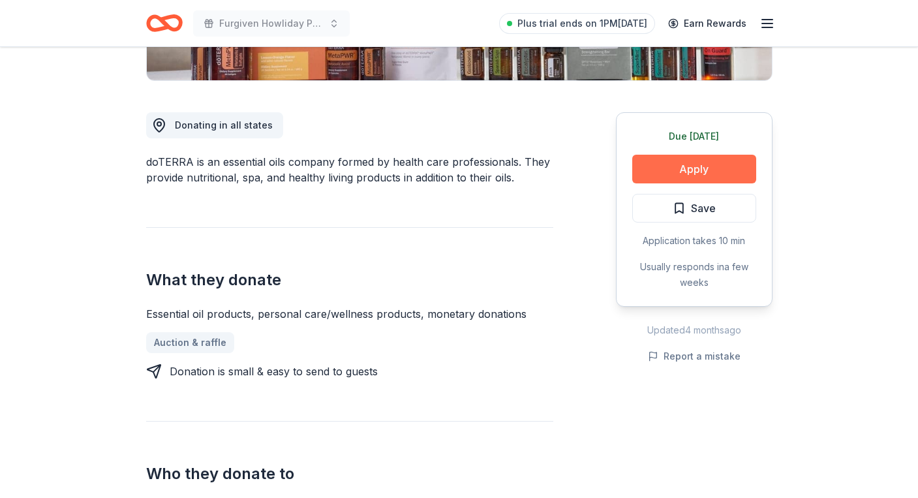
click at [679, 165] on button "Apply" at bounding box center [694, 169] width 124 height 29
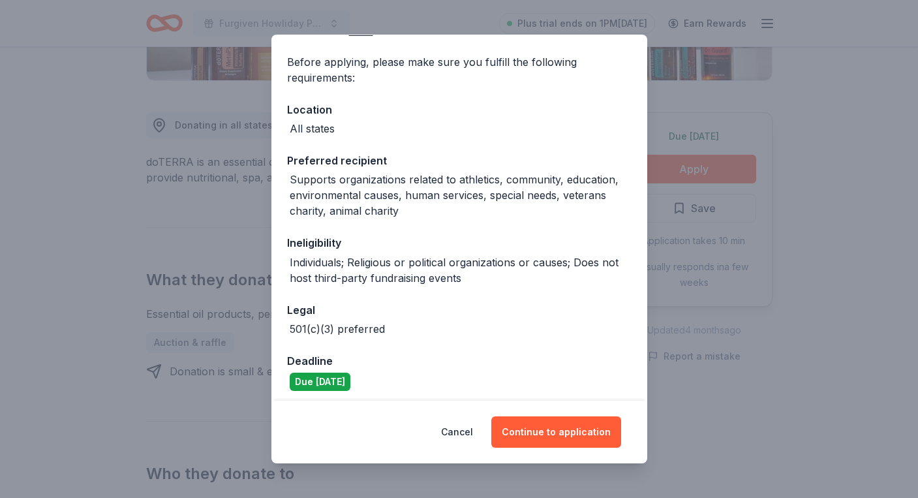
scroll to position [96, 0]
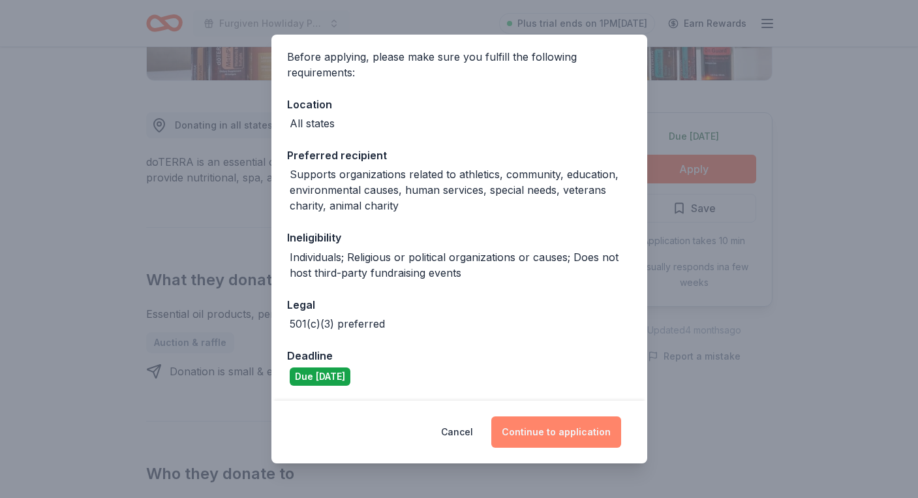
click at [551, 433] on button "Continue to application" at bounding box center [556, 431] width 130 height 31
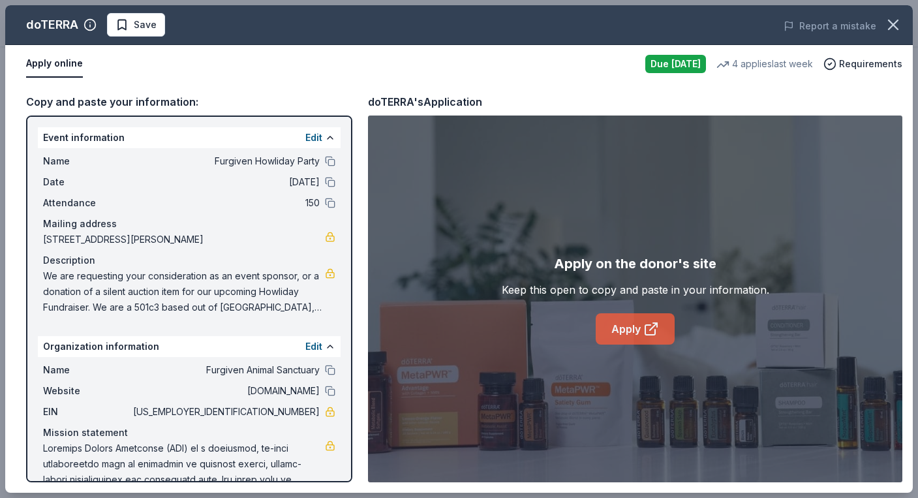
click at [638, 326] on link "Apply" at bounding box center [635, 328] width 79 height 31
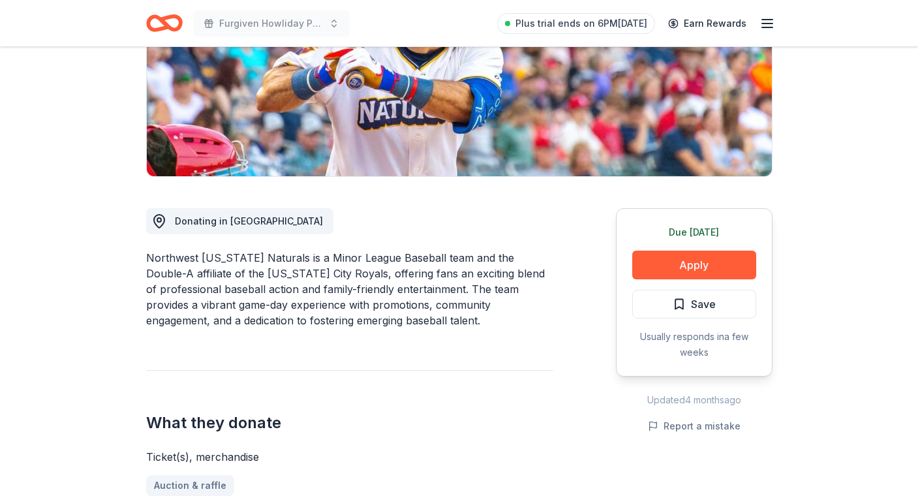
scroll to position [219, 0]
click at [696, 266] on button "Apply" at bounding box center [694, 265] width 124 height 29
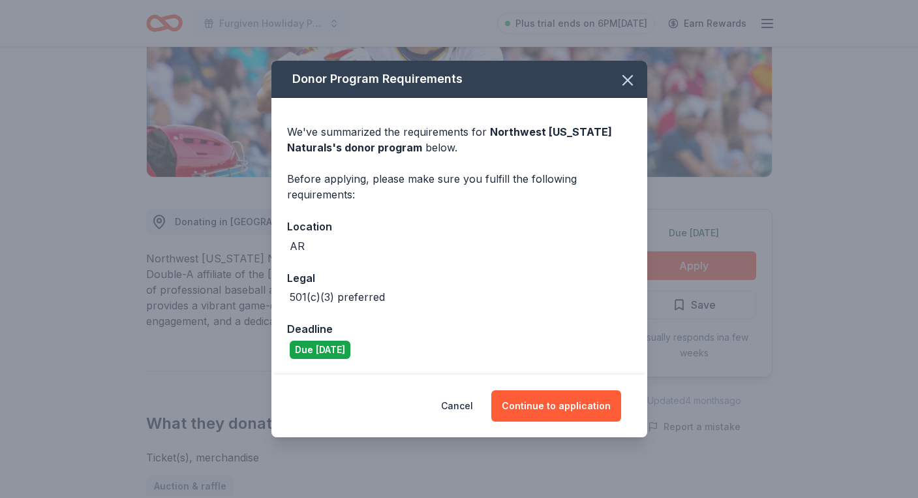
click at [558, 423] on div "Cancel Continue to application" at bounding box center [460, 406] width 376 height 63
click at [563, 407] on button "Continue to application" at bounding box center [556, 405] width 130 height 31
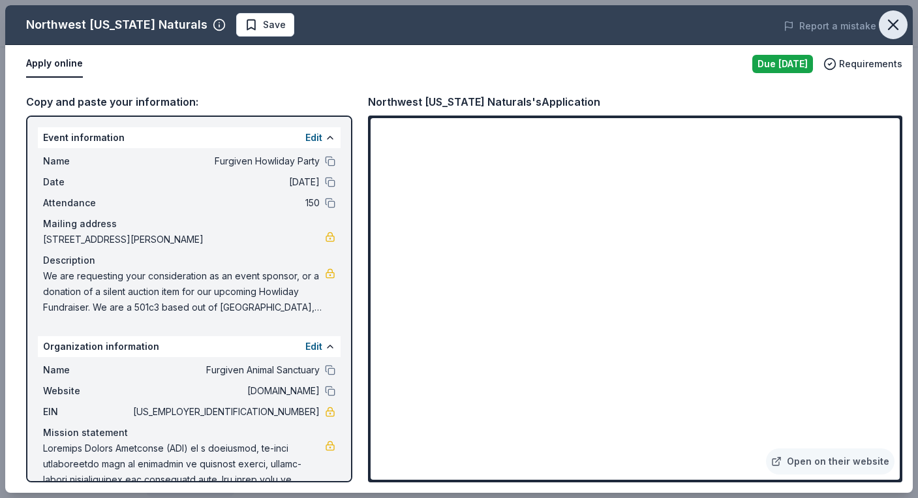
click at [892, 20] on icon "button" at bounding box center [893, 25] width 18 height 18
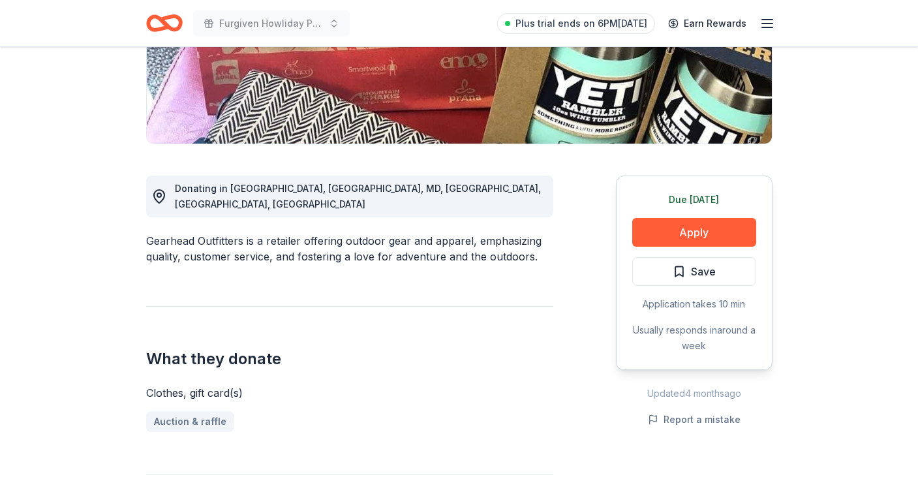
scroll to position [264, 0]
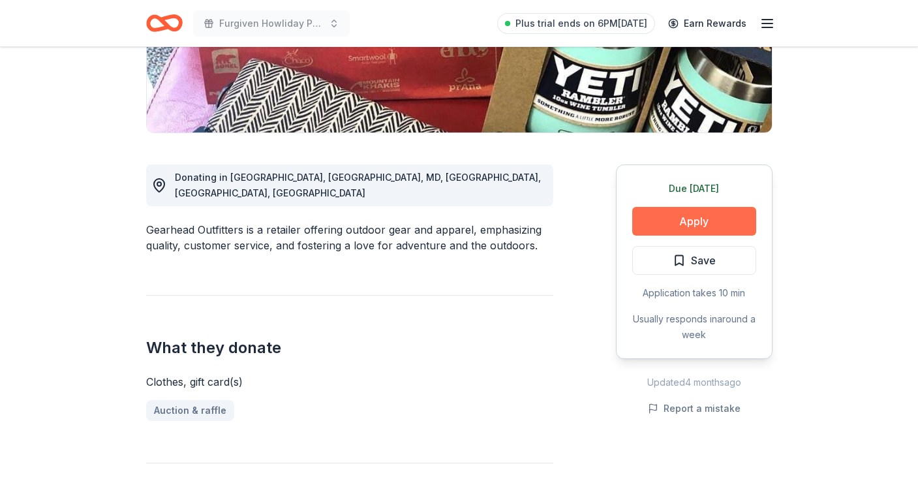
click at [675, 222] on button "Apply" at bounding box center [694, 221] width 124 height 29
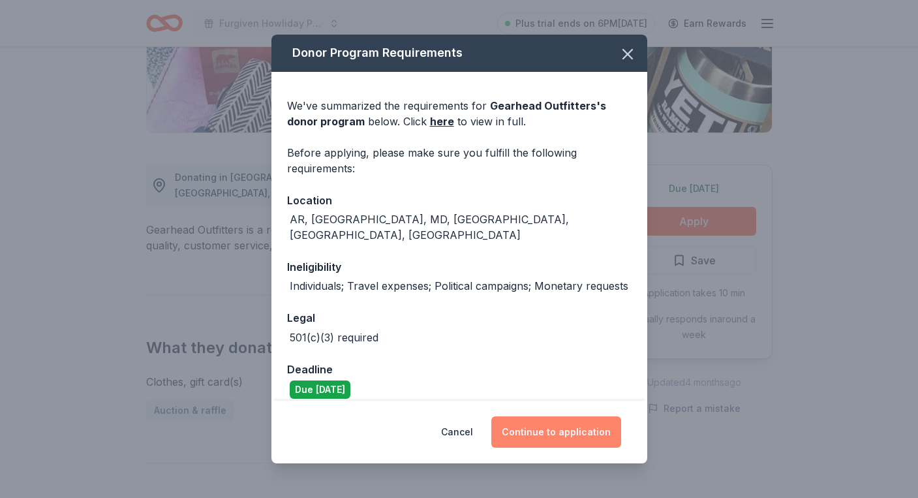
click at [529, 426] on button "Continue to application" at bounding box center [556, 431] width 130 height 31
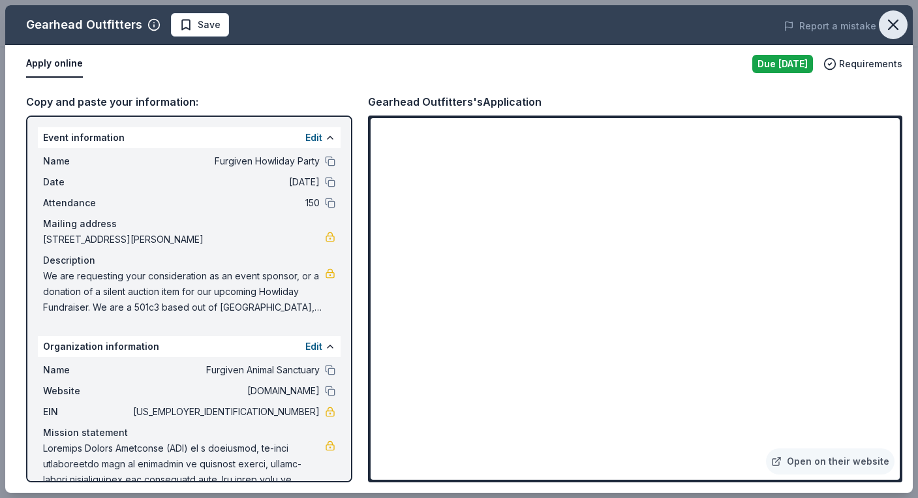
click at [897, 20] on icon "button" at bounding box center [893, 24] width 9 height 9
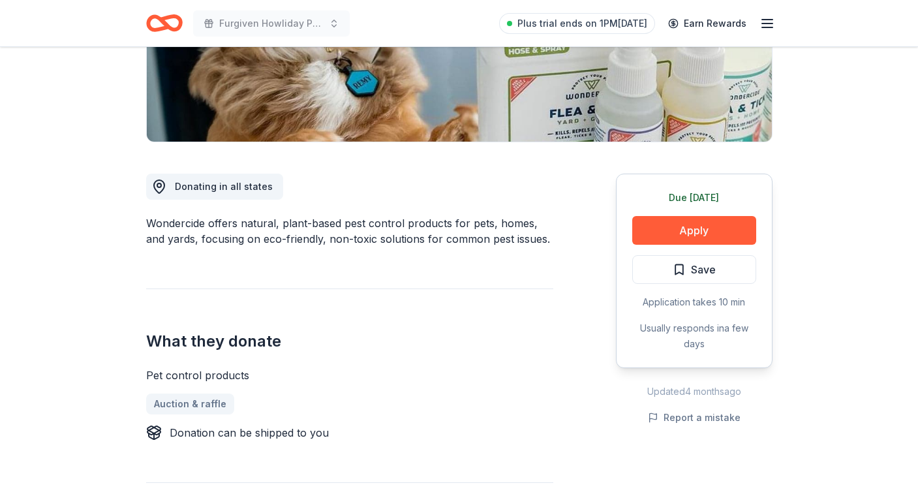
scroll to position [270, 0]
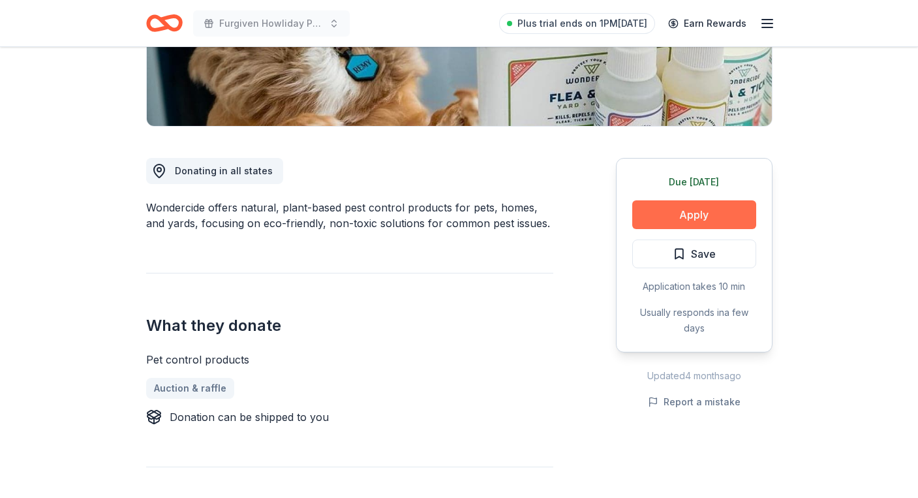
click at [649, 217] on button "Apply" at bounding box center [694, 214] width 124 height 29
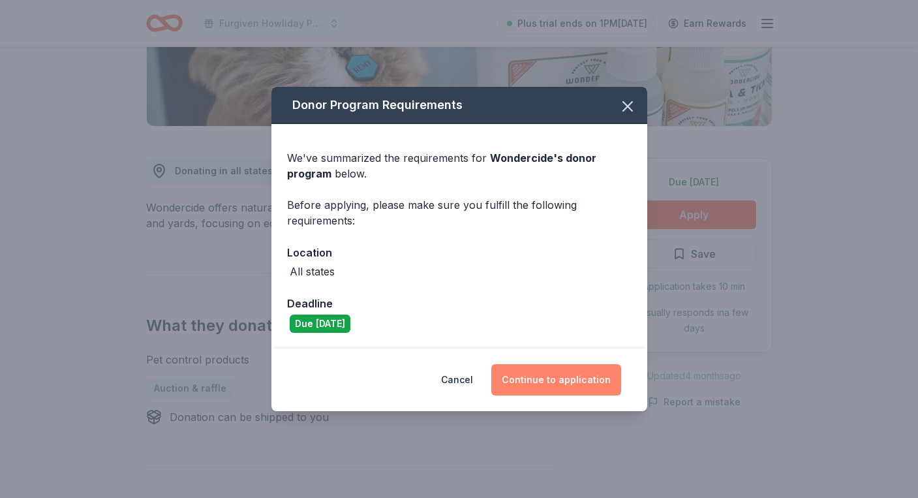
click at [534, 385] on button "Continue to application" at bounding box center [556, 379] width 130 height 31
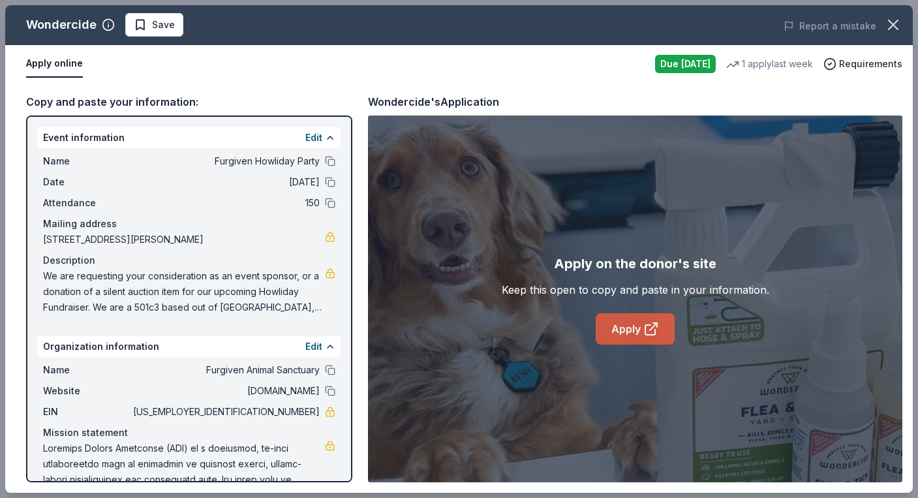
click at [638, 328] on link "Apply" at bounding box center [635, 328] width 79 height 31
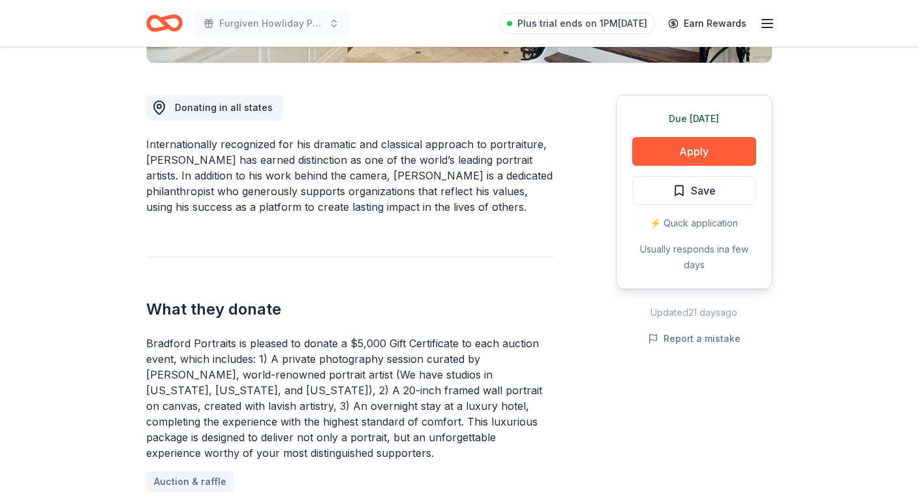
scroll to position [326, 0]
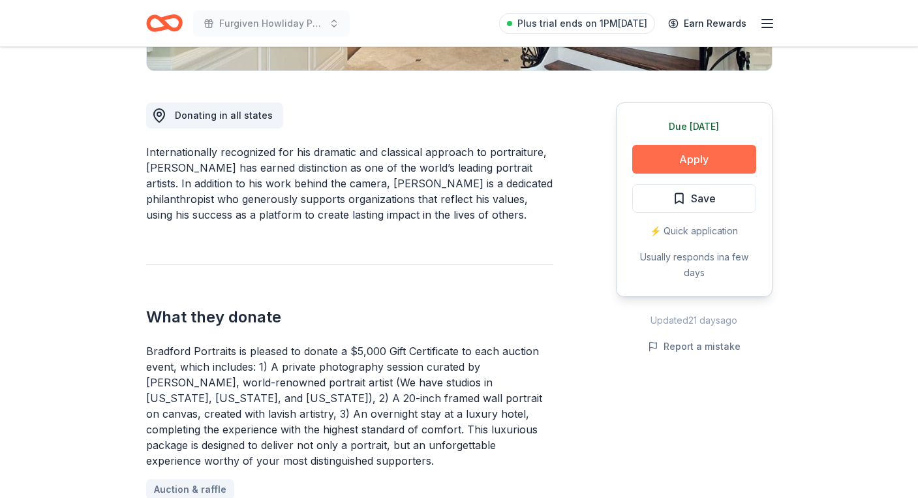
click at [704, 159] on button "Apply" at bounding box center [694, 159] width 124 height 29
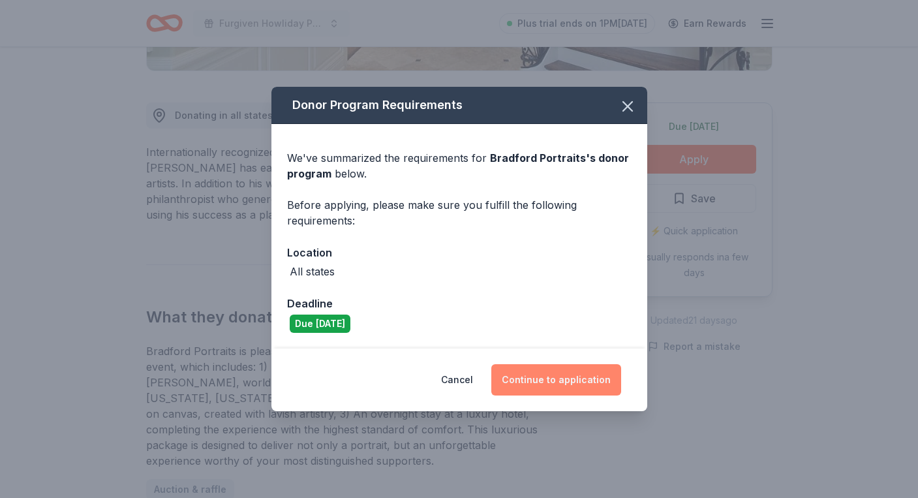
click at [548, 388] on button "Continue to application" at bounding box center [556, 379] width 130 height 31
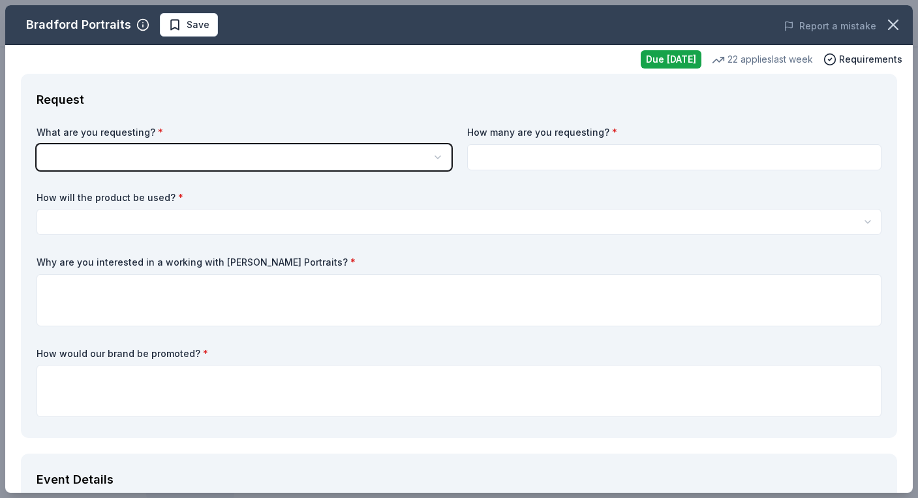
scroll to position [0, 0]
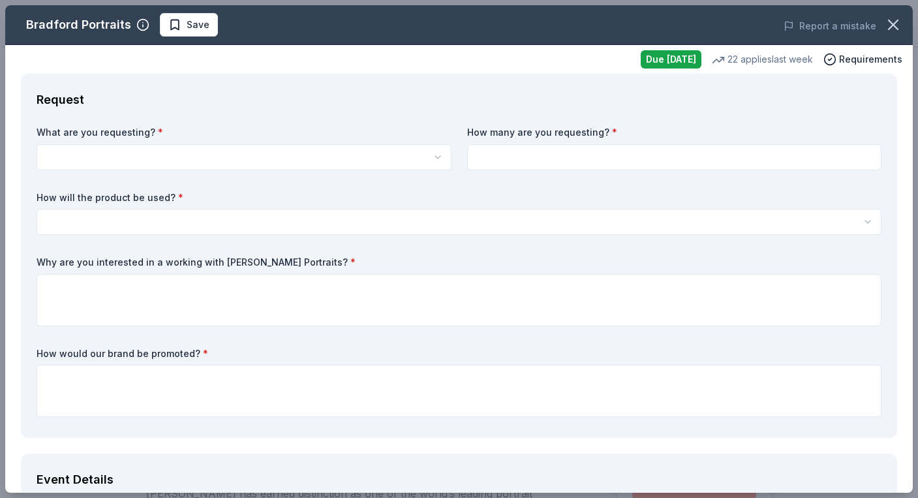
click at [237, 166] on body "Furgiven Howliday Party Save Apply Due tomorrow Share Bradford Portraits New 22…" at bounding box center [459, 249] width 918 height 498
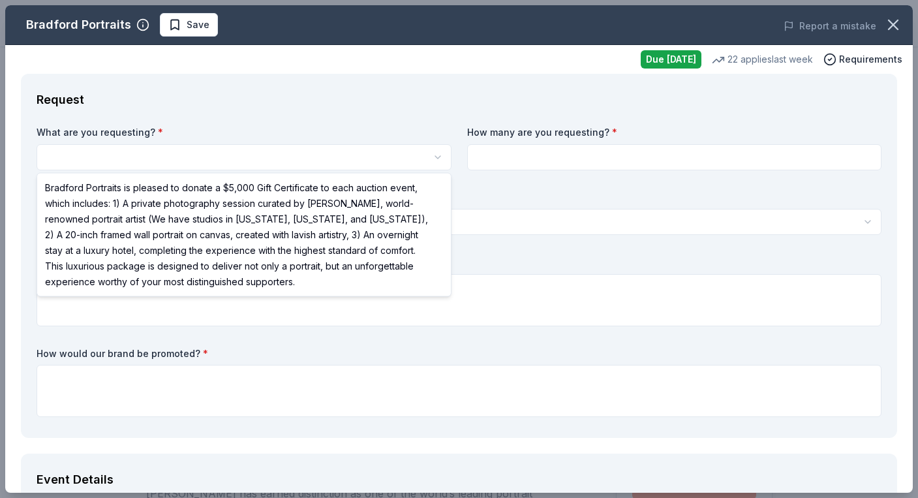
select select "Bradford Portraits is pleased to donate a $5,000 Gift Certificate to each aucti…"
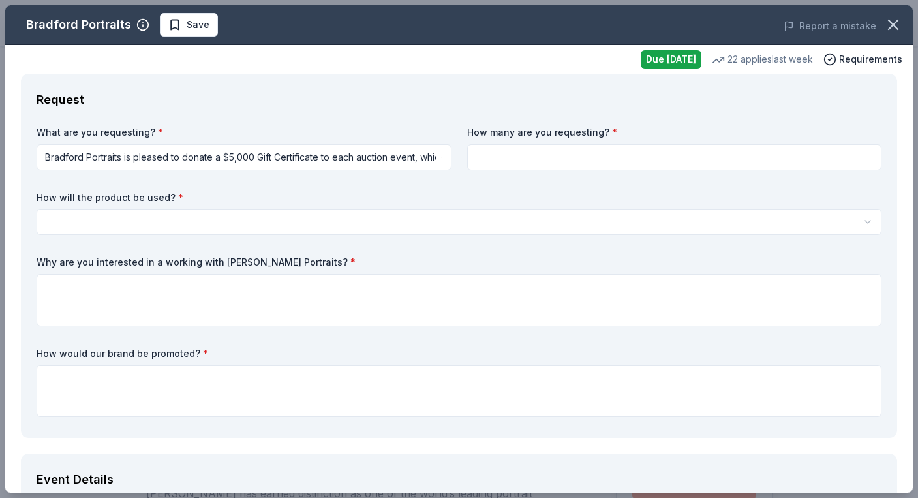
click at [477, 159] on input at bounding box center [674, 157] width 415 height 26
click at [388, 149] on html "Furgiven Howliday Party Save Apply Due tomorrow Share Bradford Portraits New 22…" at bounding box center [459, 249] width 918 height 498
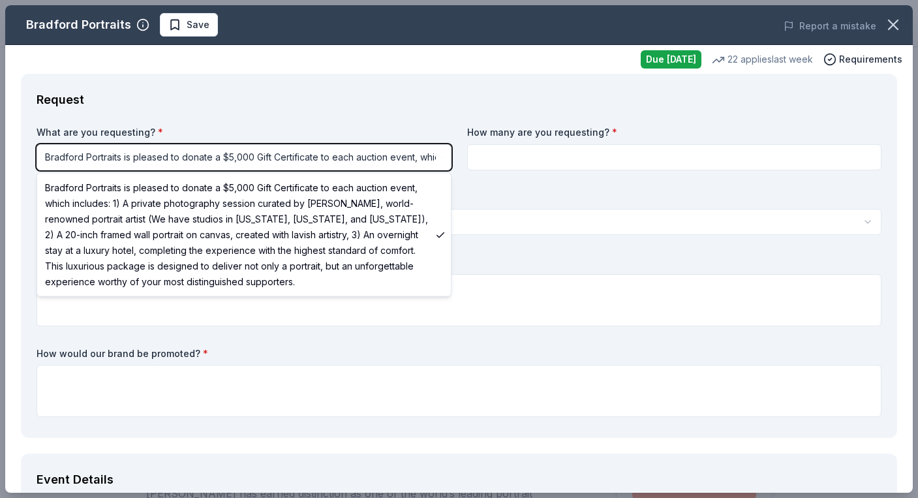
click at [518, 148] on html "Furgiven Howliday Party Save Apply Due tomorrow Share Bradford Portraits New 22…" at bounding box center [459, 249] width 918 height 498
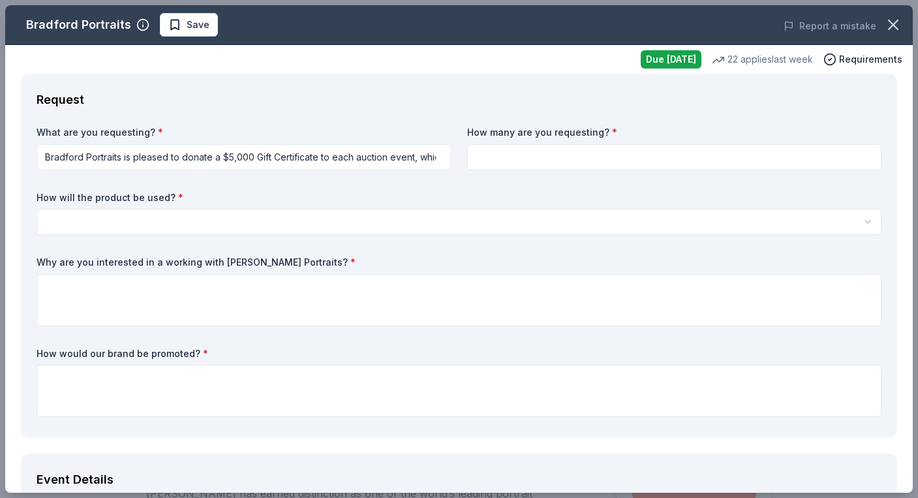
click at [517, 164] on input at bounding box center [674, 157] width 415 height 26
type input "1"
click at [291, 230] on body "Furgiven Howliday Party Save Apply Due tomorrow Share Bradford Portraits New 22…" at bounding box center [459, 249] width 918 height 498
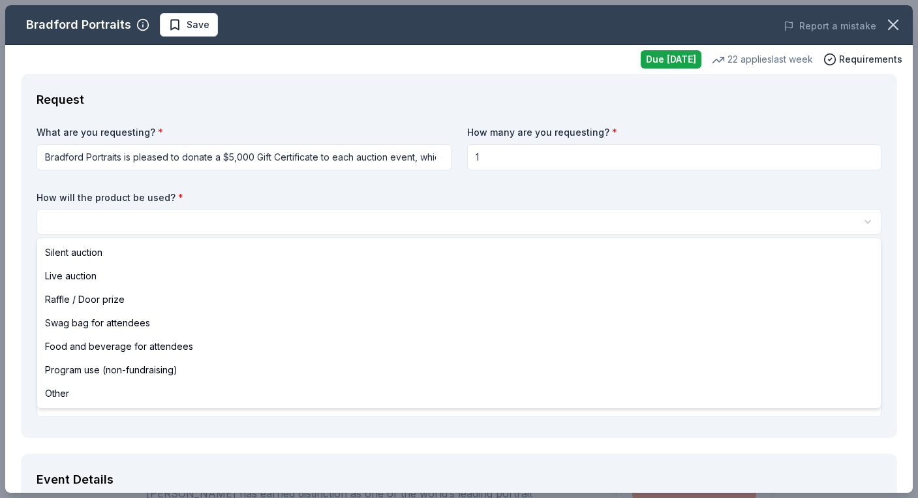
select select "silentAuction"
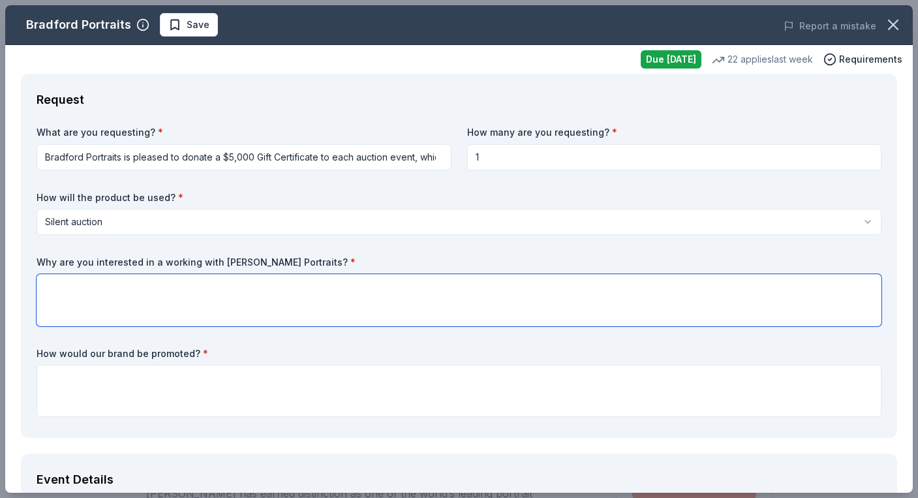
click at [158, 309] on textarea at bounding box center [459, 300] width 845 height 52
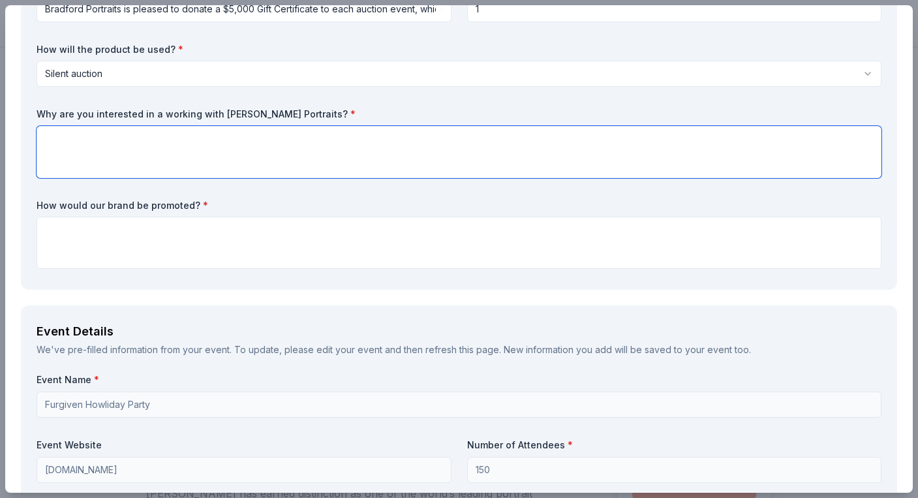
scroll to position [145, 0]
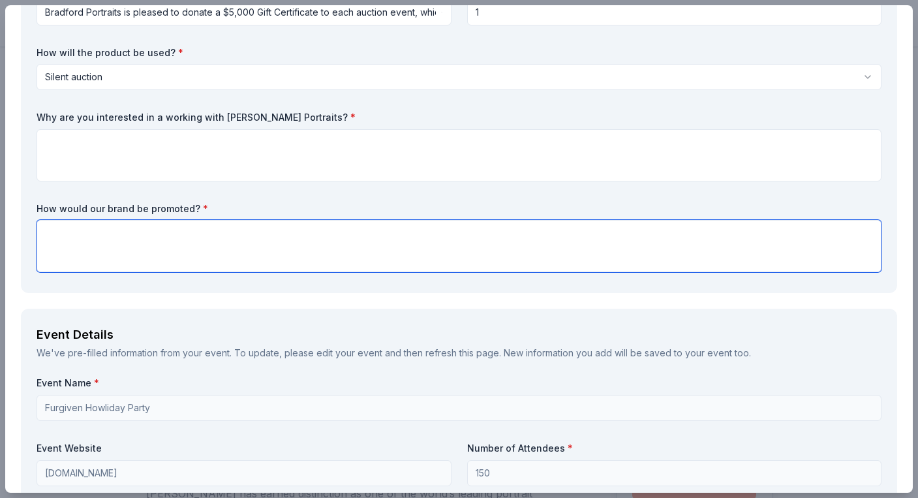
click at [207, 252] on textarea at bounding box center [459, 246] width 845 height 52
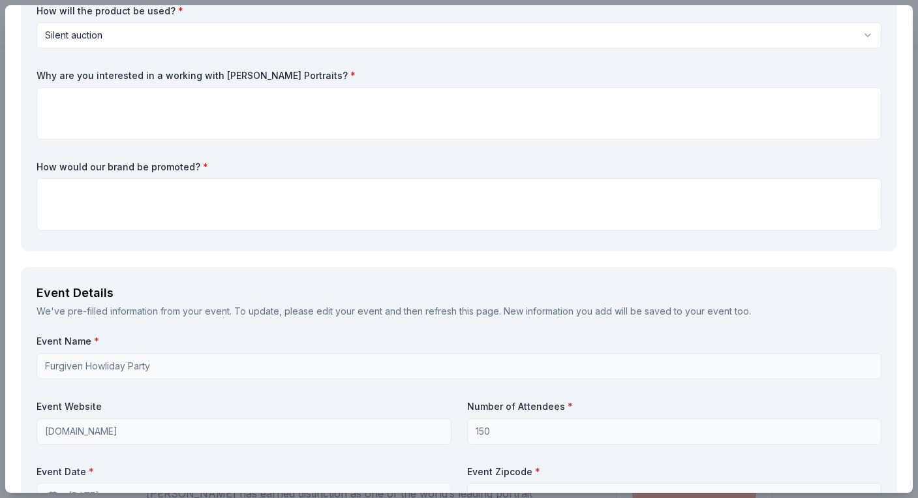
scroll to position [6, 0]
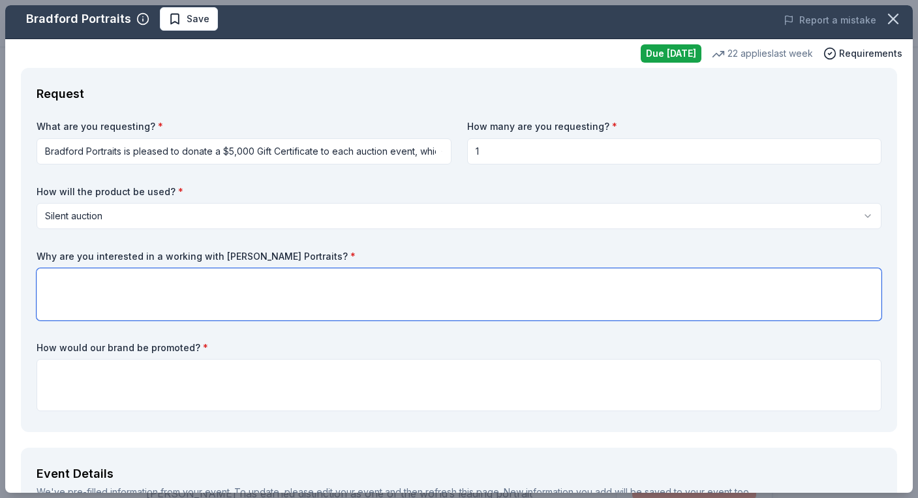
click at [186, 277] on textarea at bounding box center [459, 294] width 845 height 52
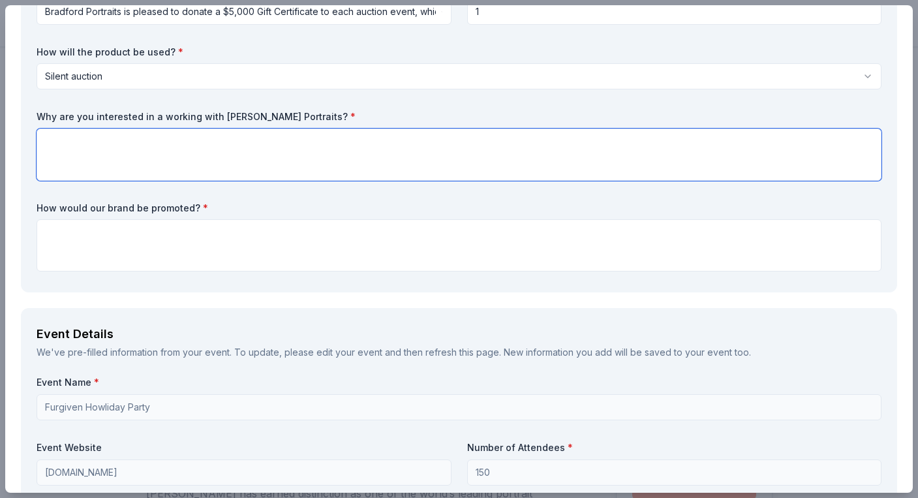
scroll to position [131, 0]
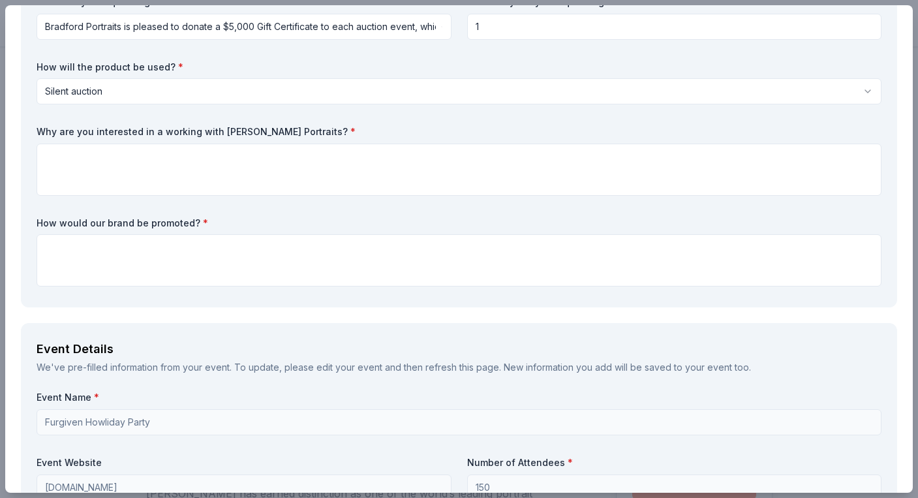
drag, startPoint x: 214, startPoint y: 129, endPoint x: 299, endPoint y: 133, distance: 84.9
click at [299, 133] on label "Why are you interested in a working with Bradford Portraits? *" at bounding box center [459, 131] width 845 height 13
drag, startPoint x: 294, startPoint y: 132, endPoint x: 217, endPoint y: 129, distance: 77.7
click at [217, 129] on label "Why are you interested in a working with Bradford Portraits? *" at bounding box center [459, 131] width 845 height 13
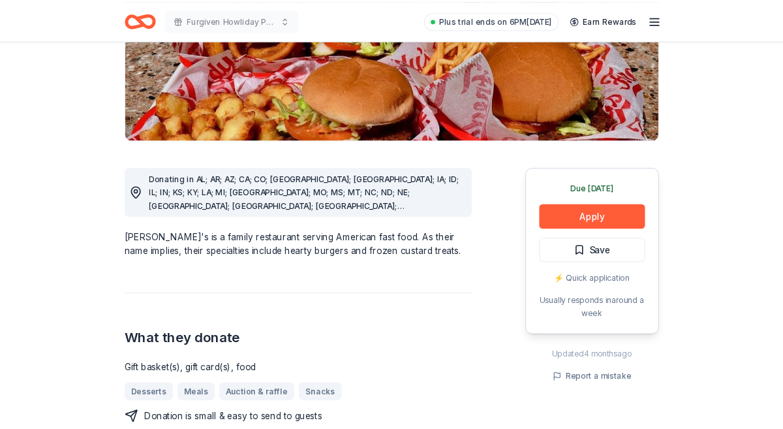
scroll to position [206, 0]
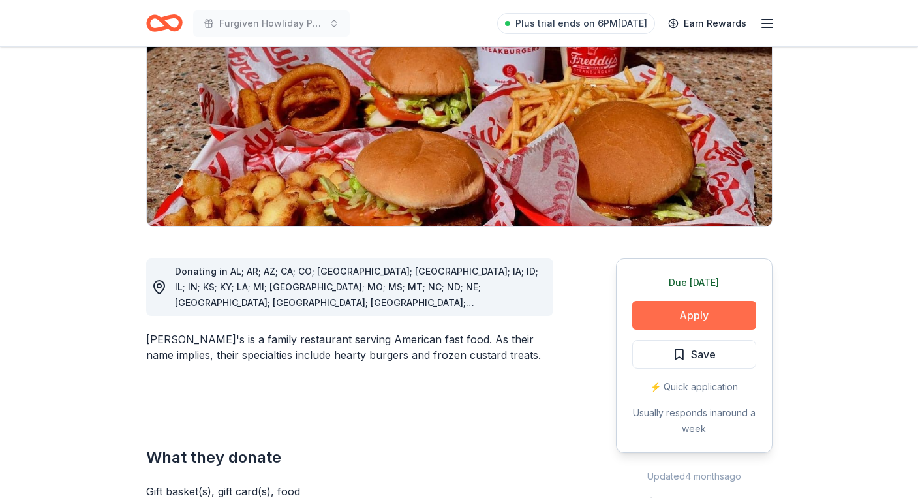
click at [689, 301] on button "Apply" at bounding box center [694, 315] width 124 height 29
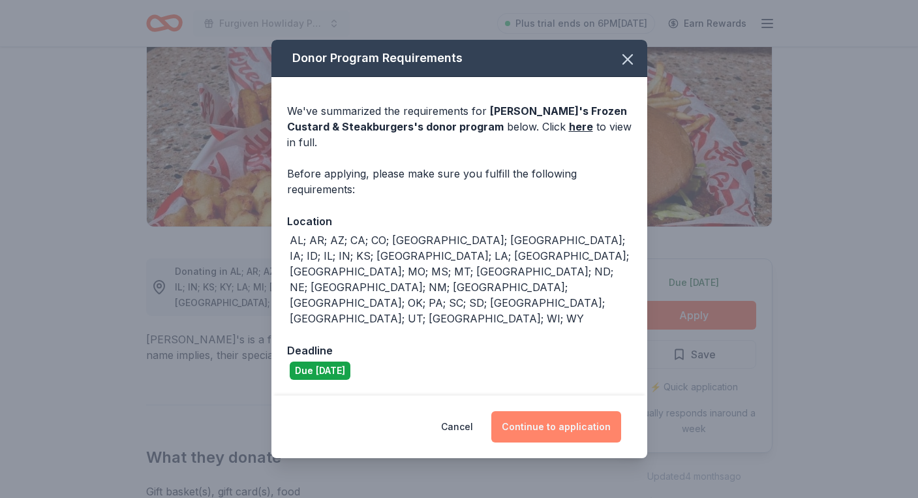
click at [526, 411] on button "Continue to application" at bounding box center [556, 426] width 130 height 31
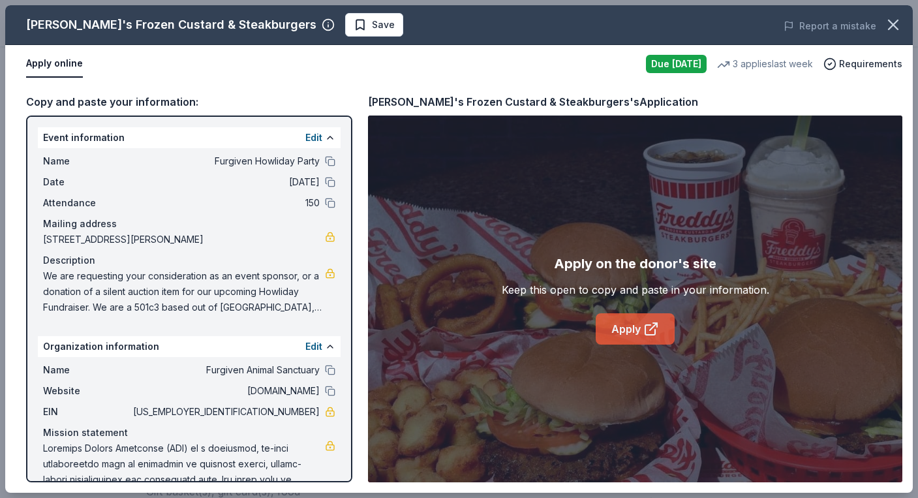
click at [663, 327] on link "Apply" at bounding box center [635, 328] width 79 height 31
